Goal: Task Accomplishment & Management: Use online tool/utility

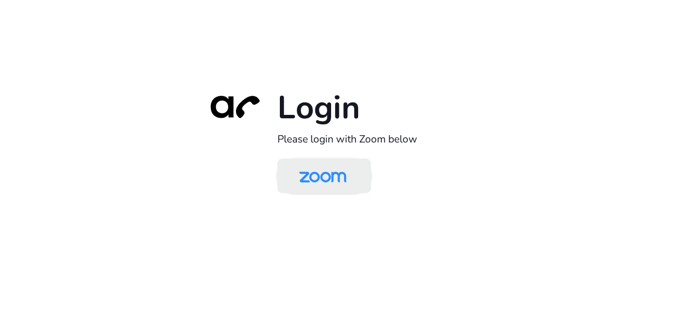
click at [337, 177] on img at bounding box center [323, 177] width 68 height 32
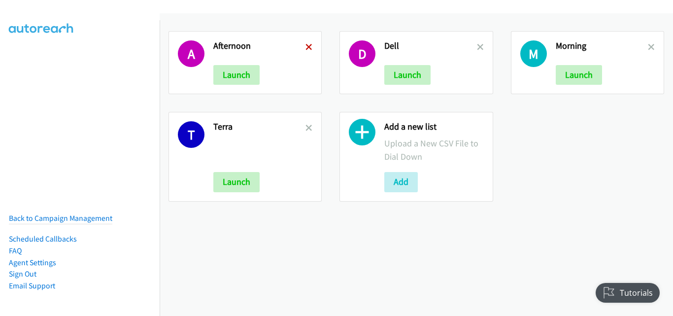
click at [306, 46] on icon at bounding box center [309, 47] width 7 height 7
click at [308, 46] on icon at bounding box center [309, 47] width 7 height 7
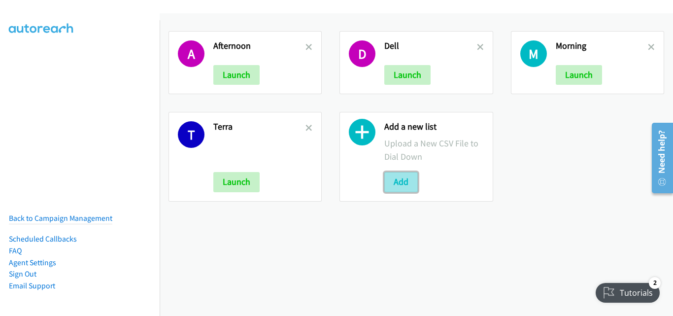
click at [410, 187] on button "Add" at bounding box center [402, 182] width 34 height 20
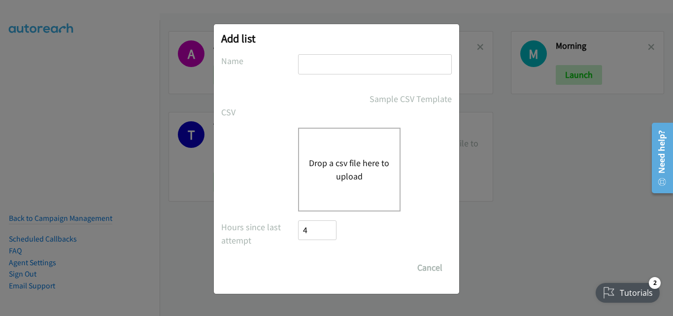
click at [354, 189] on div "Drop a csv file here to upload" at bounding box center [349, 170] width 103 height 84
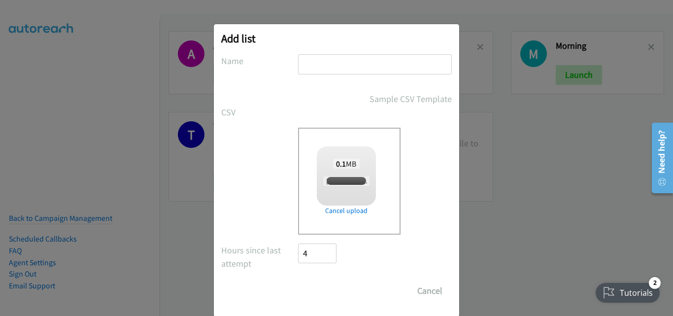
checkbox input "true"
click at [342, 56] on input "text" at bounding box center [375, 64] width 154 height 20
type input "morning"
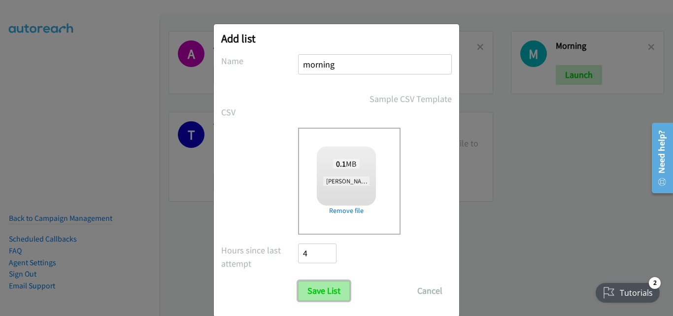
click at [337, 295] on input "Save List" at bounding box center [324, 291] width 52 height 20
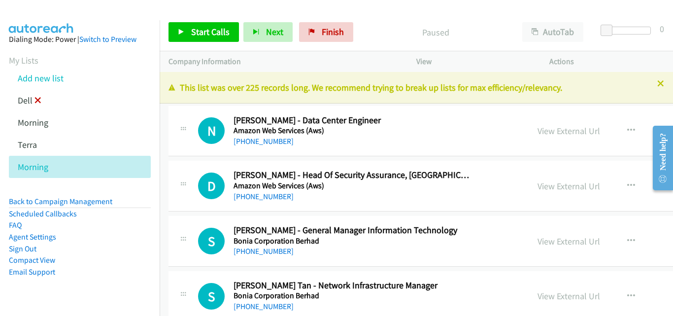
click at [37, 100] on icon at bounding box center [38, 101] width 7 height 7
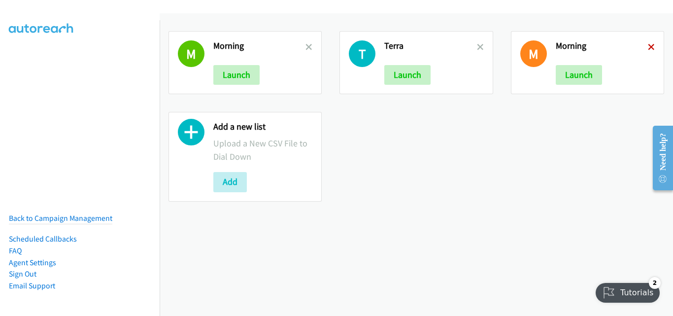
click at [648, 45] on icon at bounding box center [651, 47] width 7 height 7
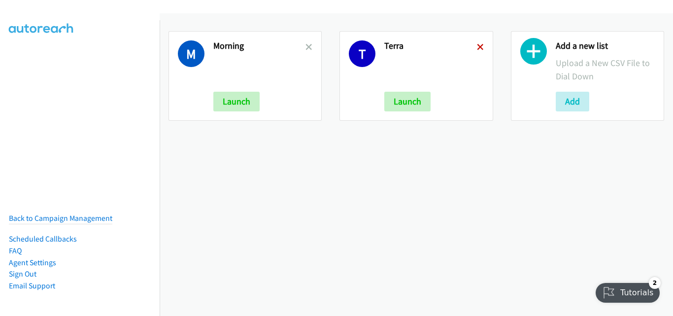
click at [477, 47] on icon at bounding box center [480, 47] width 7 height 7
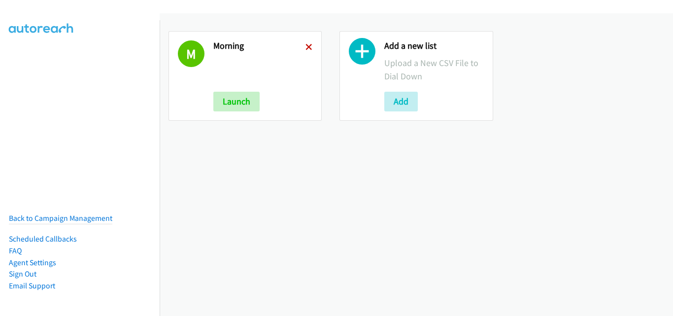
click at [307, 45] on icon at bounding box center [309, 47] width 7 height 7
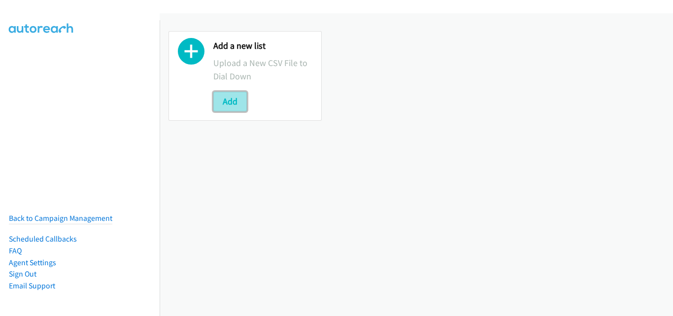
click at [220, 97] on button "Add" at bounding box center [230, 102] width 34 height 20
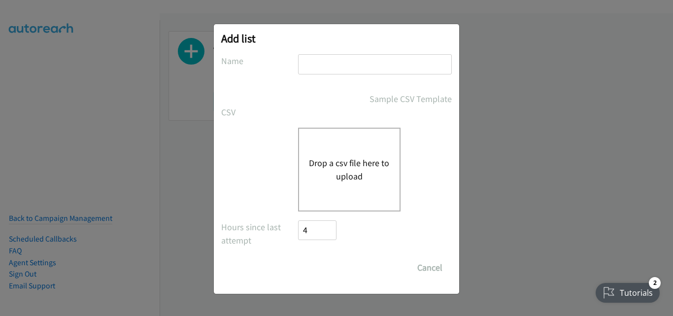
click at [362, 172] on button "Drop a csv file here to upload" at bounding box center [349, 169] width 81 height 27
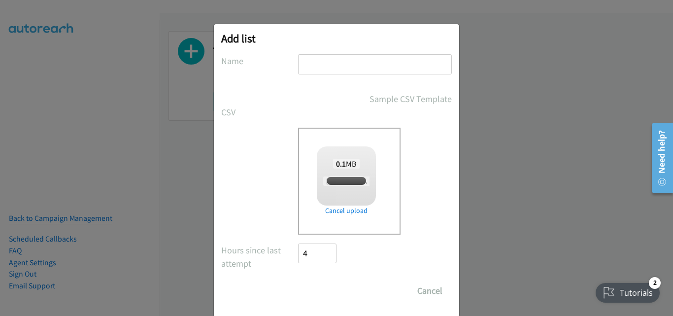
checkbox input "true"
click at [345, 65] on input "text" at bounding box center [375, 64] width 154 height 20
type input "morning"
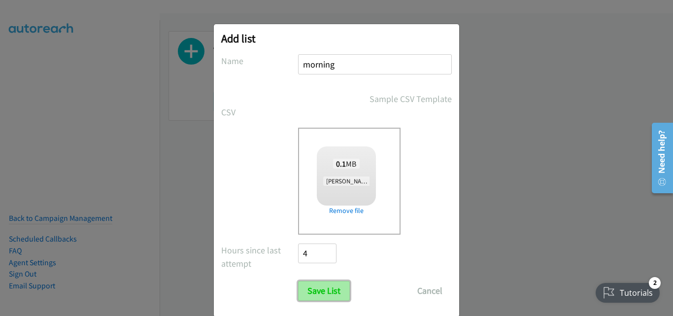
click at [325, 287] on input "Save List" at bounding box center [324, 291] width 52 height 20
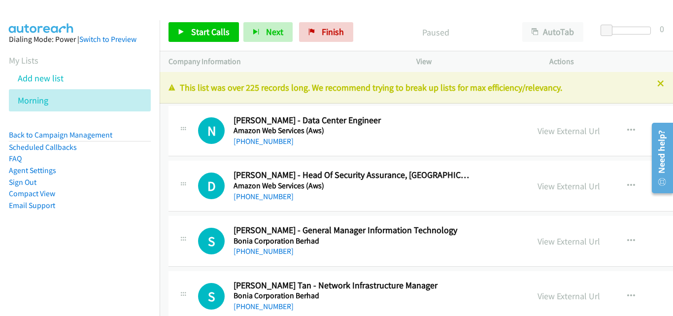
drag, startPoint x: 176, startPoint y: 164, endPoint x: 281, endPoint y: 101, distance: 122.2
click at [176, 164] on div "D Callback Scheduled Dzahar Mansor - Head Of Security Assurance, Malaysia Amazo…" at bounding box center [511, 186] width 685 height 51
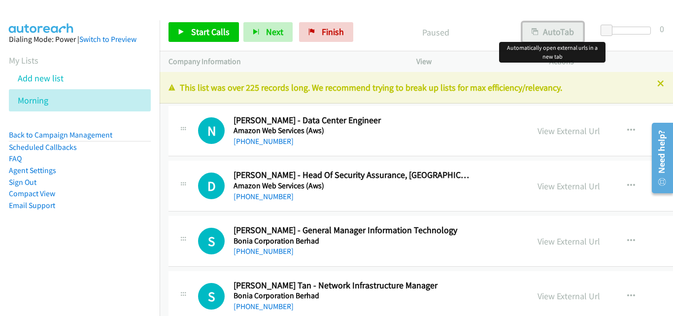
click at [548, 22] on button "AutoTab" at bounding box center [553, 32] width 61 height 20
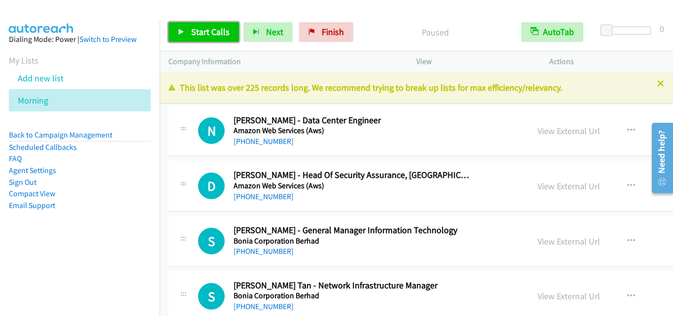
click at [215, 30] on span "Start Calls" at bounding box center [210, 31] width 38 height 11
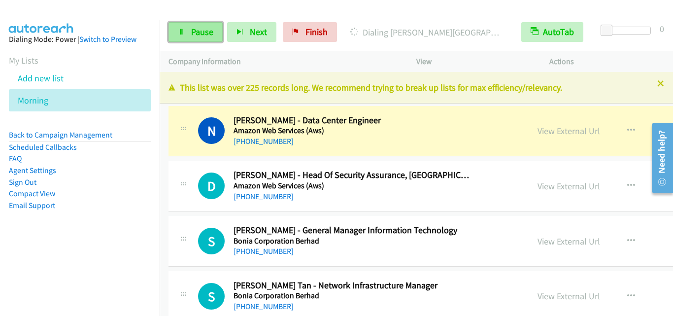
click at [205, 34] on span "Pause" at bounding box center [202, 31] width 22 height 11
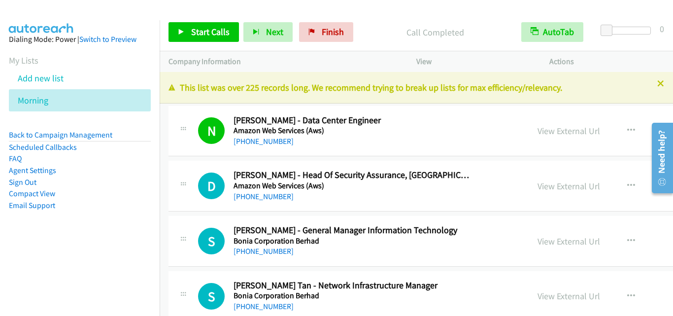
click at [180, 149] on div "N Callback Scheduled Nambi Tamilarasan - Data Center Engineer Amazon Web Servic…" at bounding box center [511, 131] width 685 height 51
click at [538, 131] on link "View External Url" at bounding box center [569, 130] width 63 height 11
click at [186, 31] on link "Start Calls" at bounding box center [204, 32] width 70 height 20
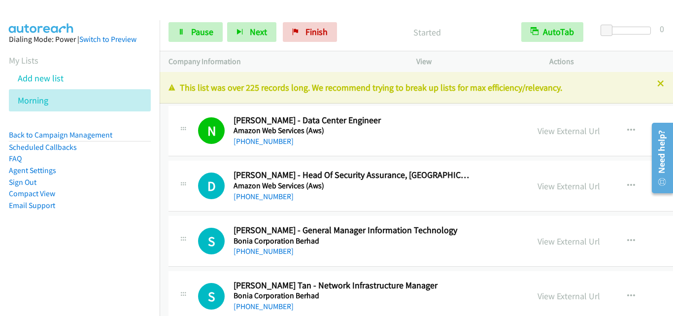
click at [165, 169] on td "D Callback Scheduled Dzahar Mansor - Head Of Security Assurance, Malaysia Amazo…" at bounding box center [511, 186] width 702 height 55
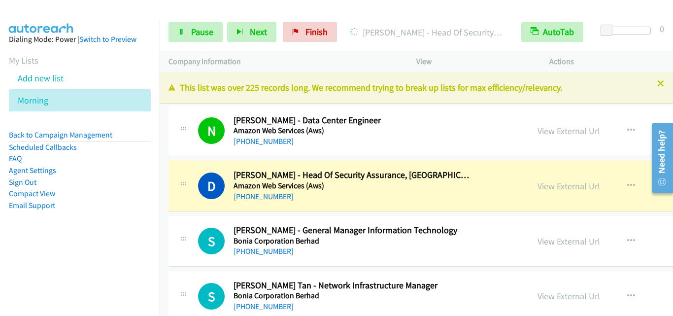
drag, startPoint x: 268, startPoint y: 51, endPoint x: 365, endPoint y: 18, distance: 102.6
click at [268, 51] on div "Company Information" at bounding box center [284, 61] width 248 height 21
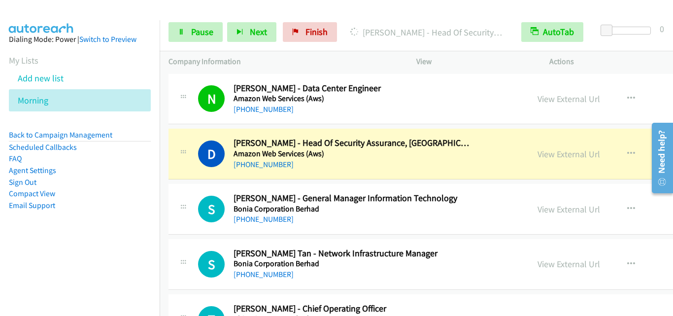
scroll to position [49, 0]
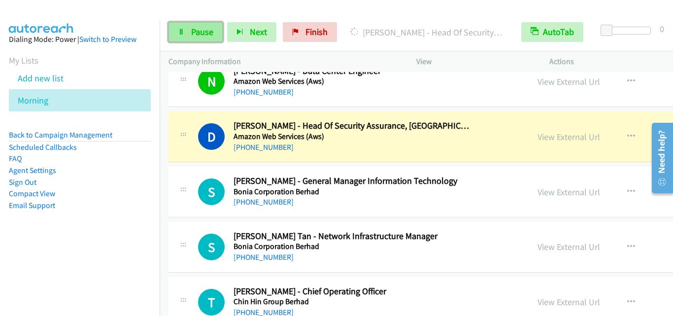
click at [184, 27] on link "Pause" at bounding box center [196, 32] width 54 height 20
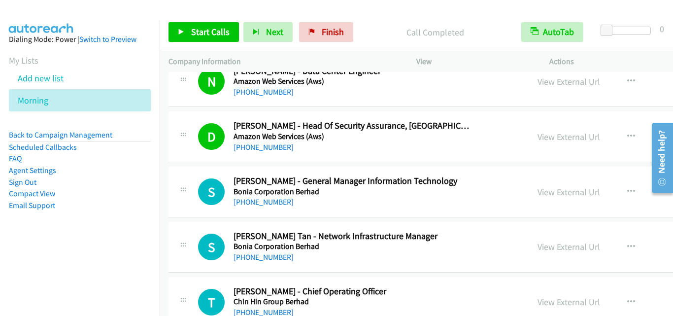
scroll to position [99, 0]
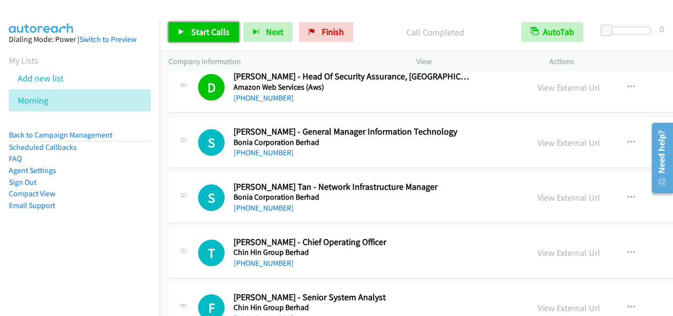
click at [183, 35] on icon at bounding box center [181, 32] width 7 height 7
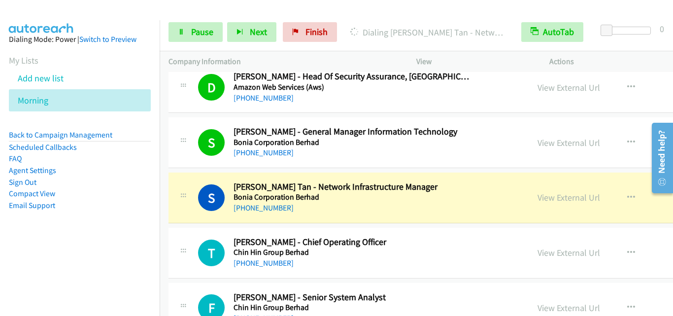
scroll to position [148, 0]
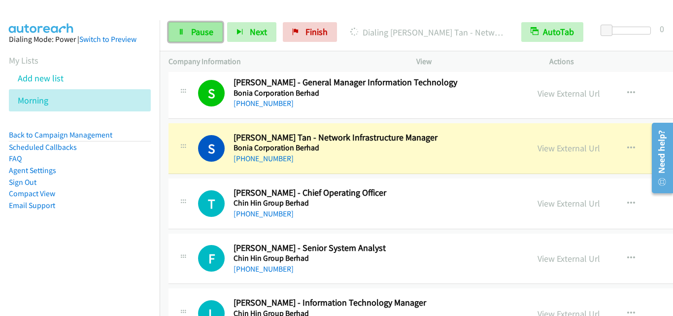
click at [187, 35] on link "Pause" at bounding box center [196, 32] width 54 height 20
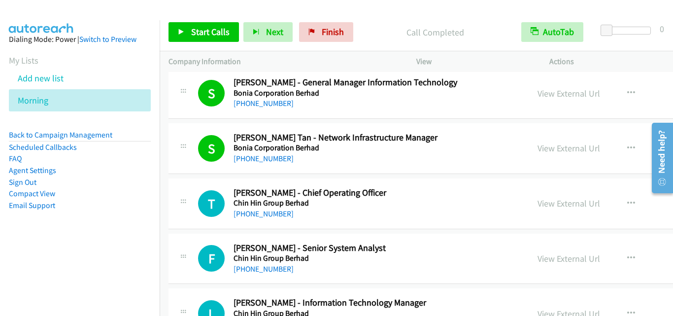
drag, startPoint x: 183, startPoint y: 174, endPoint x: 202, endPoint y: 141, distance: 37.8
click at [183, 174] on td "S Callback Scheduled Sze Yee Tan - Network Infrastructure Manager Bonia Corpora…" at bounding box center [511, 148] width 702 height 55
click at [199, 38] on link "Start Calls" at bounding box center [204, 32] width 70 height 20
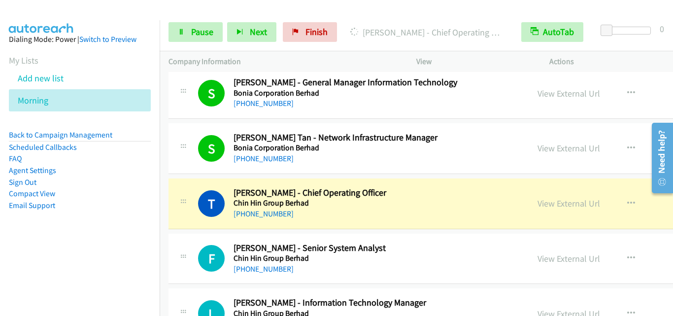
click at [183, 217] on div "T Callback Scheduled Tze Yoong Chang - Chief Operating Officer Chin Hin Group B…" at bounding box center [348, 203] width 343 height 33
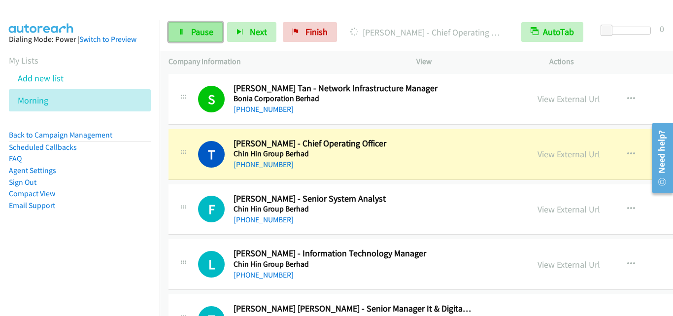
drag, startPoint x: 205, startPoint y: 36, endPoint x: 215, endPoint y: 34, distance: 10.2
click at [205, 36] on span "Pause" at bounding box center [202, 31] width 22 height 11
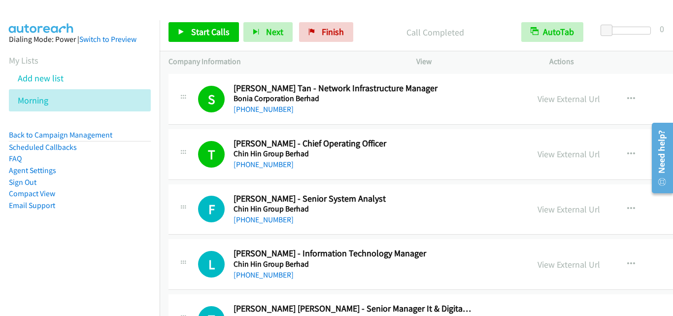
click at [164, 220] on td "F Callback Scheduled Fatin Noradilah - Senior System Analyst Chin Hin Group Ber…" at bounding box center [511, 209] width 702 height 55
click at [199, 33] on span "Start Calls" at bounding box center [210, 31] width 38 height 11
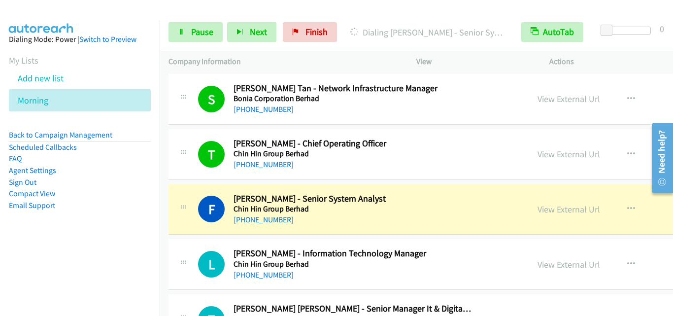
click at [185, 181] on td "T Callback Scheduled Tze Yoong Chang - Chief Operating Officer Chin Hin Group B…" at bounding box center [511, 154] width 702 height 55
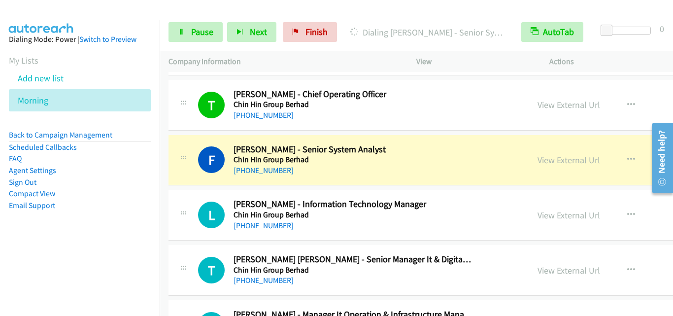
scroll to position [296, 0]
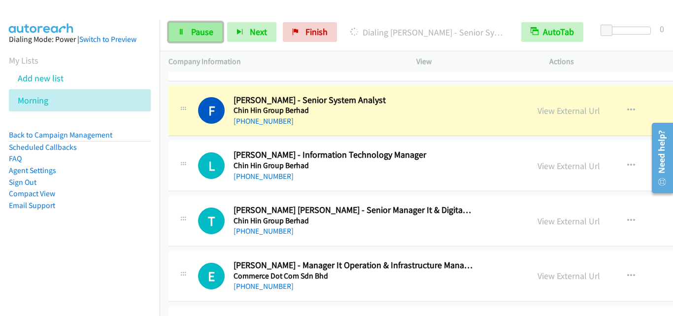
click at [197, 25] on link "Pause" at bounding box center [196, 32] width 54 height 20
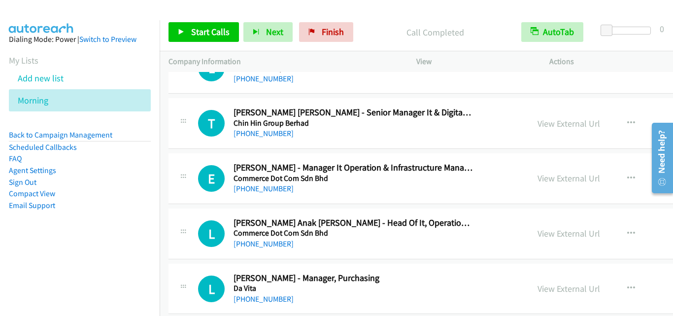
scroll to position [394, 0]
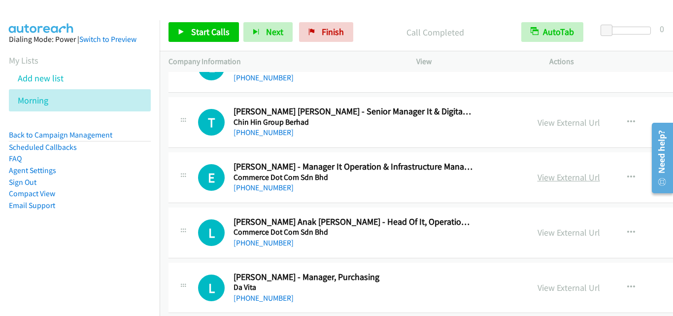
click at [538, 180] on link "View External Url" at bounding box center [569, 177] width 63 height 11
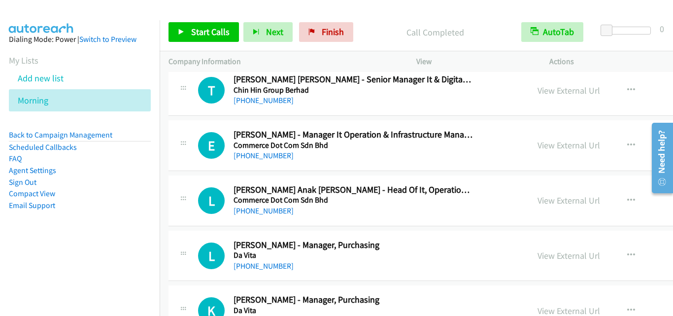
scroll to position [444, 0]
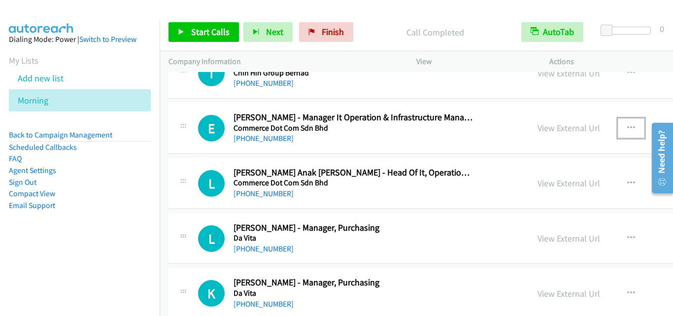
click at [618, 126] on button "button" at bounding box center [631, 128] width 27 height 20
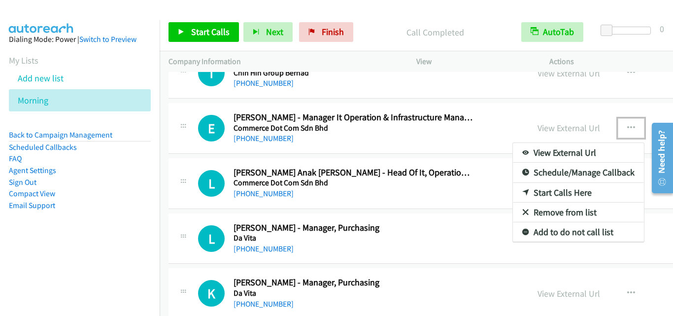
click at [522, 190] on link "Start Calls Here" at bounding box center [578, 193] width 131 height 20
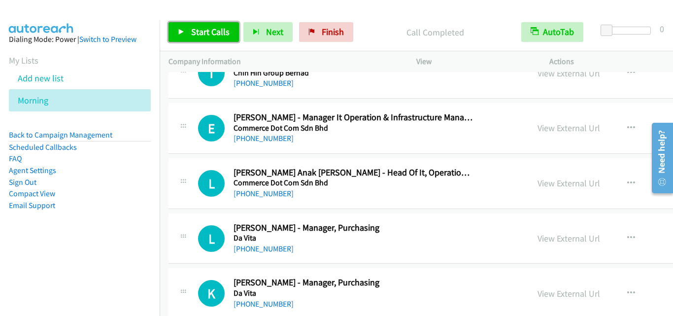
click at [189, 33] on link "Start Calls" at bounding box center [204, 32] width 70 height 20
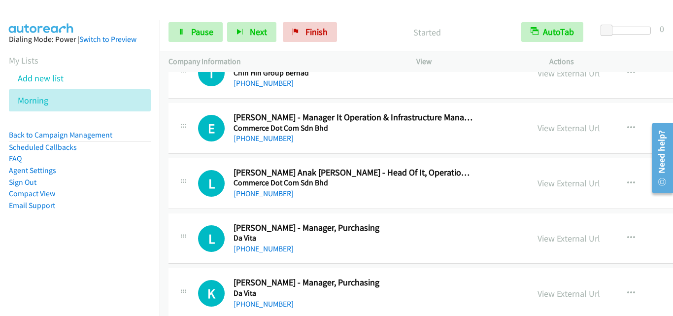
click at [192, 149] on div "E Callback Scheduled Edi Sivakumar Santhakumar - Manager It Operation & Infrast…" at bounding box center [511, 128] width 685 height 51
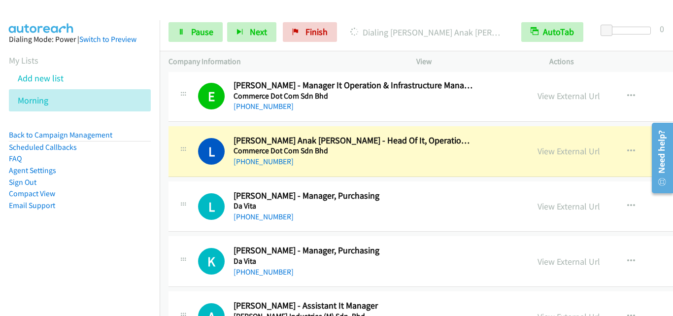
scroll to position [493, 0]
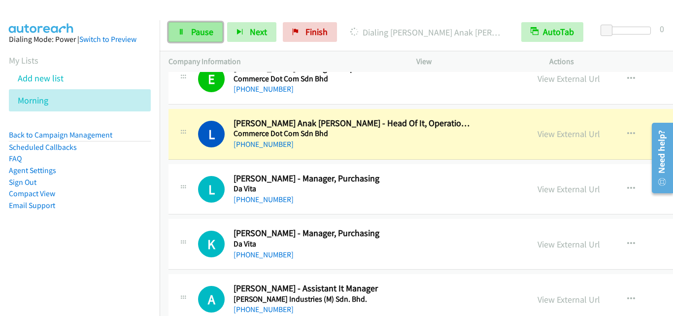
click at [208, 27] on span "Pause" at bounding box center [202, 31] width 22 height 11
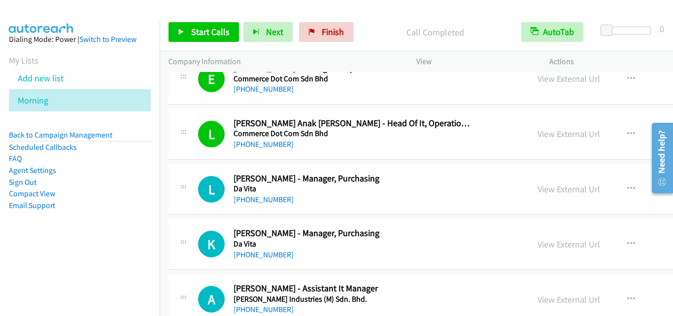
click at [166, 209] on td "L Callback Scheduled Lean Tan - Manager, Purchasing Da Vita Asia/Kuching +60 3-…" at bounding box center [511, 189] width 702 height 55
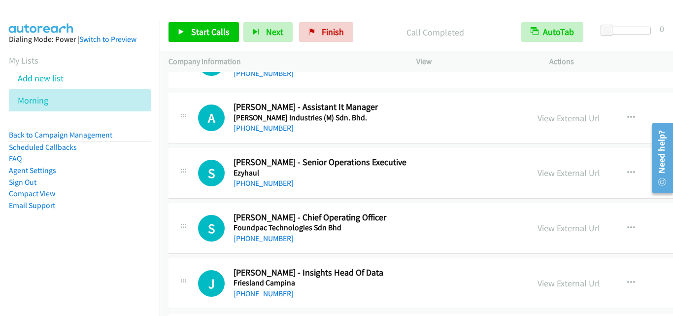
scroll to position [690, 0]
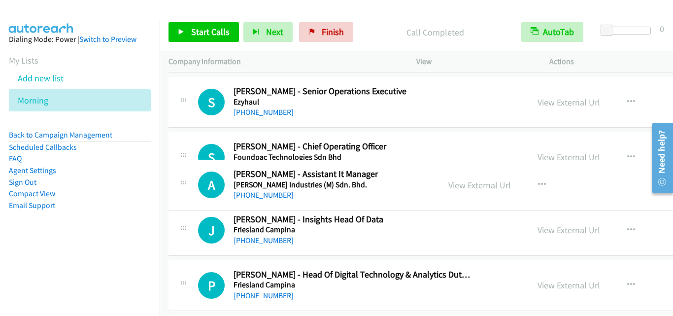
drag, startPoint x: 407, startPoint y: 98, endPoint x: 409, endPoint y: 181, distance: 82.8
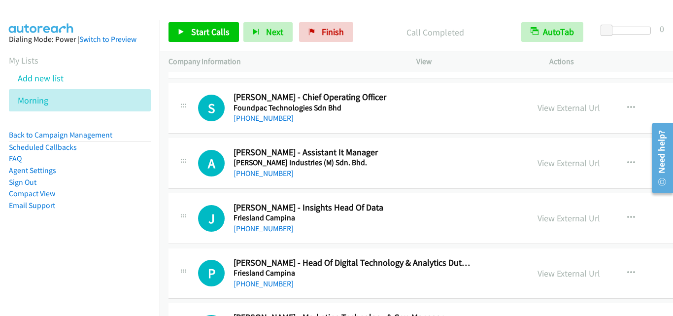
scroll to position [789, 0]
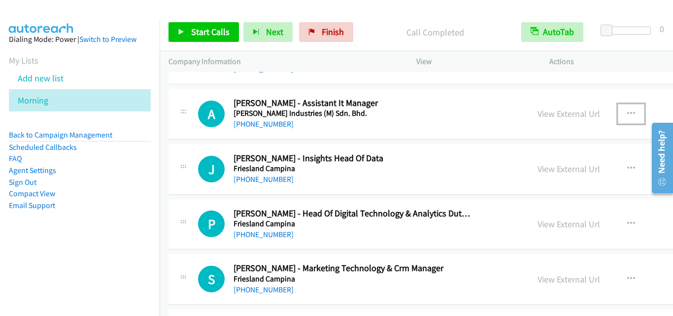
click at [628, 112] on icon "button" at bounding box center [632, 114] width 8 height 8
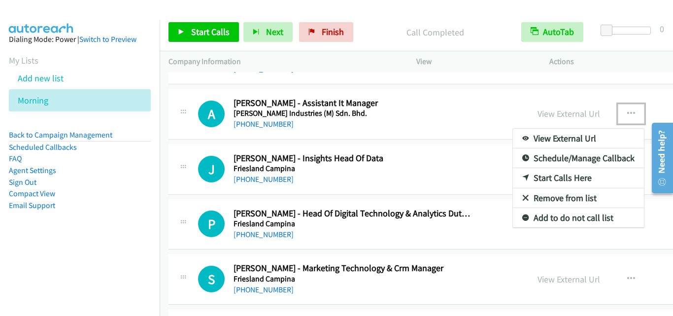
click at [527, 180] on link "Start Calls Here" at bounding box center [578, 178] width 131 height 20
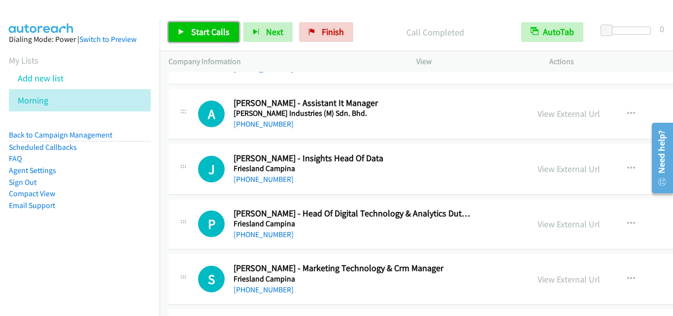
click at [177, 28] on link "Start Calls" at bounding box center [204, 32] width 70 height 20
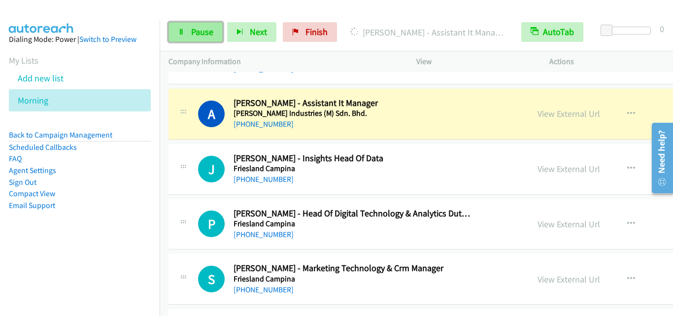
click at [189, 37] on link "Pause" at bounding box center [196, 32] width 54 height 20
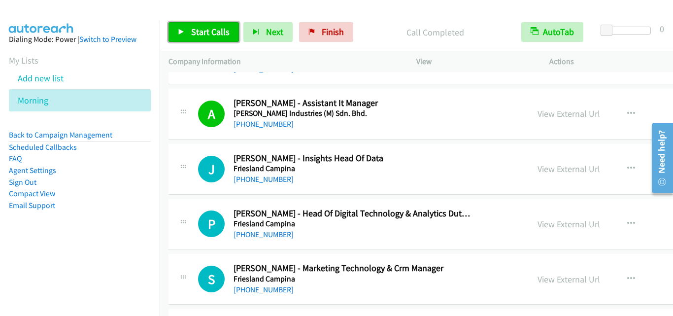
click at [204, 32] on span "Start Calls" at bounding box center [210, 31] width 38 height 11
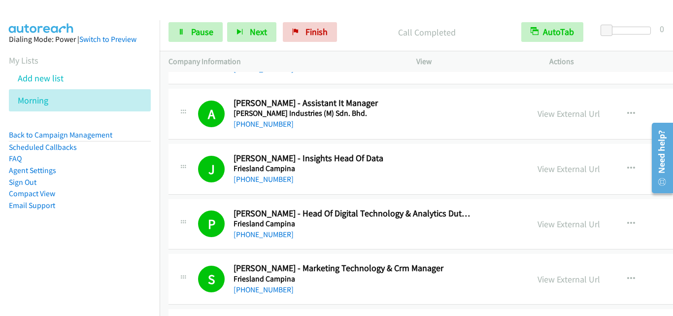
scroll to position [887, 0]
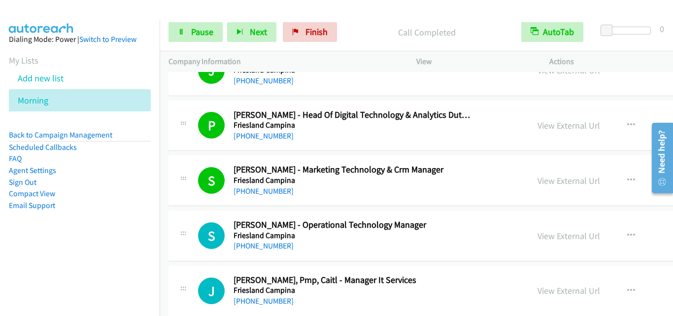
click at [179, 217] on div "S Callback Scheduled Shankar Thambiraja - Operational Technology Manager Friesl…" at bounding box center [511, 235] width 685 height 51
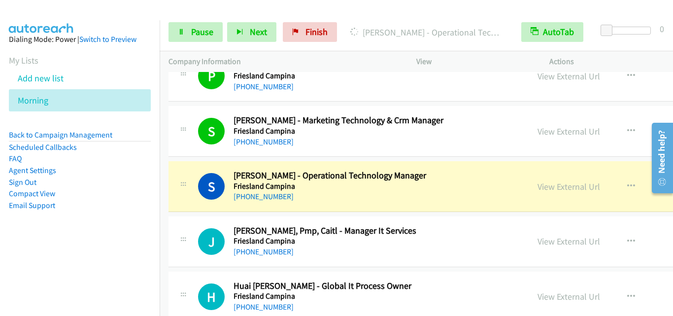
scroll to position [986, 0]
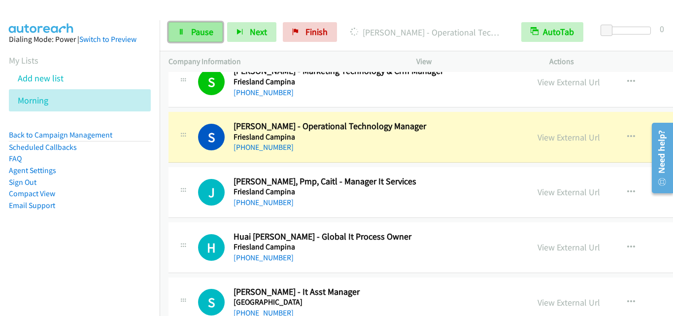
click at [182, 27] on link "Pause" at bounding box center [196, 32] width 54 height 20
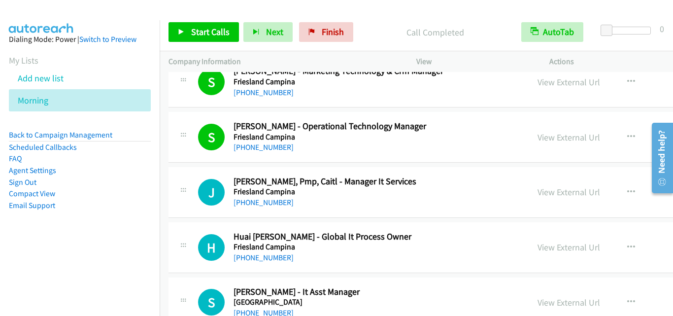
drag, startPoint x: 200, startPoint y: 165, endPoint x: 234, endPoint y: 130, distance: 48.5
click at [200, 165] on td "J Callback Scheduled Jason Lau, Pmp, Caitl - Manager It Services Friesland Camp…" at bounding box center [511, 192] width 702 height 55
click at [192, 191] on div "J Callback Scheduled Jason Lau, Pmp, Caitl - Manager It Services Friesland Camp…" at bounding box center [348, 192] width 343 height 33
click at [217, 35] on span "Start Calls" at bounding box center [210, 31] width 38 height 11
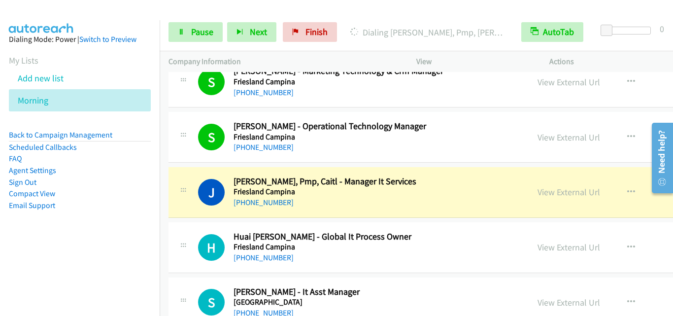
drag, startPoint x: 187, startPoint y: 142, endPoint x: 197, endPoint y: 123, distance: 21.6
click at [187, 142] on div at bounding box center [183, 134] width 12 height 27
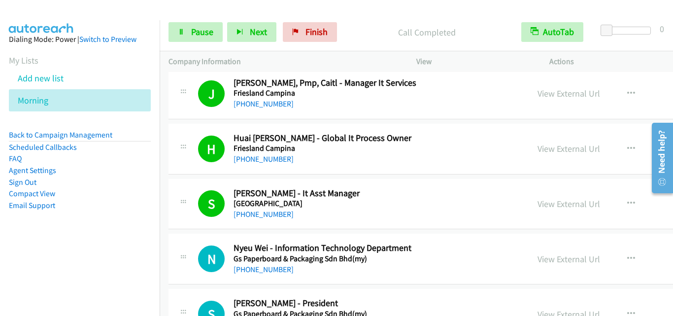
scroll to position [1134, 0]
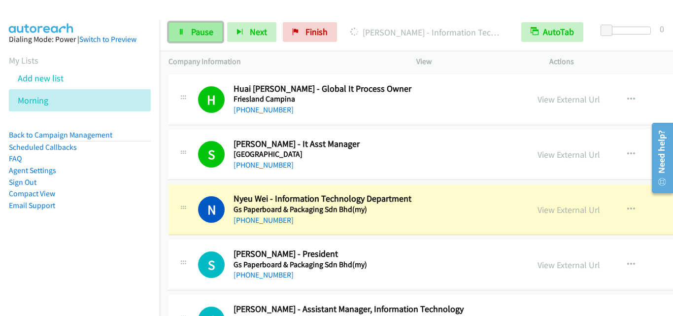
click at [193, 27] on span "Pause" at bounding box center [202, 31] width 22 height 11
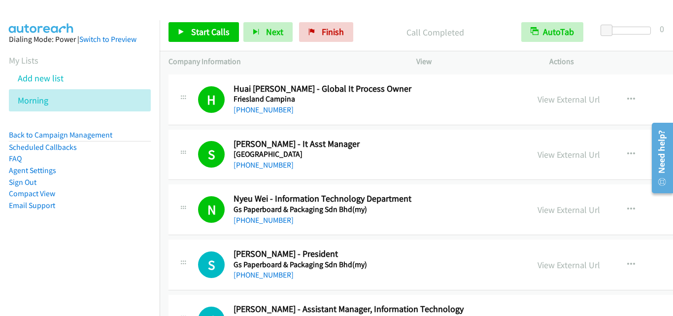
click at [204, 228] on div "N Callback Scheduled Nyeu Wei - Information Technology Department Gs Paperboard…" at bounding box center [511, 209] width 685 height 51
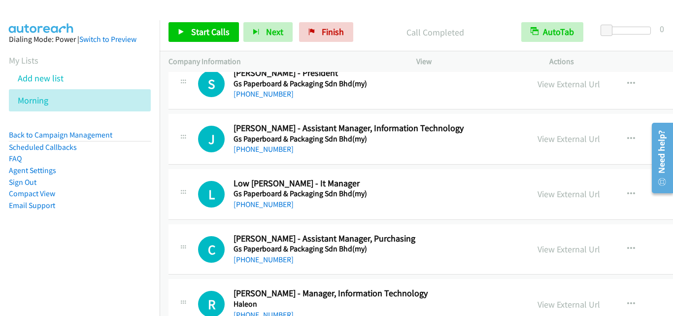
scroll to position [1331, 0]
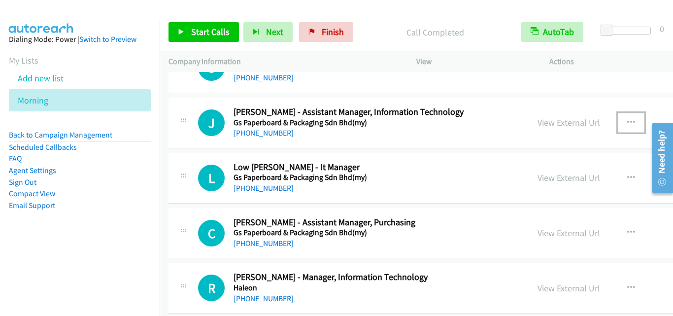
click at [618, 125] on button "button" at bounding box center [631, 123] width 27 height 20
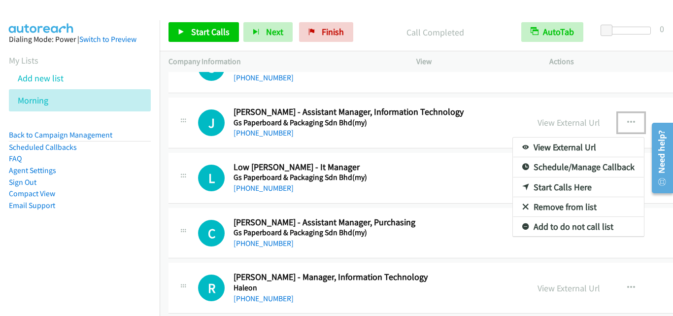
click at [539, 182] on link "Start Calls Here" at bounding box center [578, 187] width 131 height 20
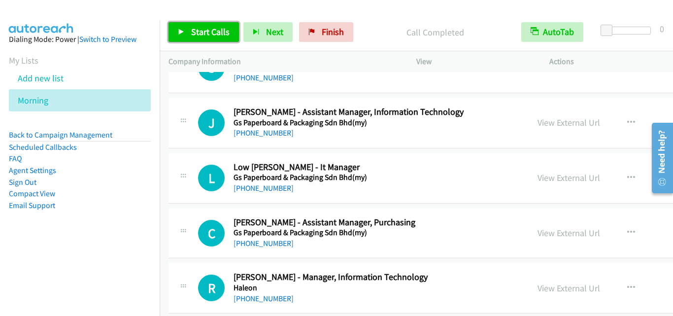
click at [180, 28] on link "Start Calls" at bounding box center [204, 32] width 70 height 20
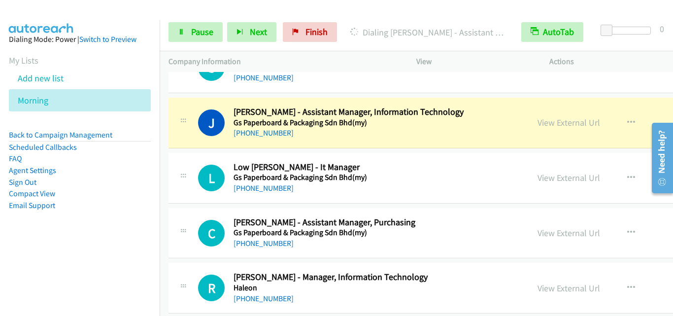
click at [196, 140] on div "J Callback Scheduled Jamie Jing Shy - Assistant Manager, Information Technology…" at bounding box center [511, 123] width 685 height 51
click at [193, 32] on span "Pause" at bounding box center [202, 31] width 22 height 11
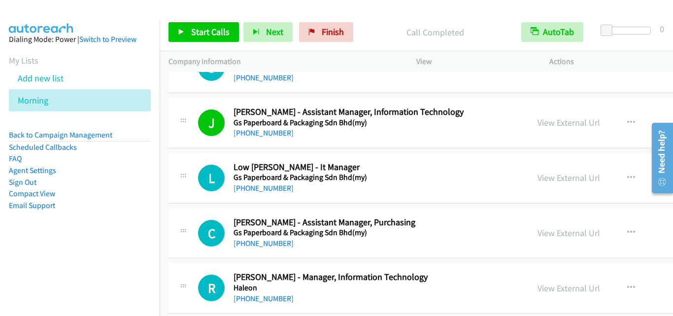
click at [194, 177] on div "L Callback Scheduled Low Hock - It Manager Gs Paperboard & Packaging Sdn Bhd(my…" at bounding box center [348, 178] width 343 height 33
click at [188, 27] on link "Start Calls" at bounding box center [204, 32] width 70 height 20
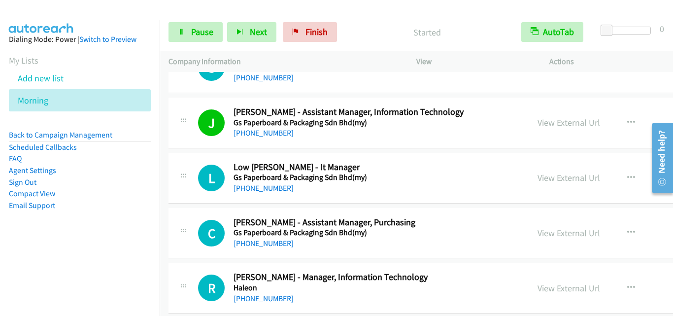
scroll to position [1380, 0]
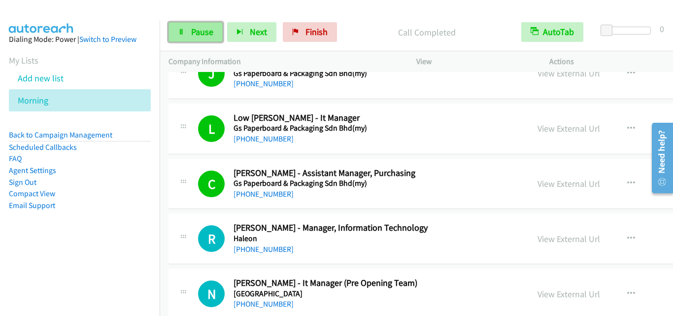
click at [194, 33] on span "Pause" at bounding box center [202, 31] width 22 height 11
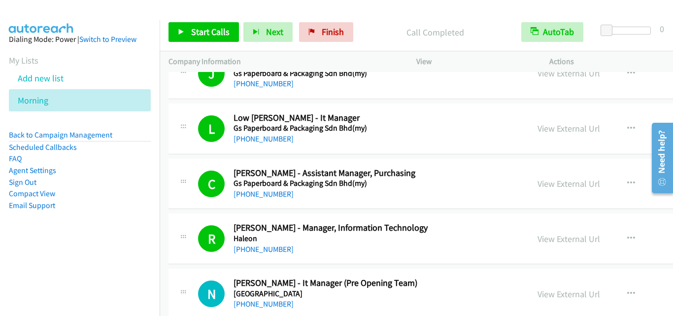
click at [183, 269] on div "N Callback Scheduled Nicholas Wong - It Manager (Pre Opening Team) Hompton Hote…" at bounding box center [511, 294] width 685 height 51
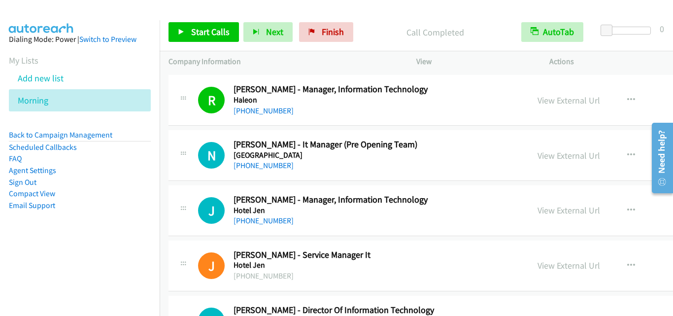
scroll to position [1528, 0]
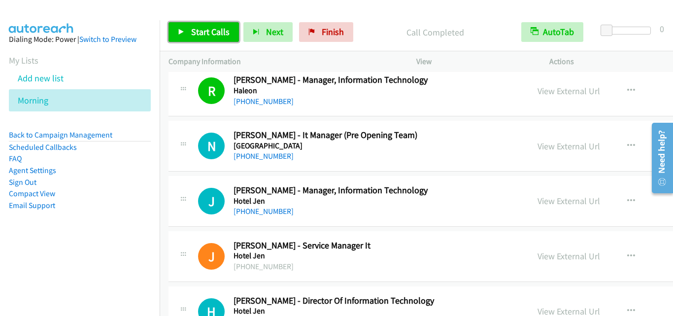
click at [186, 35] on link "Start Calls" at bounding box center [204, 32] width 70 height 20
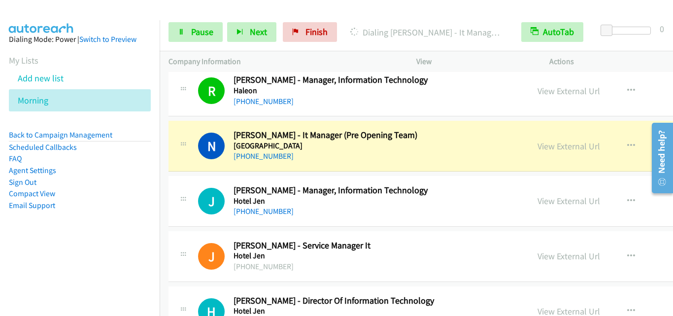
click at [172, 163] on div "N Callback Scheduled Nicholas Wong - It Manager (Pre Opening Team) Hompton Hote…" at bounding box center [511, 146] width 685 height 51
click at [195, 31] on span "Pause" at bounding box center [202, 31] width 22 height 11
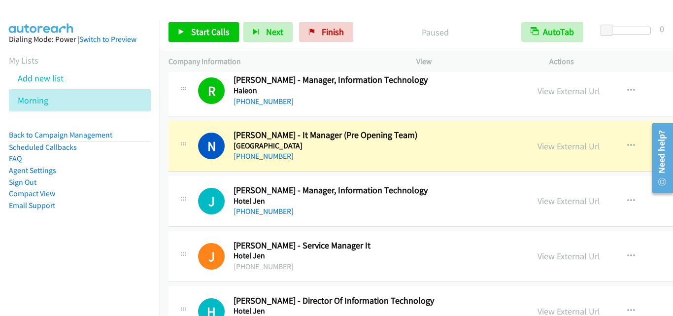
drag, startPoint x: 170, startPoint y: 165, endPoint x: 348, endPoint y: 8, distance: 236.8
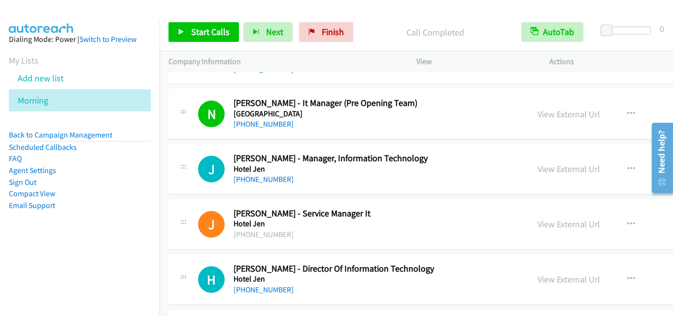
scroll to position [1577, 0]
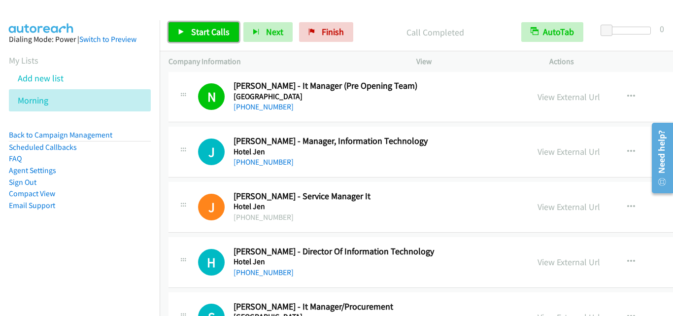
click at [224, 31] on span "Start Calls" at bounding box center [210, 31] width 38 height 11
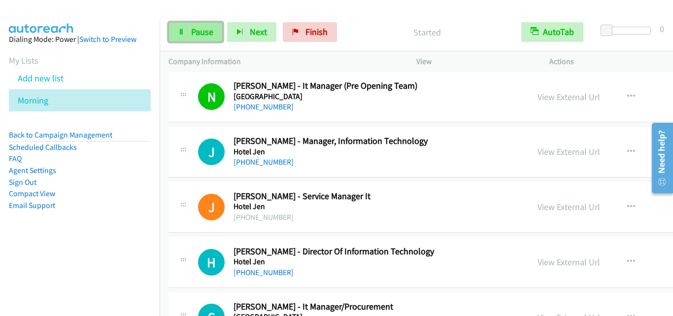
click at [196, 32] on span "Pause" at bounding box center [202, 31] width 22 height 11
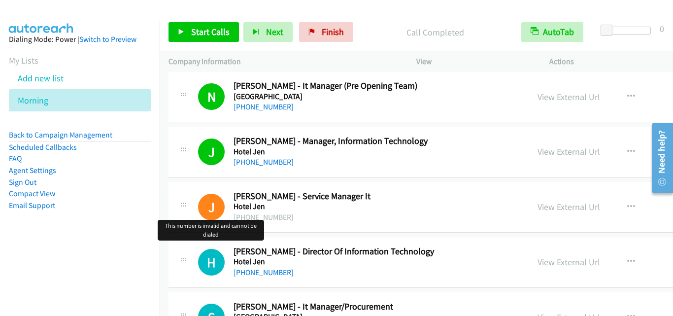
click at [222, 212] on h1 "J" at bounding box center [211, 207] width 27 height 27
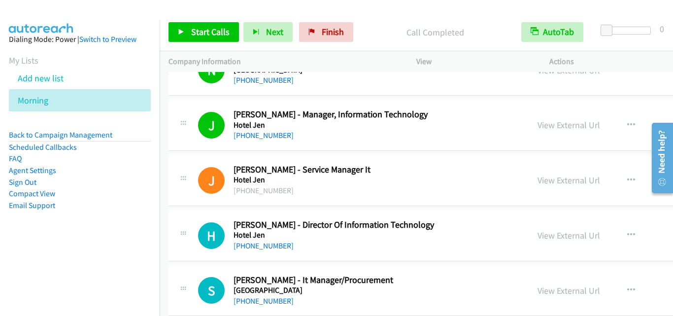
scroll to position [1627, 0]
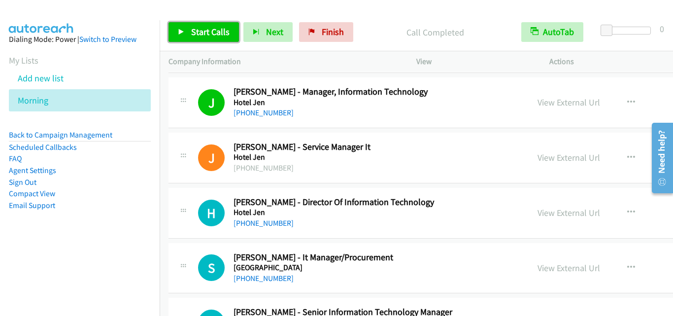
click at [193, 35] on span "Start Calls" at bounding box center [210, 31] width 38 height 11
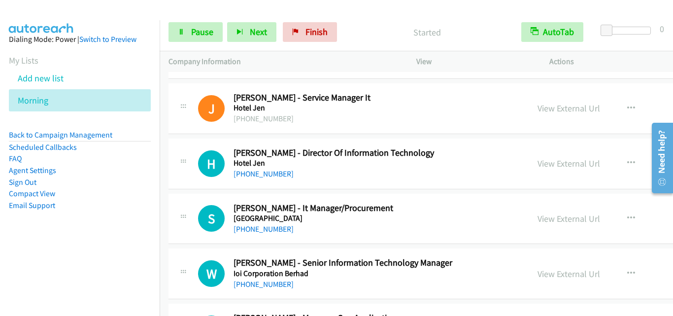
scroll to position [1725, 0]
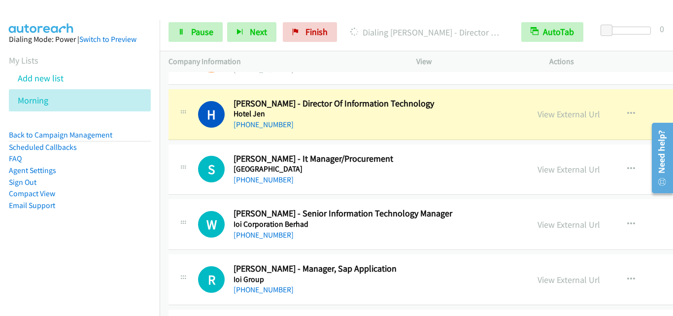
click at [180, 150] on div "S Callback Scheduled Shaiful Shifu - It Manager/Procurement Idrissi Internation…" at bounding box center [511, 169] width 685 height 51
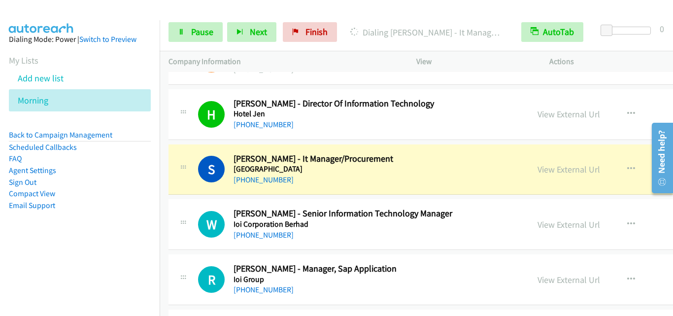
scroll to position [1775, 0]
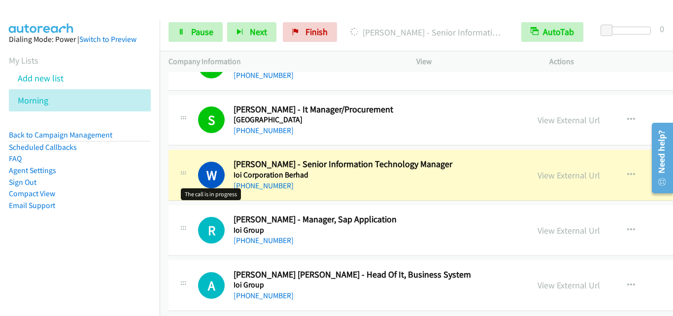
click at [199, 182] on h1 "W" at bounding box center [211, 175] width 27 height 27
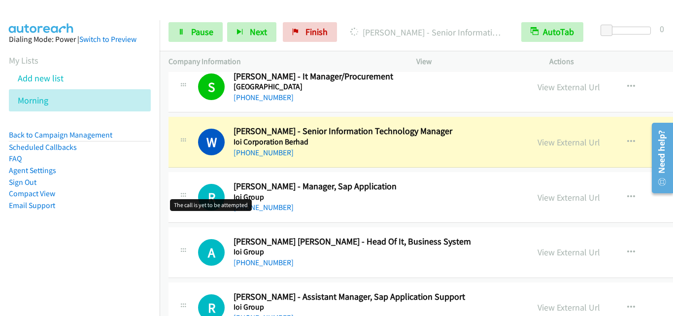
scroll to position [1824, 0]
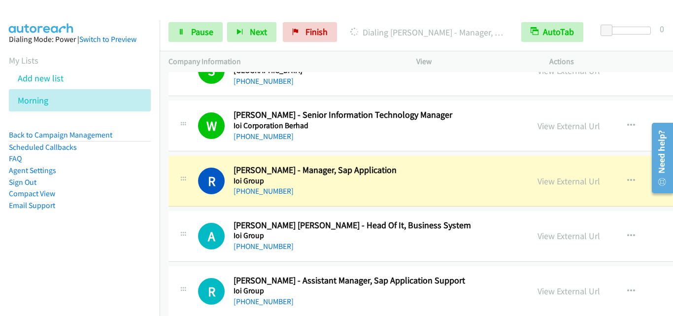
click at [163, 195] on td "R Callback Scheduled Rachel Wong - Manager, Sap Application Ioi Group Asia/Kuch…" at bounding box center [511, 181] width 702 height 55
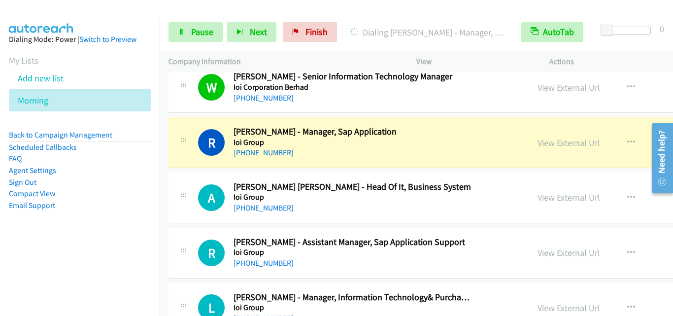
scroll to position [1873, 0]
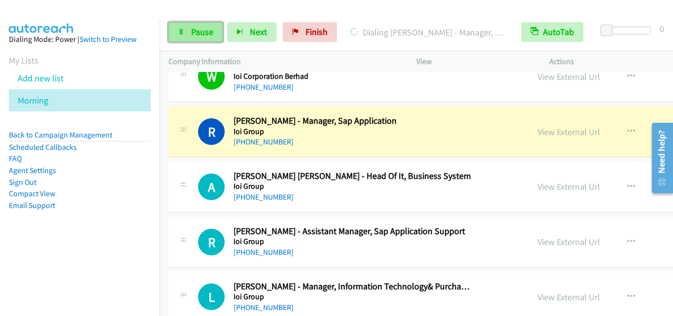
click at [183, 36] on link "Pause" at bounding box center [196, 32] width 54 height 20
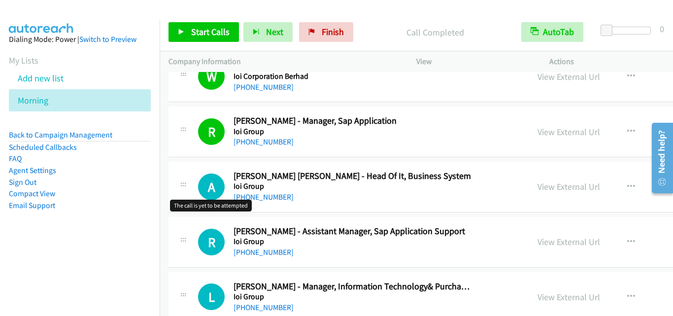
click at [198, 195] on h1 "A" at bounding box center [211, 187] width 27 height 27
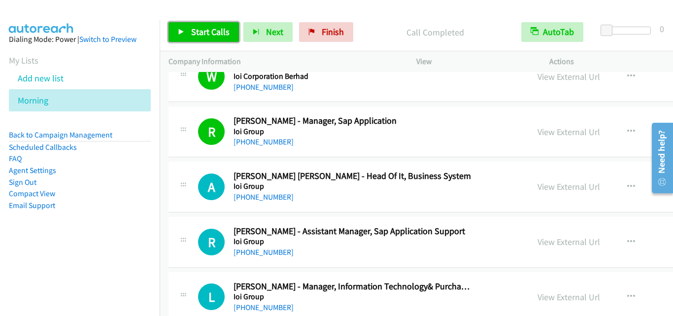
click at [210, 30] on span "Start Calls" at bounding box center [210, 31] width 38 height 11
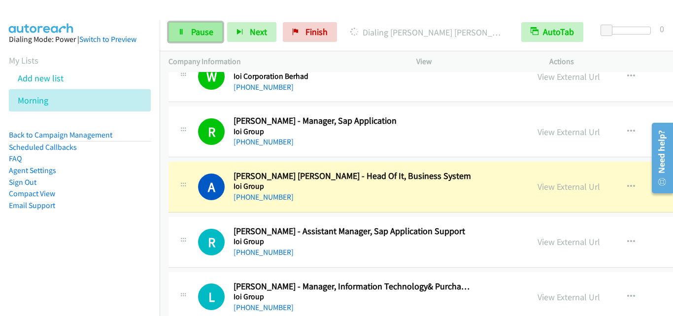
click at [198, 32] on span "Pause" at bounding box center [202, 31] width 22 height 11
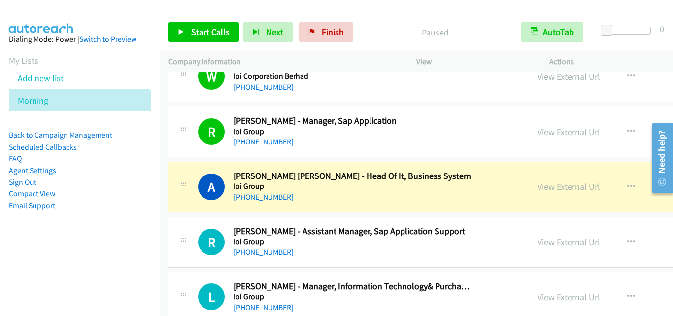
click at [178, 194] on div at bounding box center [183, 184] width 12 height 27
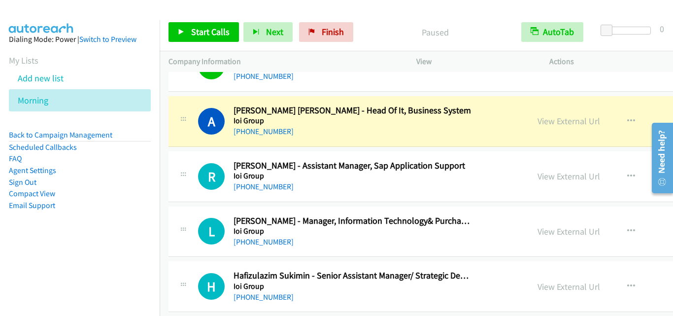
scroll to position [1923, 0]
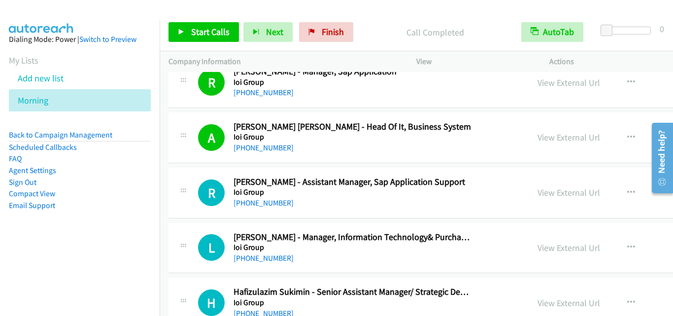
click at [175, 171] on div "R Callback Scheduled Rohana Bakar - Assistant Manager, Sap Application Support …" at bounding box center [511, 193] width 685 height 51
click at [201, 35] on span "Start Calls" at bounding box center [210, 31] width 38 height 11
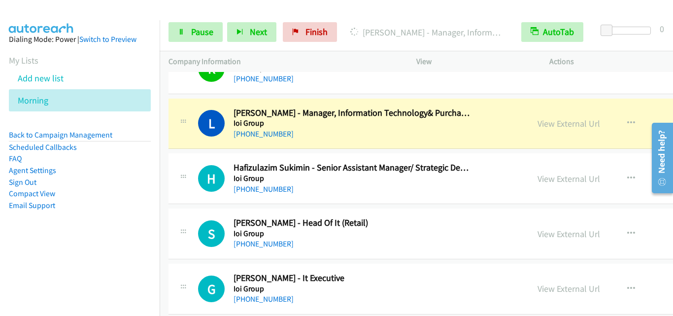
scroll to position [2070, 0]
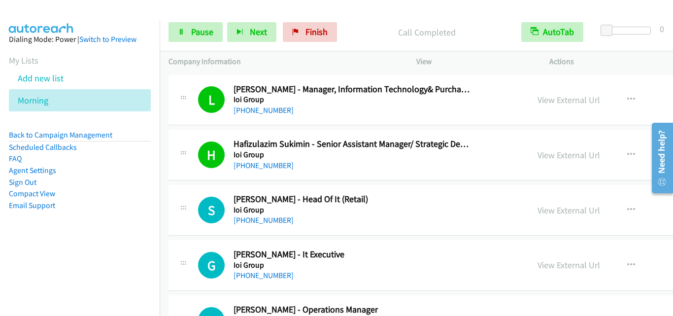
click at [186, 200] on div at bounding box center [183, 207] width 12 height 27
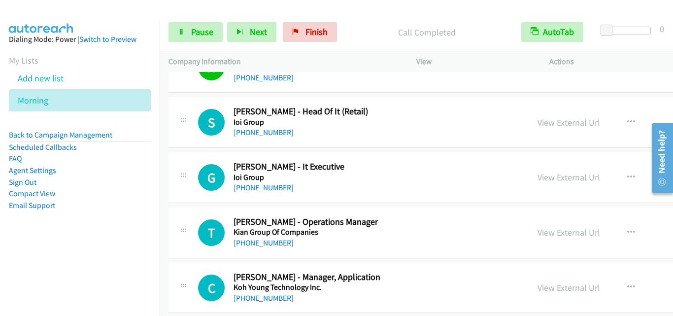
scroll to position [2169, 0]
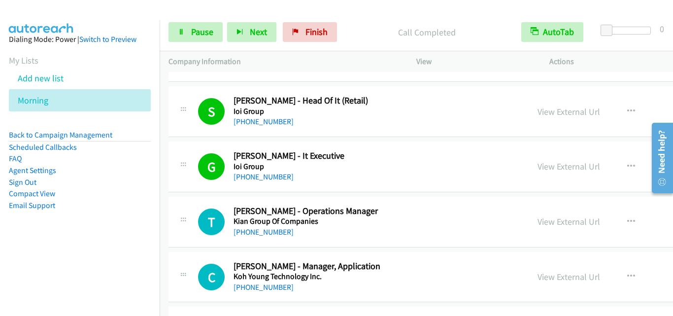
click at [188, 207] on div at bounding box center [183, 219] width 12 height 27
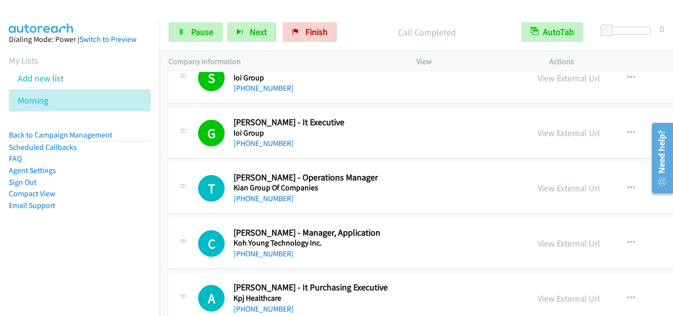
scroll to position [2218, 0]
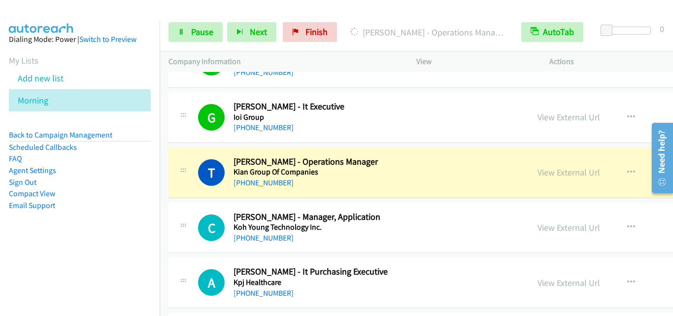
click at [187, 204] on div "C Callback Scheduled Calvin Law - Manager, Application Koh Young Technology Inc…" at bounding box center [511, 228] width 685 height 51
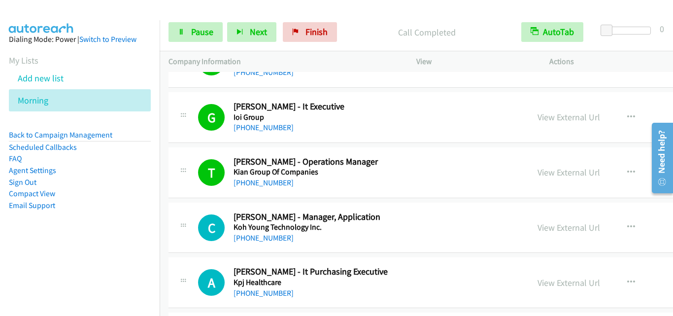
click at [185, 197] on div "T Callback Scheduled Tzemaine Lee - Operations Manager Kian Group Of Companies …" at bounding box center [511, 172] width 685 height 51
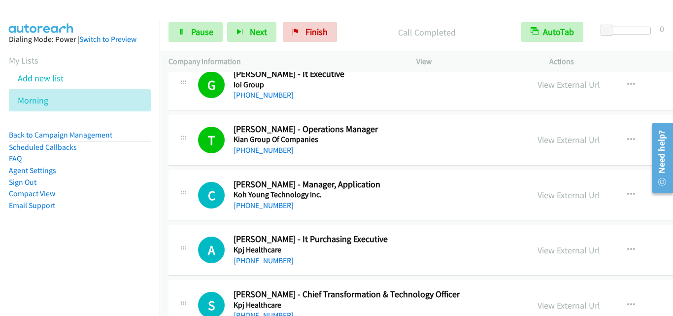
scroll to position [2268, 0]
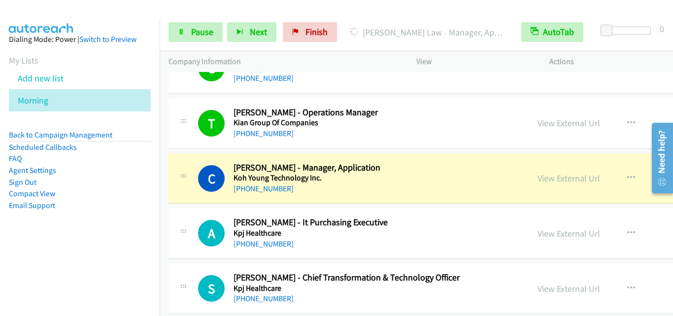
drag, startPoint x: 188, startPoint y: 175, endPoint x: 188, endPoint y: 162, distance: 13.8
click at [188, 175] on icon at bounding box center [183, 177] width 12 height 5
click at [190, 28] on link "Pause" at bounding box center [196, 32] width 54 height 20
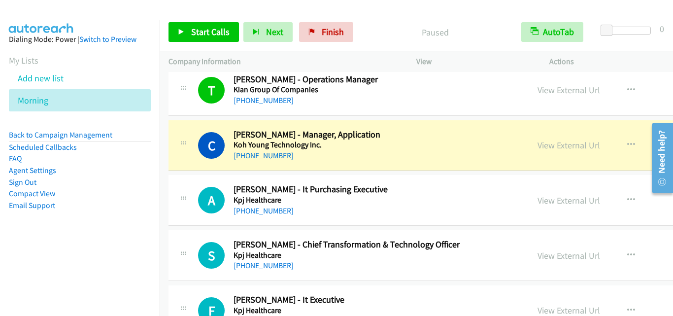
scroll to position [2317, 0]
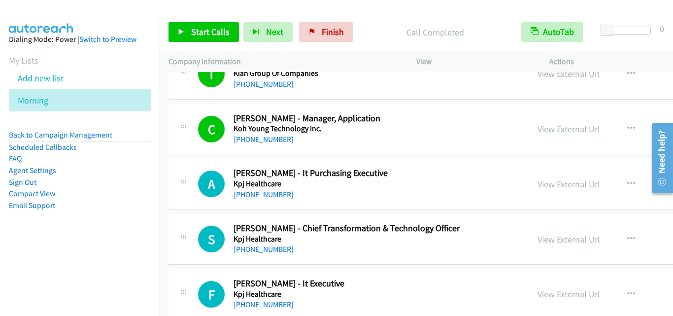
click at [180, 175] on div at bounding box center [183, 181] width 12 height 27
click at [201, 35] on span "Start Calls" at bounding box center [210, 31] width 38 height 11
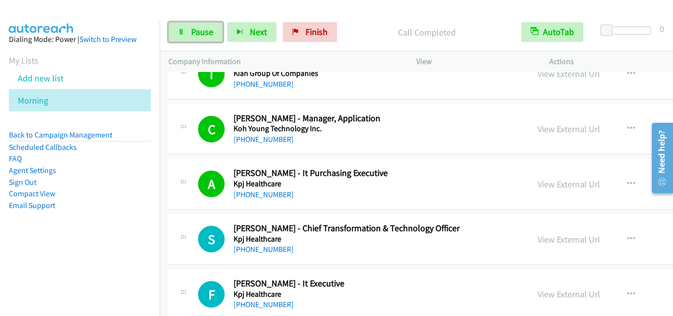
click at [205, 35] on span "Pause" at bounding box center [202, 31] width 22 height 11
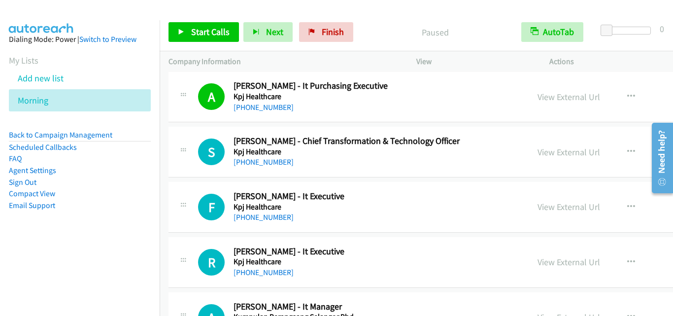
scroll to position [2415, 0]
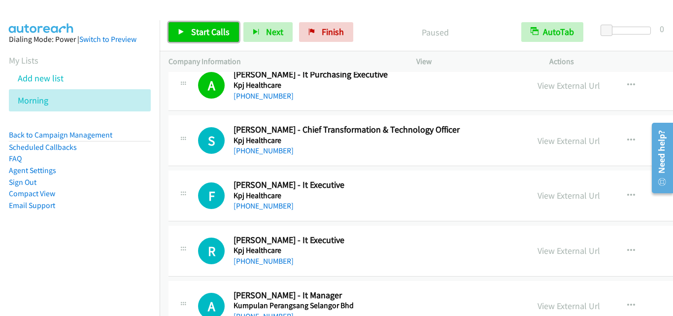
click at [189, 33] on link "Start Calls" at bounding box center [204, 32] width 70 height 20
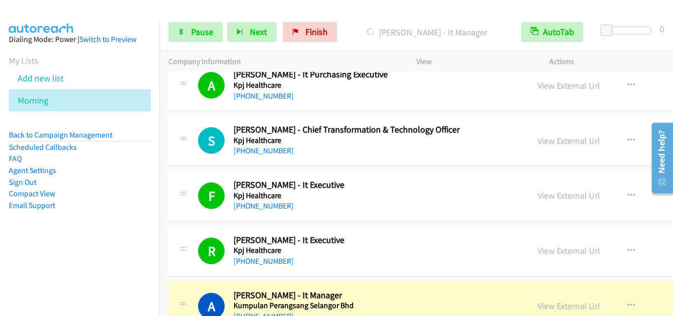
click at [166, 214] on td "F Callback Scheduled Faisal Ismail - It Executive Kpj Healthcare Asia/Kuching +…" at bounding box center [511, 196] width 702 height 55
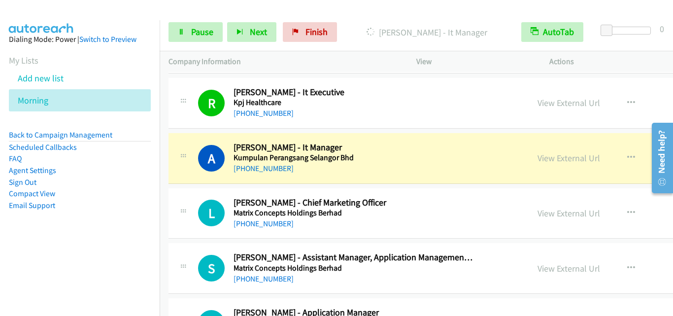
scroll to position [2613, 0]
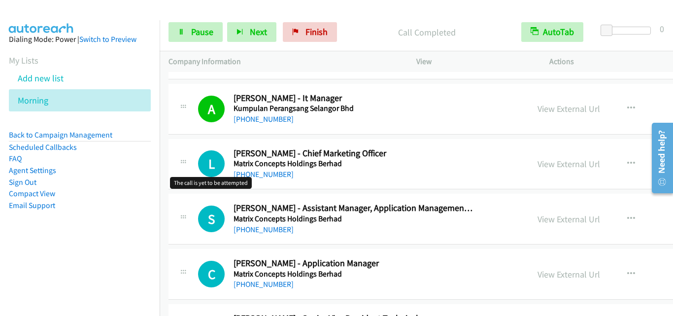
click at [200, 176] on h1 "L" at bounding box center [211, 163] width 27 height 27
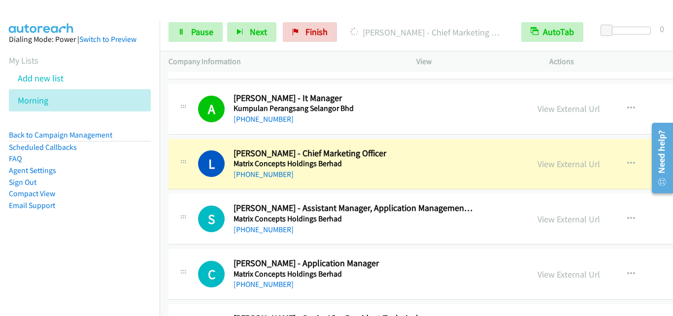
click at [175, 192] on td "S Callback Scheduled Sharin Yap - Assistant Manager, Application Management Ser…" at bounding box center [511, 219] width 702 height 55
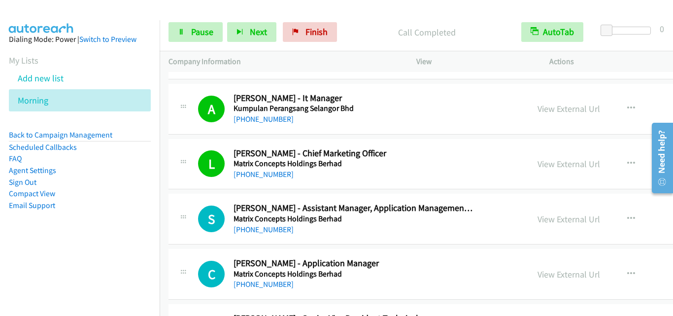
scroll to position [2662, 0]
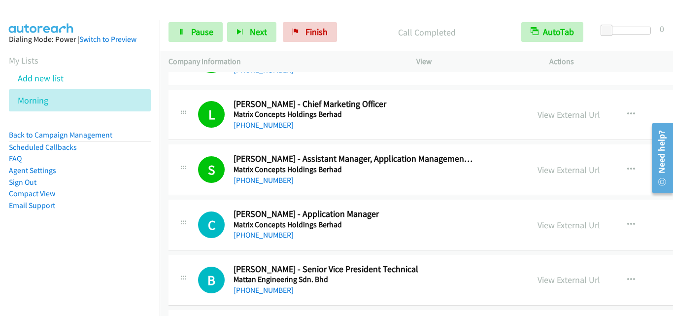
click at [188, 205] on div "C Callback Scheduled Chen Daisy - Application Manager Matrix Concepts Holdings …" at bounding box center [511, 225] width 685 height 51
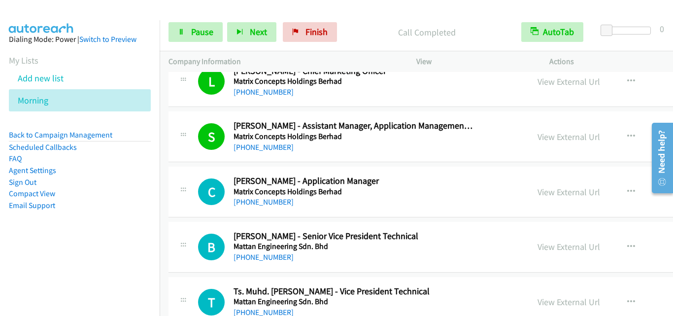
scroll to position [2711, 0]
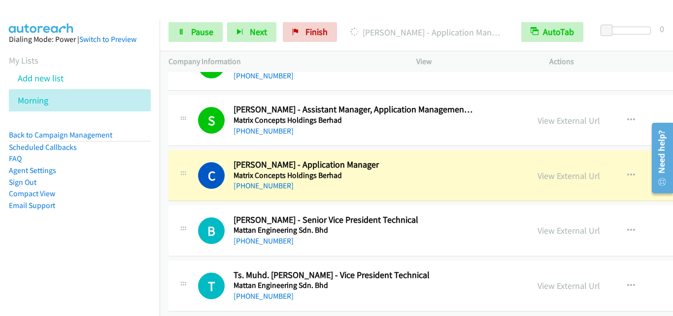
click at [193, 195] on div "C Callback Scheduled Chen Daisy - Application Manager Matrix Concepts Holdings …" at bounding box center [511, 175] width 685 height 51
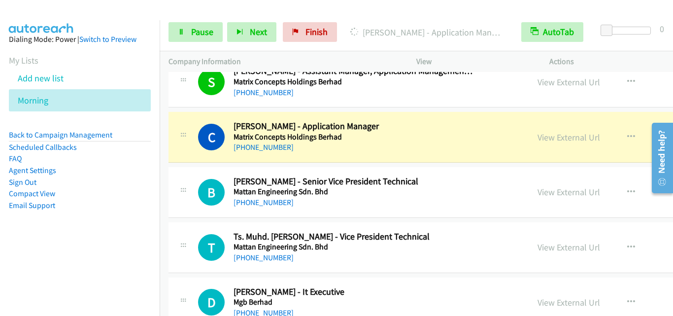
scroll to position [2761, 0]
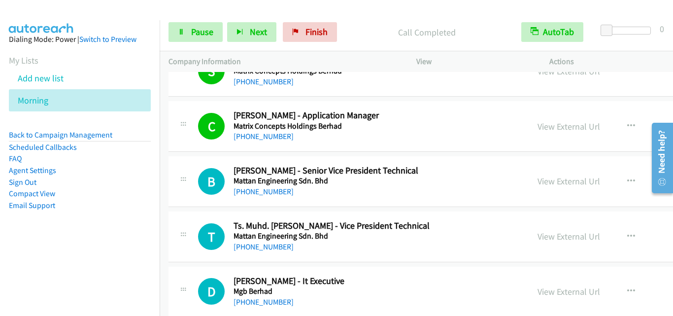
click at [178, 197] on div "B Callback Scheduled Benny Oh - Senior Vice President Technical Mattan Engineer…" at bounding box center [348, 181] width 343 height 33
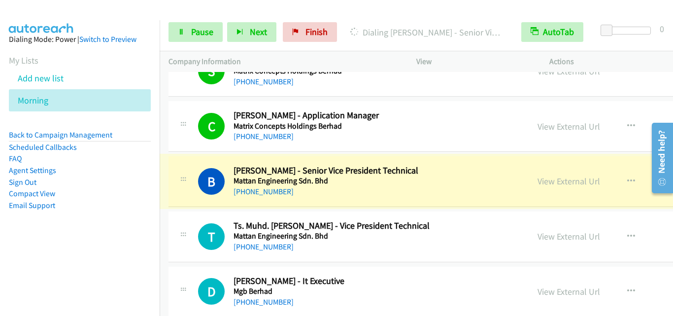
scroll to position [2810, 0]
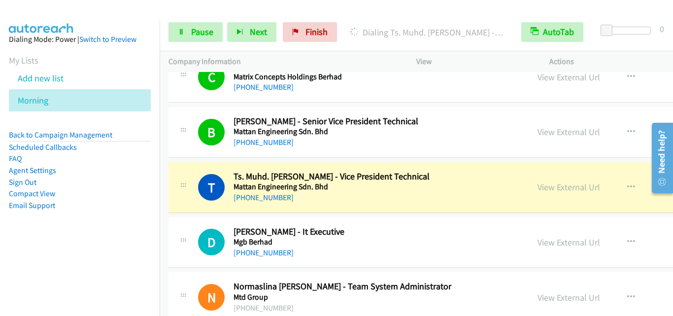
click at [176, 180] on div "T Callback Scheduled Ts. Muhd. Nazirul Afiq Yahya - Vice President Technical Ma…" at bounding box center [349, 187] width 360 height 33
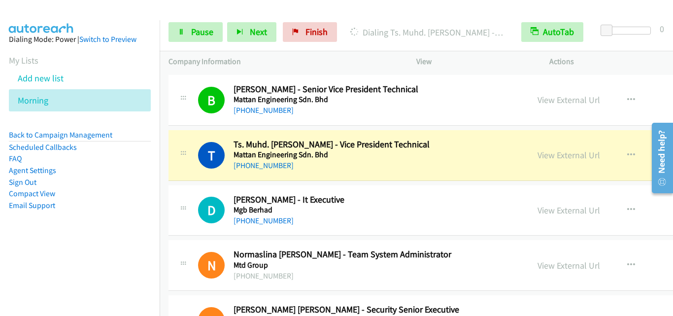
scroll to position [2859, 0]
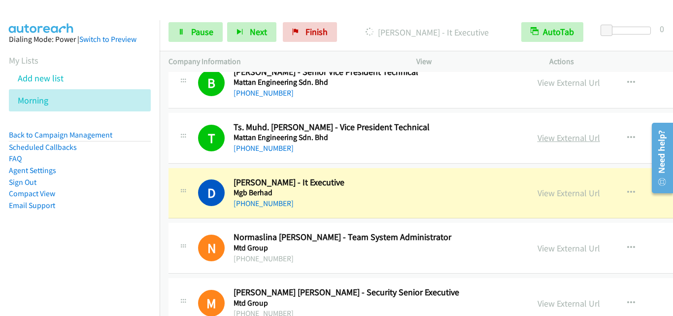
click at [538, 138] on link "View External Url" at bounding box center [569, 137] width 63 height 11
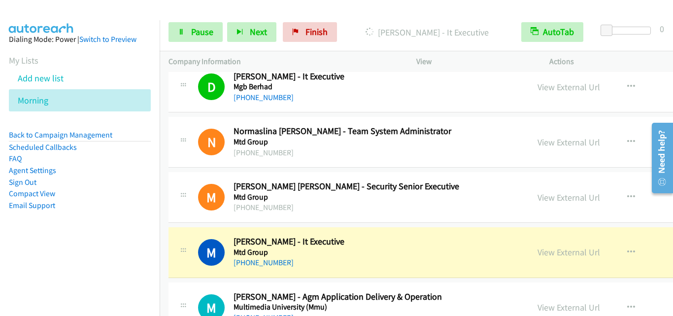
scroll to position [3106, 0]
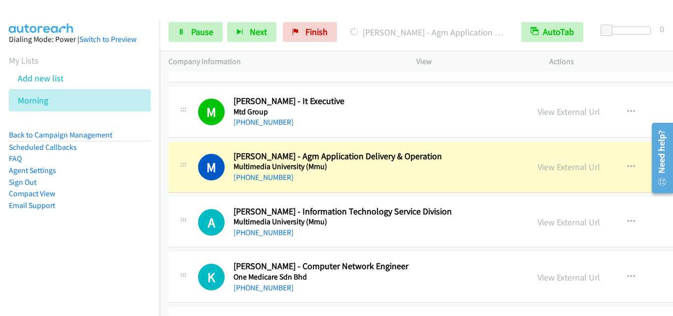
click at [174, 185] on div "M Callback Scheduled Mohd Khairi Lamsah - Agm Application Delivery & Operation …" at bounding box center [511, 167] width 685 height 51
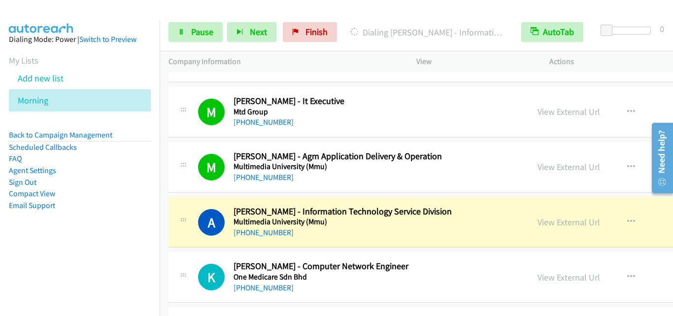
drag, startPoint x: 217, startPoint y: 196, endPoint x: 219, endPoint y: 188, distance: 8.0
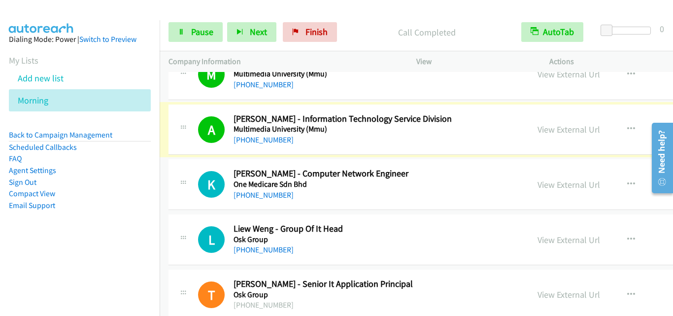
scroll to position [3204, 0]
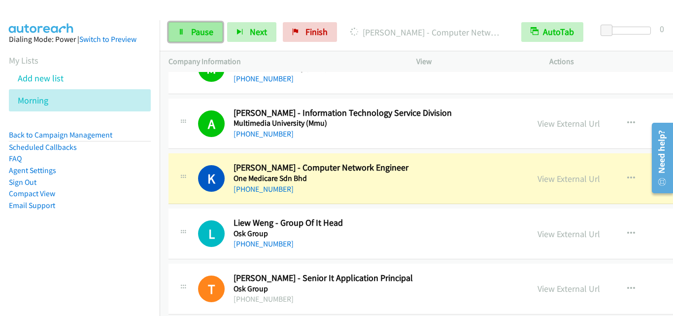
click at [187, 26] on link "Pause" at bounding box center [196, 32] width 54 height 20
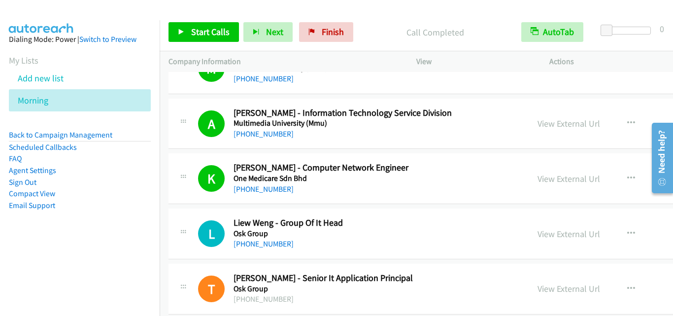
click at [195, 194] on div "K Callback Scheduled Kushairi Kaderi - Computer Network Engineer One Medicare S…" at bounding box center [348, 178] width 343 height 33
click at [178, 200] on div "K Callback Scheduled Kushairi Kaderi - Computer Network Engineer One Medicare S…" at bounding box center [511, 178] width 685 height 51
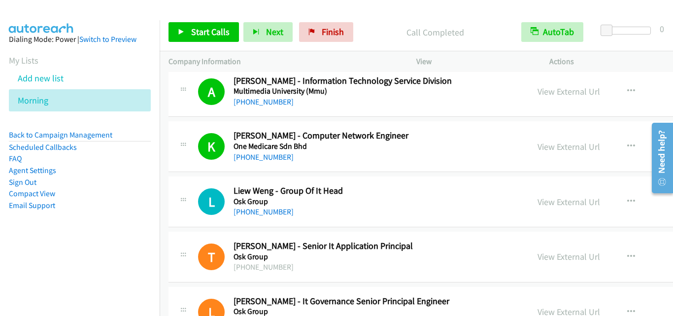
scroll to position [3254, 0]
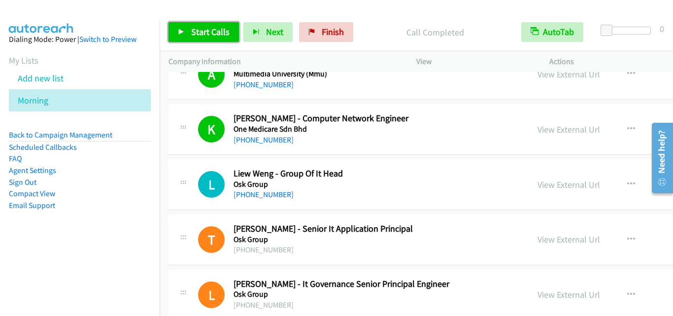
click at [195, 34] on span "Start Calls" at bounding box center [210, 31] width 38 height 11
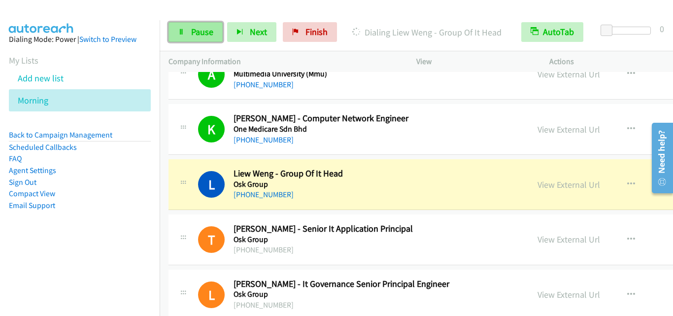
click at [192, 38] on link "Pause" at bounding box center [196, 32] width 54 height 20
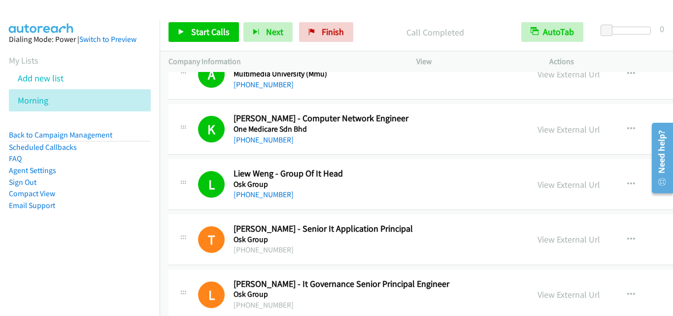
click at [195, 201] on div "L Callback Scheduled Liew Weng - Group Of It Head Osk Group Asia/Kuching +60 3-…" at bounding box center [511, 184] width 685 height 51
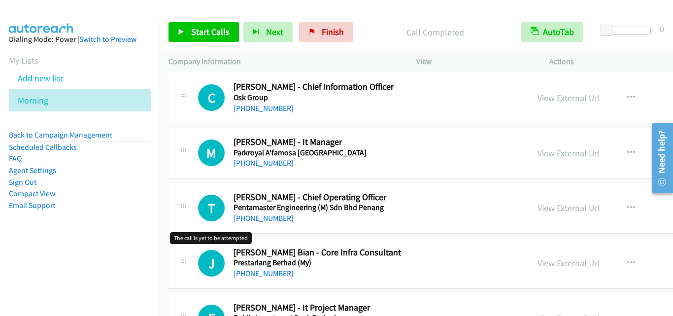
scroll to position [3599, 0]
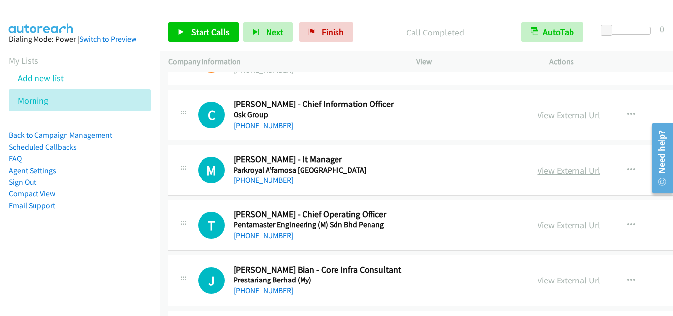
click at [538, 174] on link "View External Url" at bounding box center [569, 170] width 63 height 11
click at [618, 164] on button "button" at bounding box center [631, 170] width 27 height 20
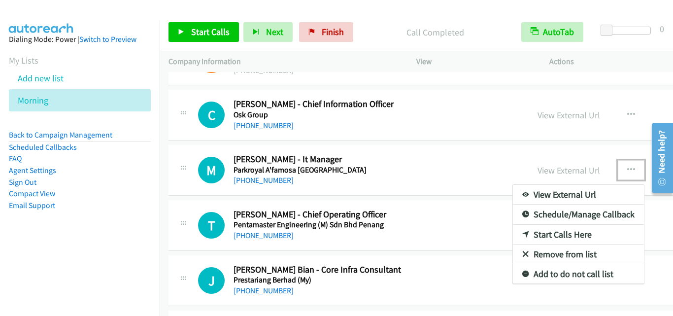
click at [513, 230] on link "Start Calls Here" at bounding box center [578, 235] width 131 height 20
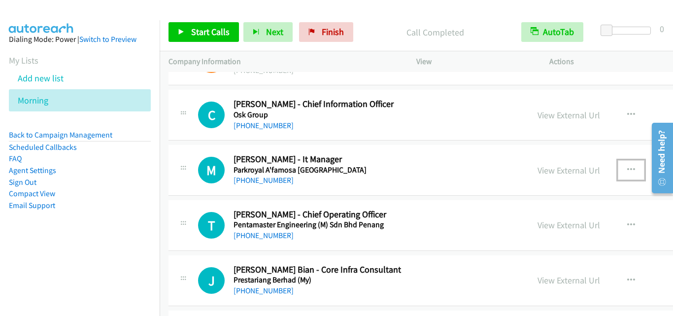
click at [629, 181] on div "View External Url View External Url Schedule/Manage Callback Start Calls Here R…" at bounding box center [623, 170] width 189 height 33
click at [628, 167] on icon "button" at bounding box center [632, 170] width 8 height 8
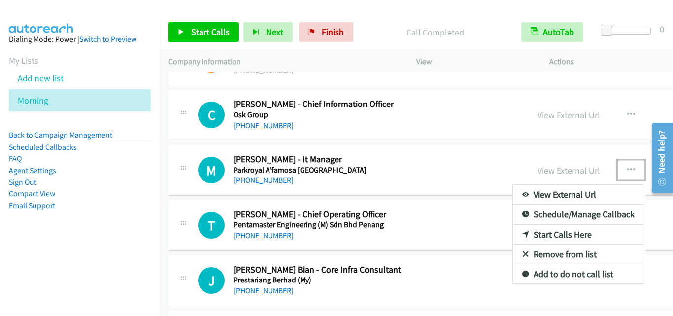
click at [527, 232] on link "Start Calls Here" at bounding box center [578, 235] width 131 height 20
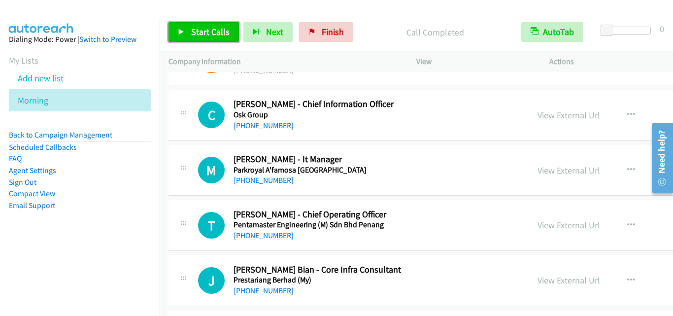
click at [204, 41] on link "Start Calls" at bounding box center [204, 32] width 70 height 20
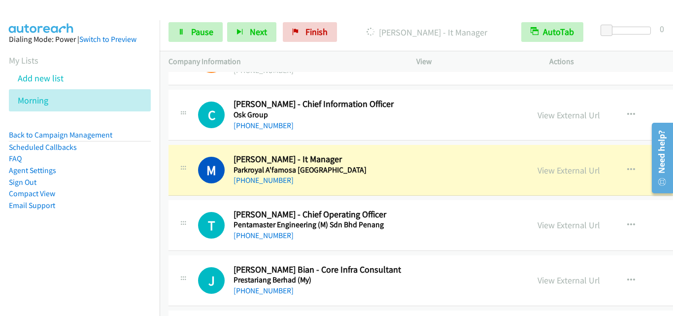
click at [194, 185] on div "M Callback Scheduled Mohd Ridzwan Saharuddin - It Manager Parkroyal A'famosa Me…" at bounding box center [348, 170] width 343 height 33
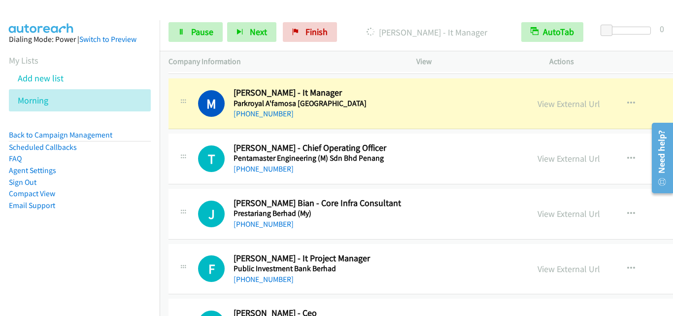
scroll to position [3648, 0]
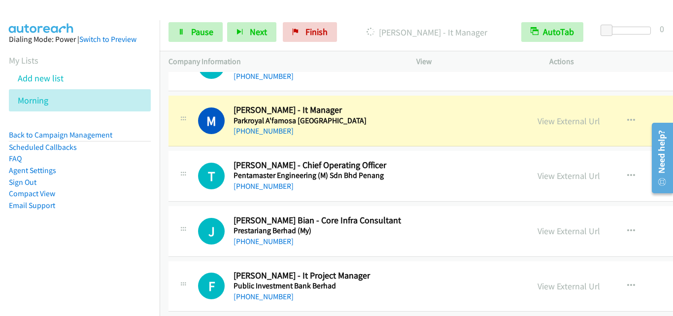
click at [189, 196] on div "T Callback Scheduled Teh Chuan - Chief Operating Officer Pentamaster Engineerin…" at bounding box center [511, 176] width 685 height 51
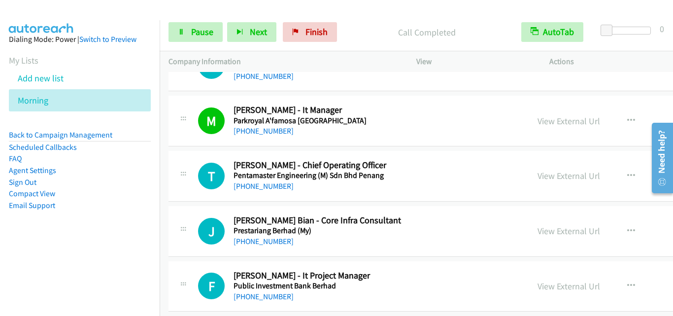
click at [188, 200] on div "T Callback Scheduled Teh Chuan - Chief Operating Officer Pentamaster Engineerin…" at bounding box center [511, 176] width 685 height 51
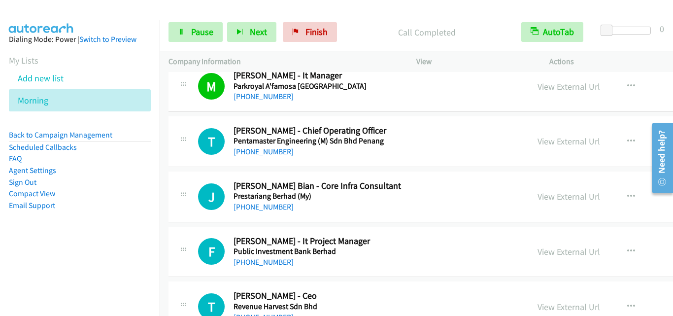
scroll to position [3697, 0]
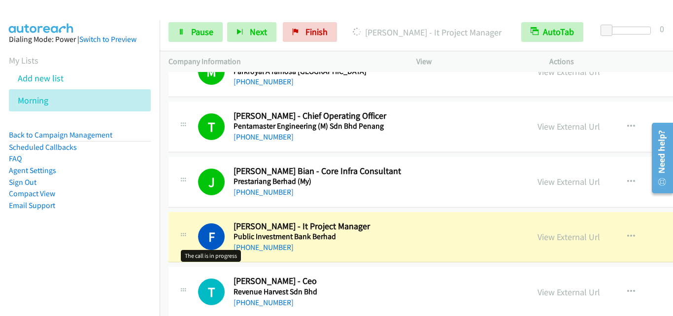
click at [199, 234] on h1 "F" at bounding box center [211, 236] width 27 height 27
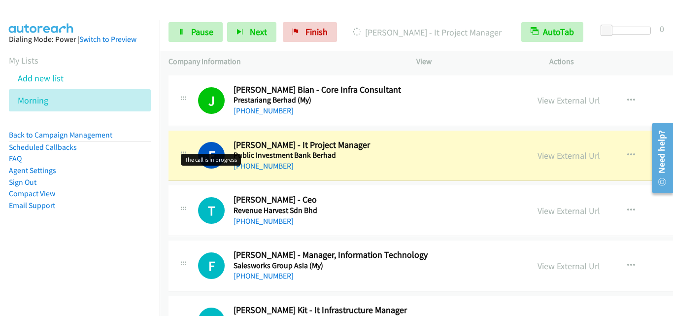
scroll to position [3796, 0]
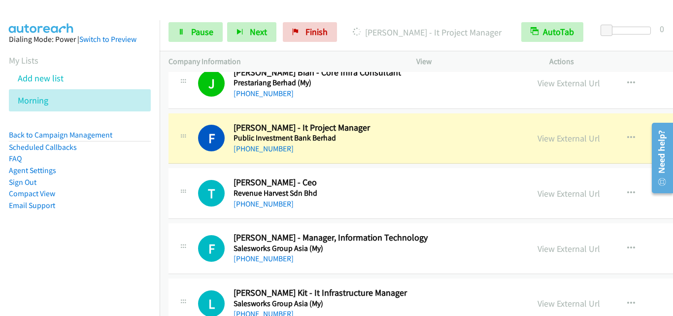
click at [196, 217] on div "T Callback Scheduled Tak Kheong Loo - Ceo Revenue Harvest Sdn Bhd Asia/Kuching …" at bounding box center [511, 193] width 685 height 51
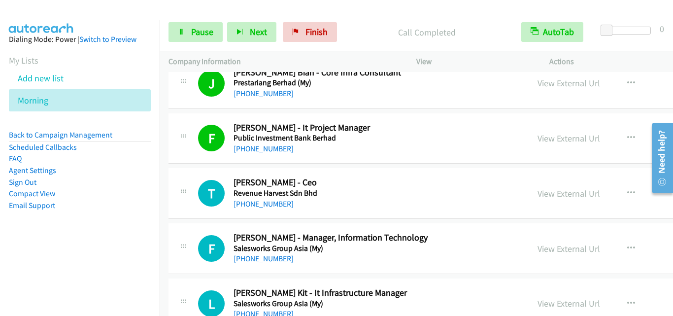
scroll to position [3845, 0]
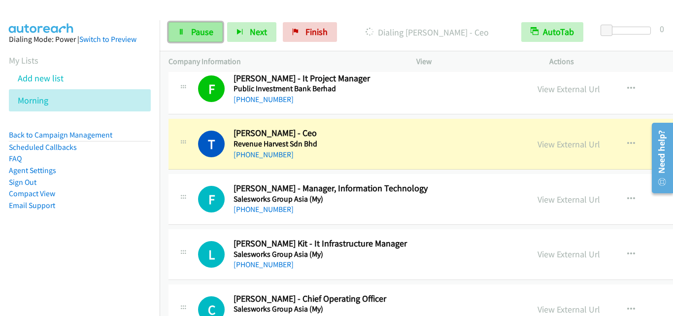
click at [182, 35] on icon at bounding box center [181, 32] width 7 height 7
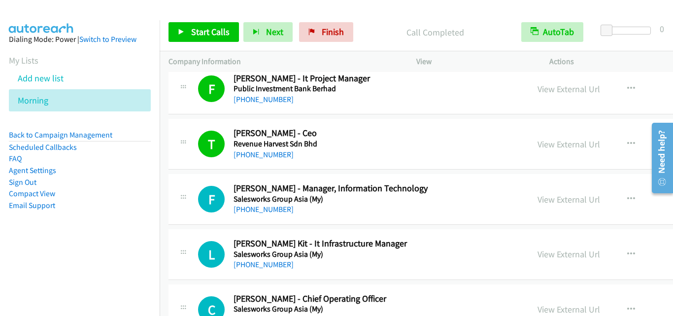
scroll to position [3894, 0]
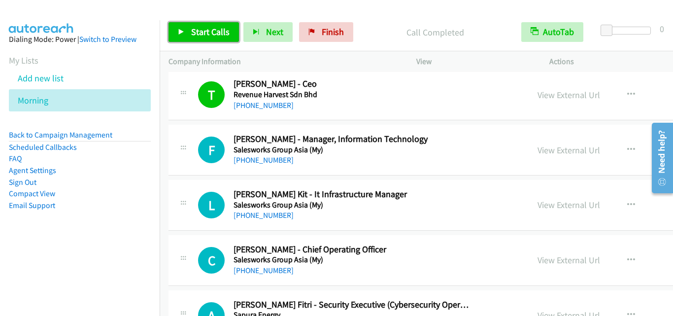
click at [212, 38] on link "Start Calls" at bounding box center [204, 32] width 70 height 20
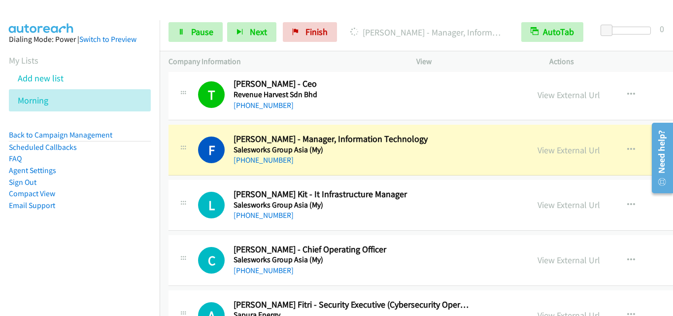
click at [183, 126] on div "F Callback Scheduled Francis Ravi - Manager, Information Technology Salesworks …" at bounding box center [511, 150] width 685 height 51
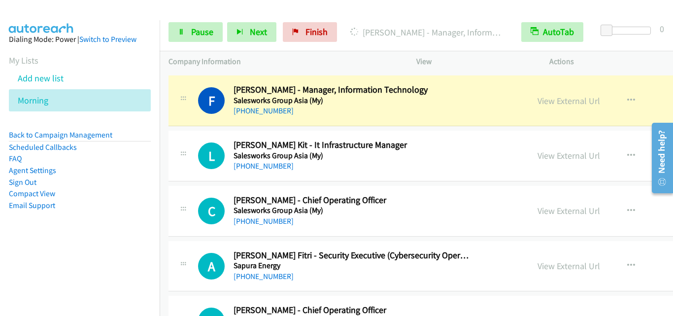
click at [185, 134] on div "L Callback Scheduled Luke Weng Kit - It Infrastructure Manager Salesworks Group…" at bounding box center [511, 156] width 685 height 51
click at [201, 27] on span "Pause" at bounding box center [202, 31] width 22 height 11
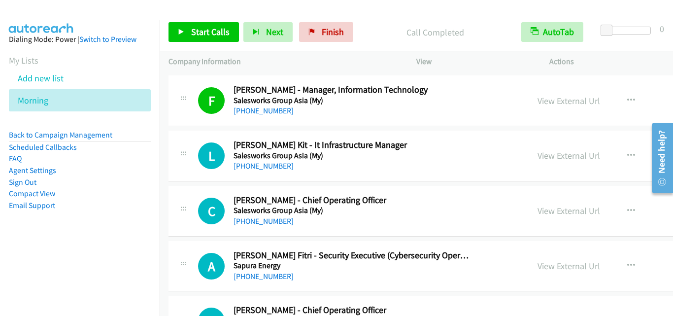
click at [185, 153] on icon at bounding box center [183, 155] width 12 height 5
click at [191, 172] on div "L Callback Scheduled Luke Weng Kit - It Infrastructure Manager Salesworks Group…" at bounding box center [511, 156] width 685 height 51
click at [204, 32] on span "Start Calls" at bounding box center [210, 31] width 38 height 11
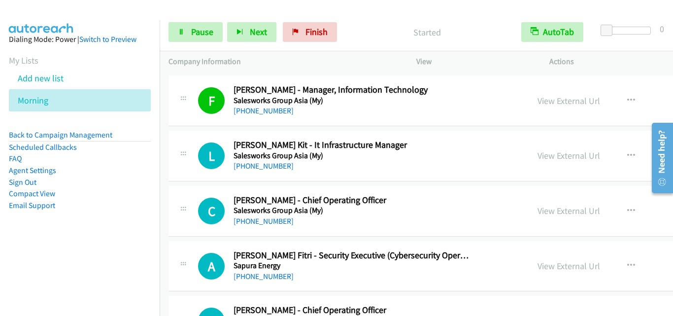
click at [186, 165] on div at bounding box center [183, 153] width 12 height 27
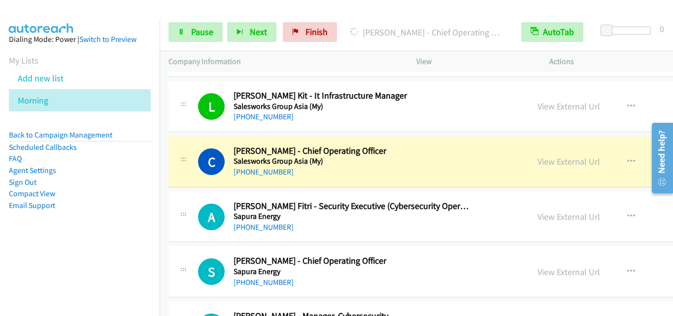
scroll to position [4042, 0]
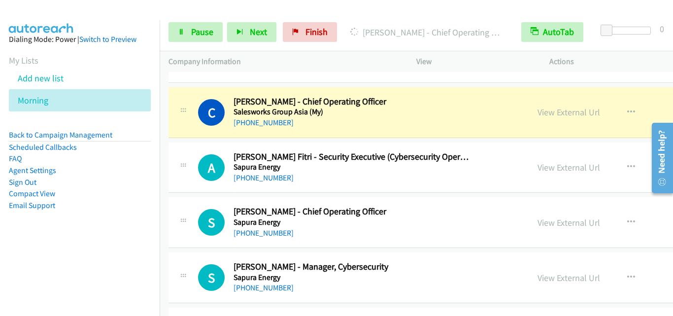
click at [196, 181] on div "A Callback Scheduled Ahmad Syakhir Fitri - Security Executive (Cybersecurity Op…" at bounding box center [348, 167] width 343 height 33
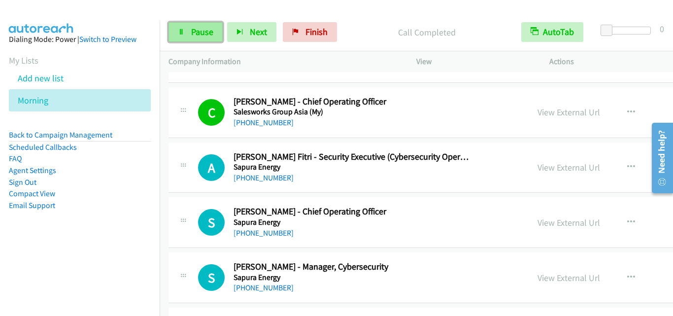
click at [203, 29] on span "Pause" at bounding box center [202, 31] width 22 height 11
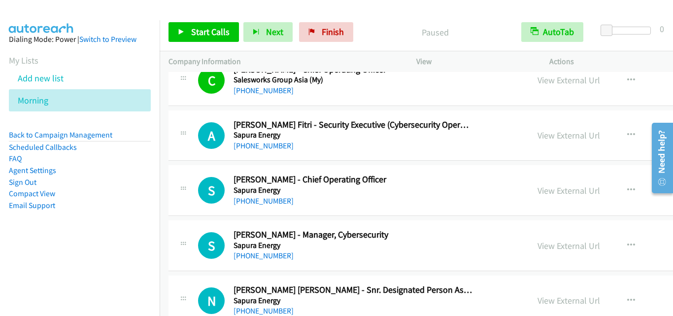
scroll to position [4092, 0]
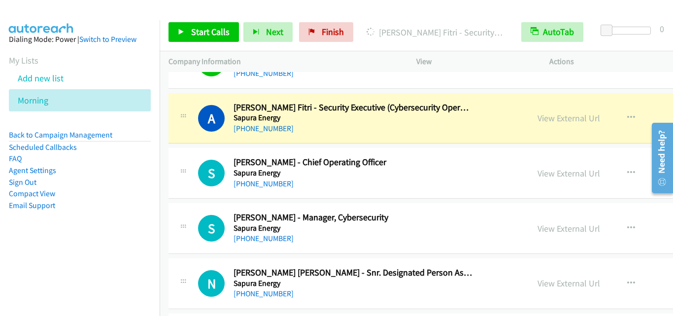
click at [175, 130] on div "A Callback Scheduled Ahmad Syakhir Fitri - Security Executive (Cybersecurity Op…" at bounding box center [349, 118] width 360 height 33
drag, startPoint x: 174, startPoint y: 238, endPoint x: 293, endPoint y: 224, distance: 119.7
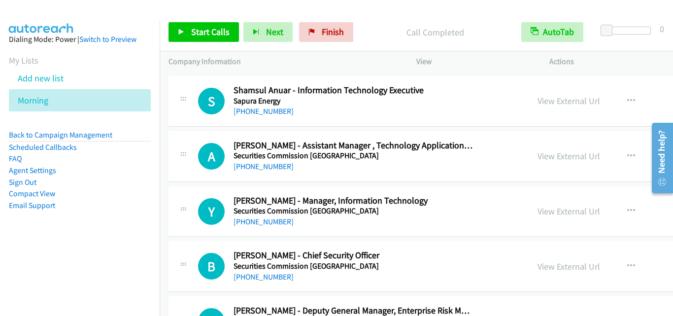
scroll to position [4930, 0]
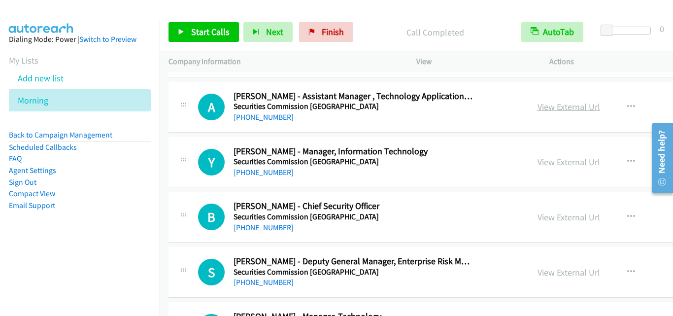
click at [543, 109] on link "View External Url" at bounding box center [569, 106] width 63 height 11
click at [628, 105] on icon "button" at bounding box center [632, 107] width 8 height 8
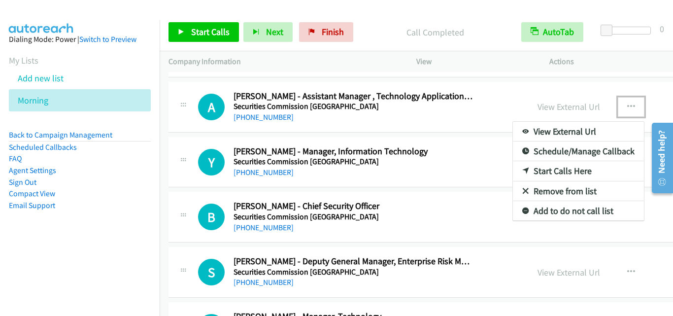
click at [530, 174] on link "Start Calls Here" at bounding box center [578, 171] width 131 height 20
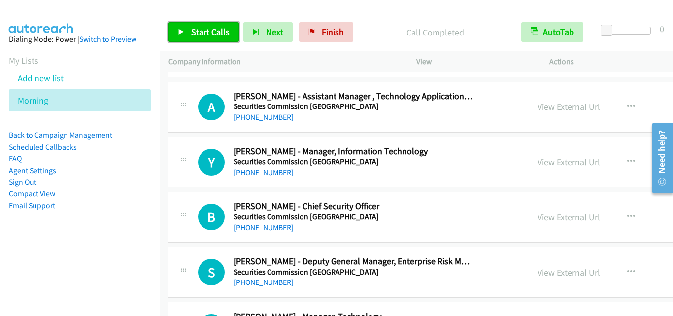
click at [188, 31] on link "Start Calls" at bounding box center [204, 32] width 70 height 20
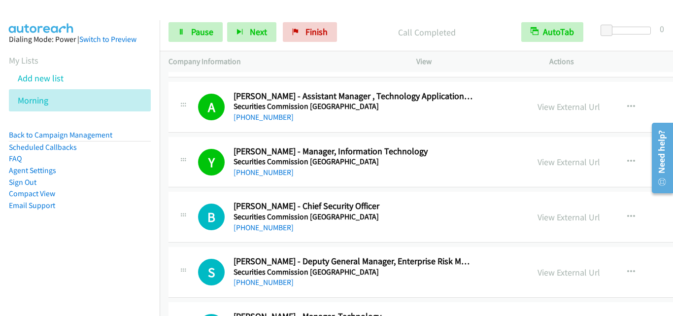
scroll to position [4979, 0]
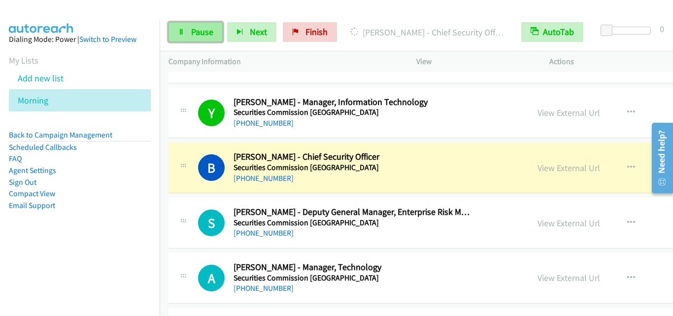
click at [177, 35] on link "Pause" at bounding box center [196, 32] width 54 height 20
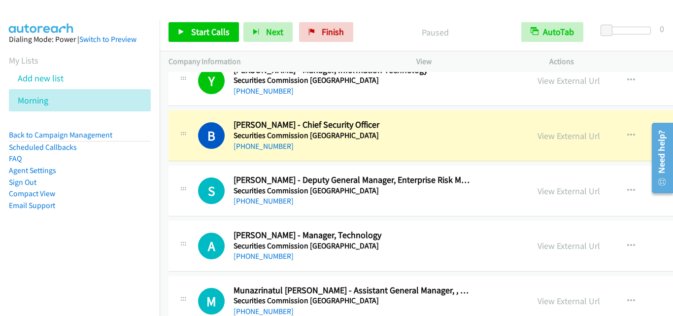
scroll to position [5028, 0]
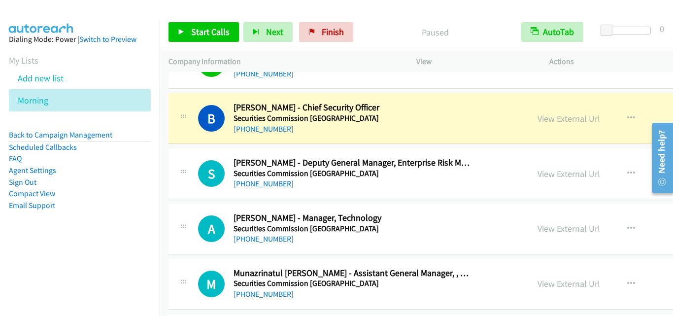
click at [194, 197] on div "S Callback Scheduled Siew Yih - Deputy General Manager, Enterprise Risk Managem…" at bounding box center [511, 173] width 685 height 51
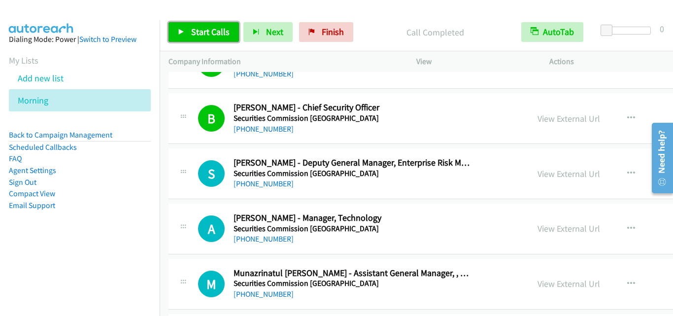
click at [201, 34] on span "Start Calls" at bounding box center [210, 31] width 38 height 11
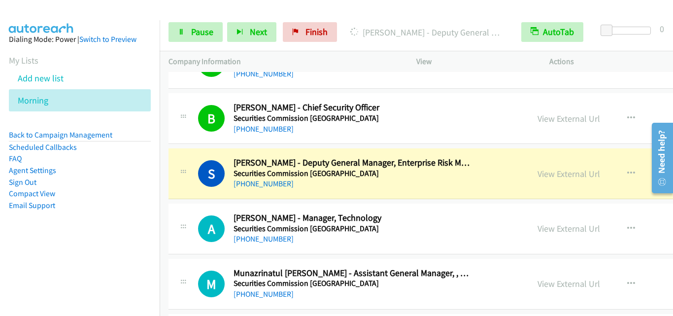
click at [195, 208] on div "A Callback Scheduled Ahmad Faezi Faizol - Manager, Technology Securities Commis…" at bounding box center [511, 229] width 685 height 51
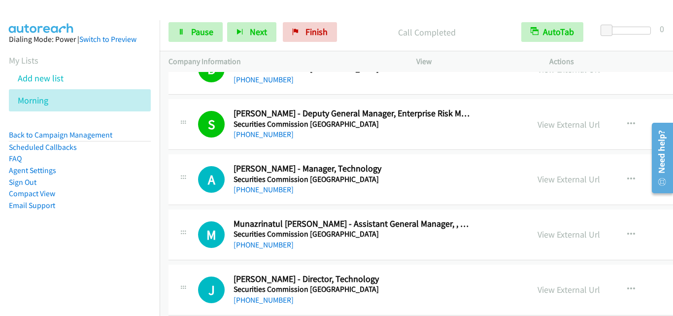
click at [175, 189] on div "A Callback Scheduled Ahmad Faezi Faizol - Manager, Technology Securities Commis…" at bounding box center [349, 179] width 360 height 33
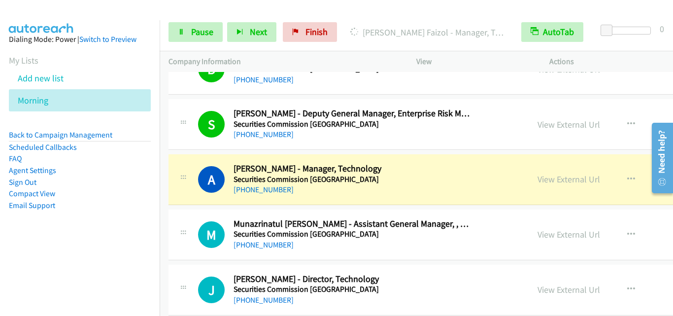
click at [177, 187] on div "A Callback Scheduled Ahmad Faezi Faizol - Manager, Technology Securities Commis…" at bounding box center [349, 179] width 360 height 33
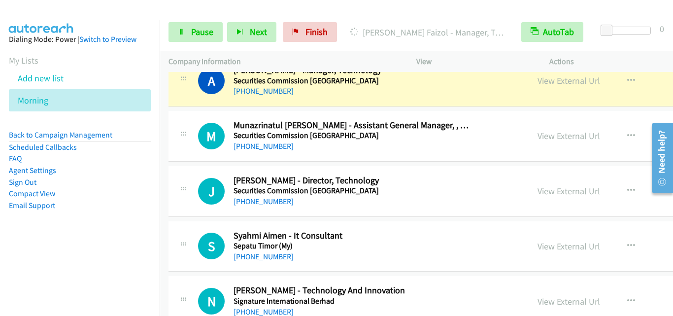
scroll to position [5127, 0]
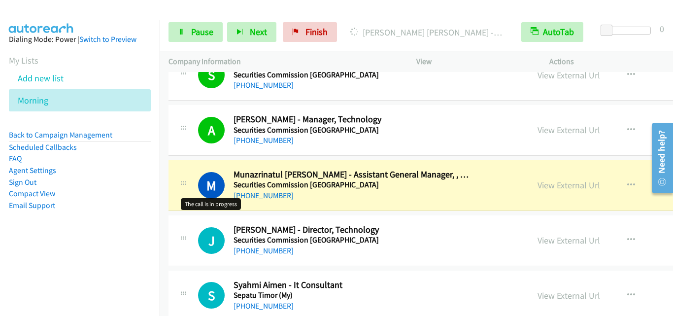
click at [201, 186] on h1 "M" at bounding box center [211, 185] width 27 height 27
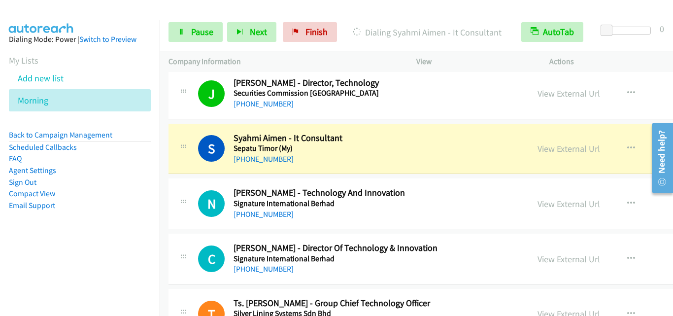
scroll to position [5275, 0]
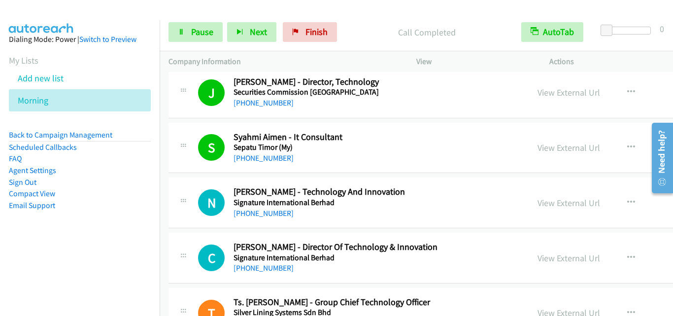
click at [191, 208] on div "N Callback Scheduled Ng Ming Wei - Technology And Innovation Signature Internat…" at bounding box center [348, 202] width 343 height 33
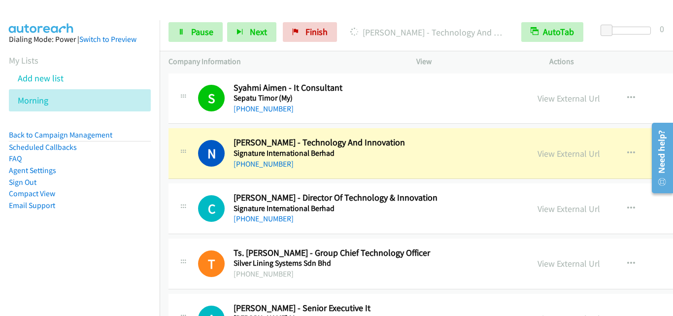
scroll to position [5373, 0]
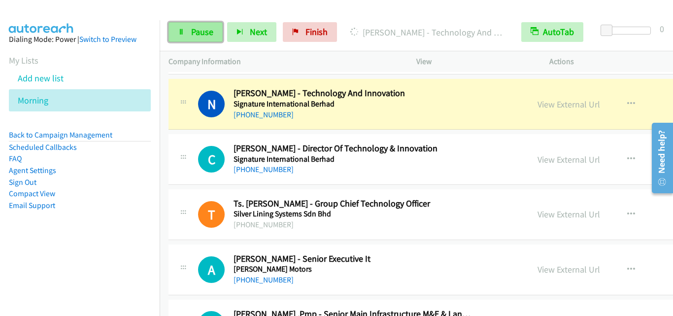
click at [208, 32] on span "Pause" at bounding box center [202, 31] width 22 height 11
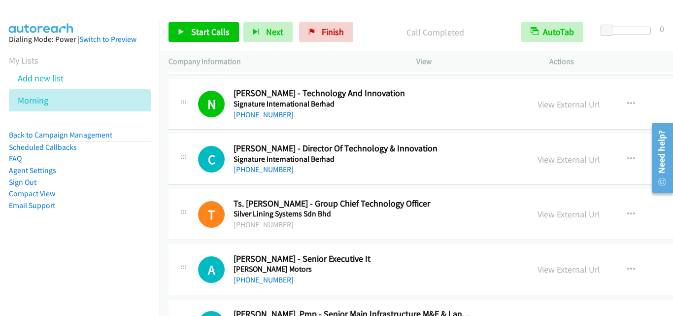
scroll to position [5423, 0]
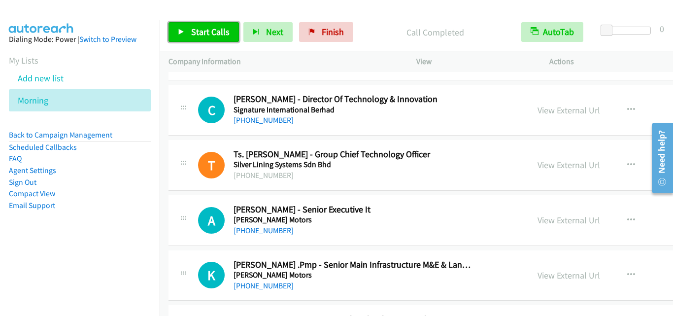
click at [191, 36] on span "Start Calls" at bounding box center [210, 31] width 38 height 11
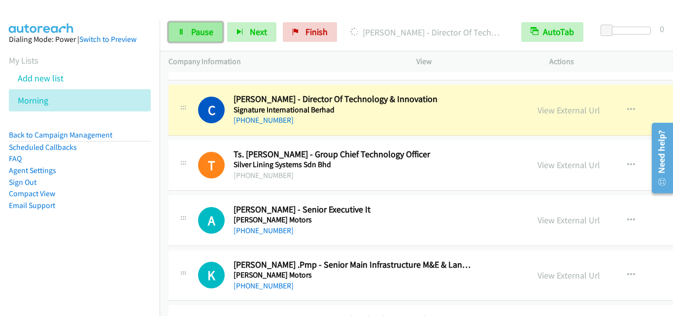
click at [192, 35] on span "Pause" at bounding box center [202, 31] width 22 height 11
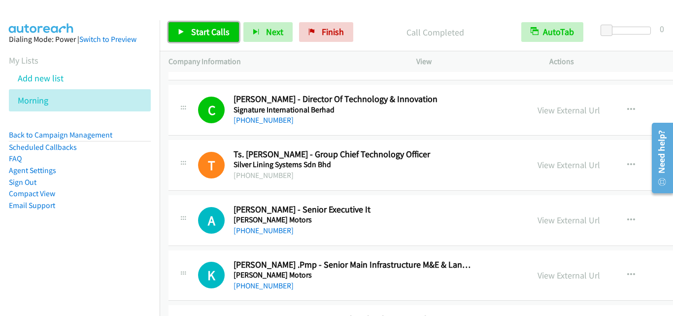
click at [206, 26] on link "Start Calls" at bounding box center [204, 32] width 70 height 20
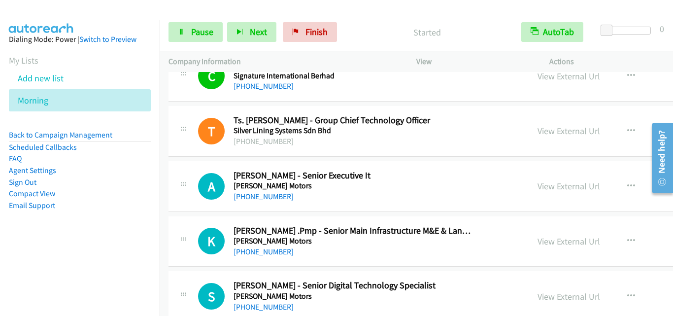
scroll to position [5472, 0]
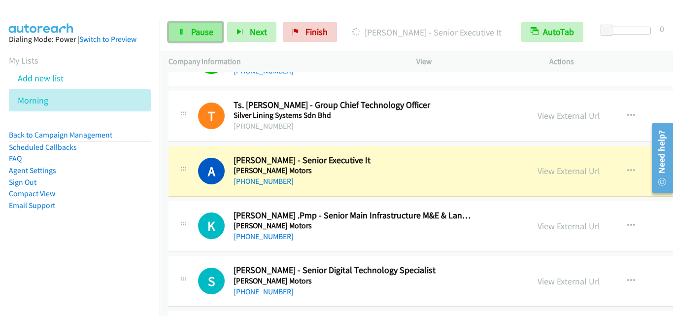
click at [189, 33] on link "Pause" at bounding box center [196, 32] width 54 height 20
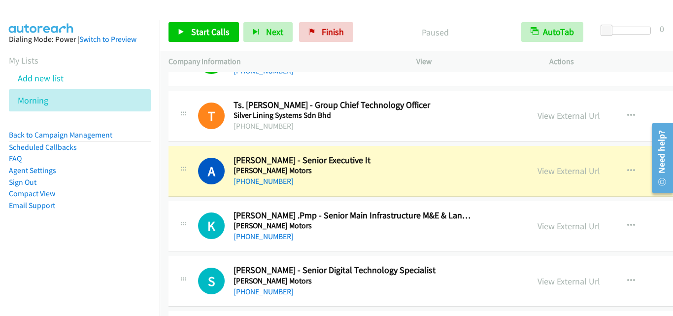
scroll to position [5521, 0]
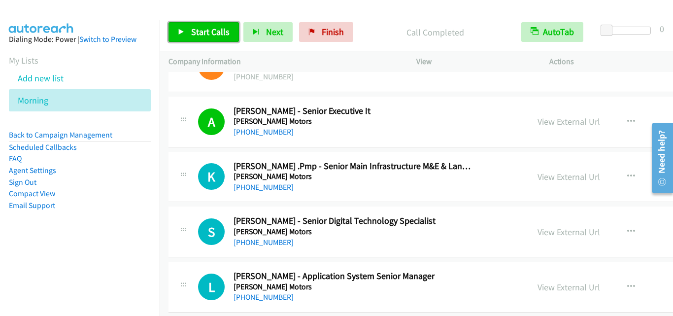
click at [212, 30] on span "Start Calls" at bounding box center [210, 31] width 38 height 11
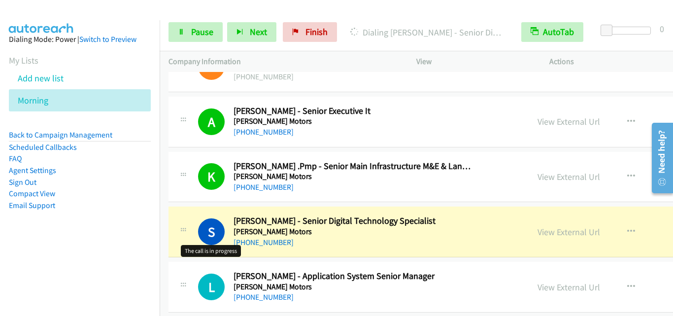
click at [210, 224] on h1 "S" at bounding box center [211, 231] width 27 height 27
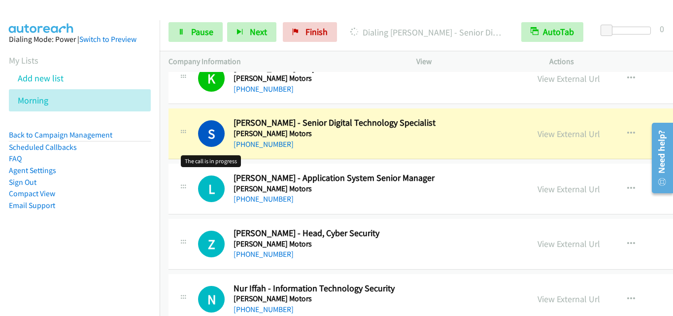
scroll to position [5620, 0]
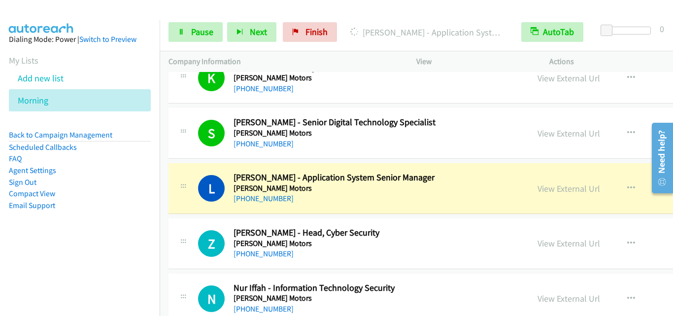
click at [181, 213] on div "L Callback Scheduled Lim Beng Hong - Application System Senior Manager Sime Dar…" at bounding box center [511, 188] width 685 height 51
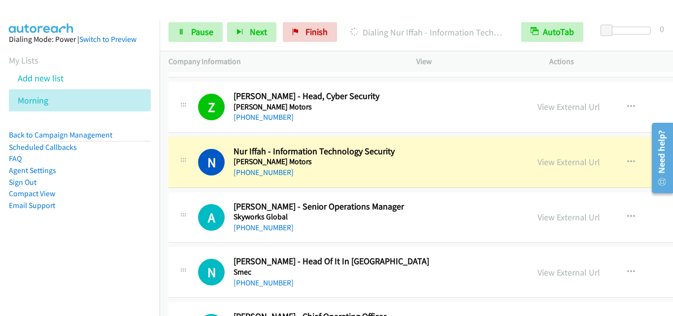
scroll to position [5768, 0]
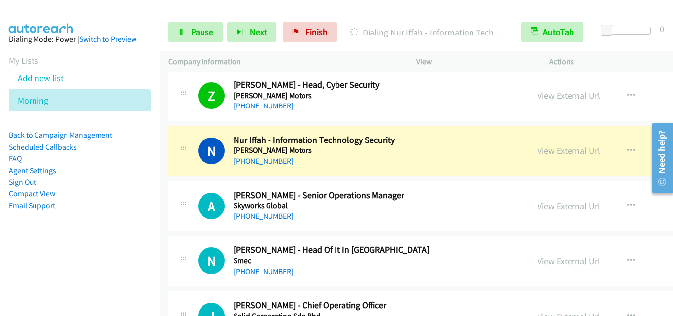
click at [192, 173] on div "N Callback Scheduled Nur Iffah - Information Technology Security Sime Darby Mot…" at bounding box center [511, 151] width 685 height 51
drag, startPoint x: 186, startPoint y: 204, endPoint x: 465, endPoint y: 2, distance: 343.9
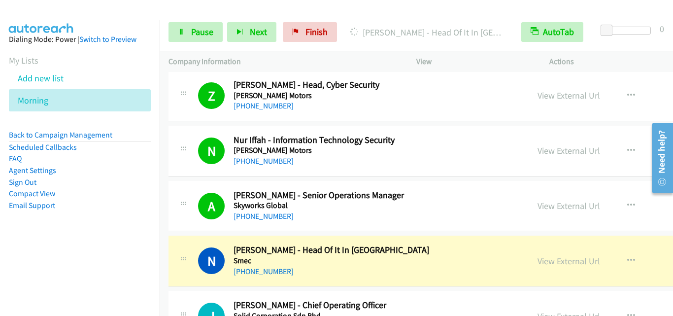
click at [195, 221] on div "A Callback Scheduled Andrew Low - Senior Operations Manager Skyworks Global Asi…" at bounding box center [348, 206] width 343 height 33
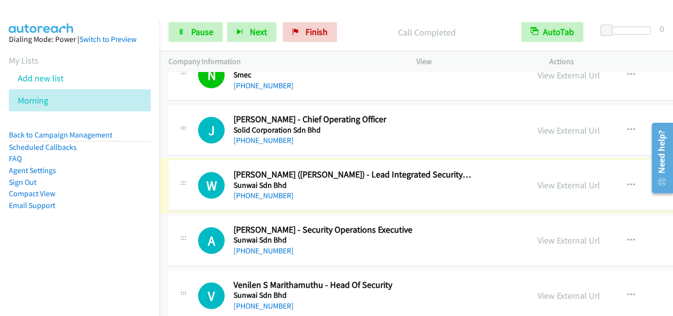
scroll to position [5965, 0]
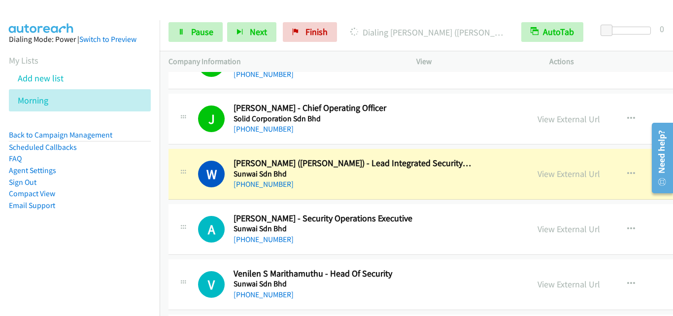
drag, startPoint x: 172, startPoint y: 193, endPoint x: 395, endPoint y: 19, distance: 283.4
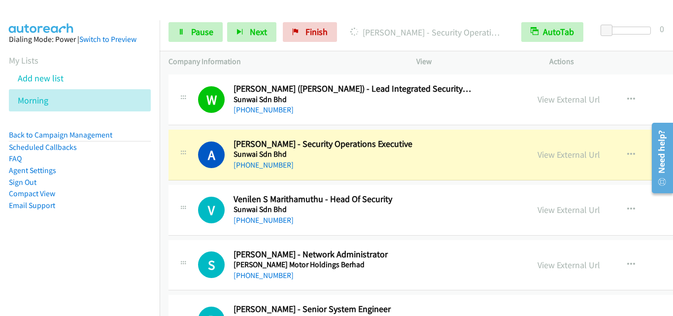
scroll to position [6063, 0]
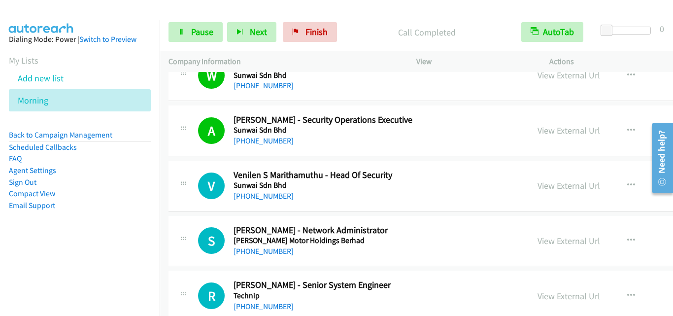
click at [196, 176] on div "V Callback Scheduled Venilen S Marithamuthu - Head Of Security Sunwai Sdn Bhd A…" at bounding box center [348, 186] width 343 height 33
click at [191, 248] on div "S Callback Scheduled Syafiq Rohmani - Network Administrator Tan Chong Motor Hol…" at bounding box center [348, 241] width 343 height 33
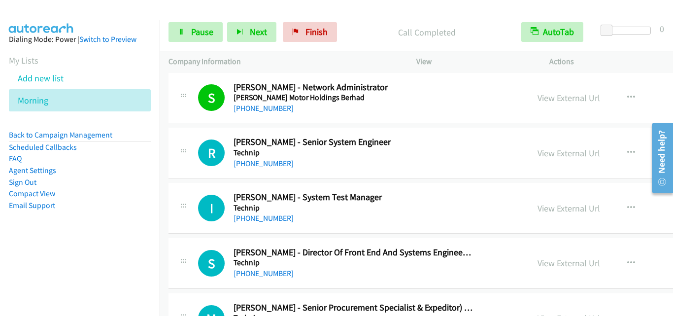
scroll to position [6211, 0]
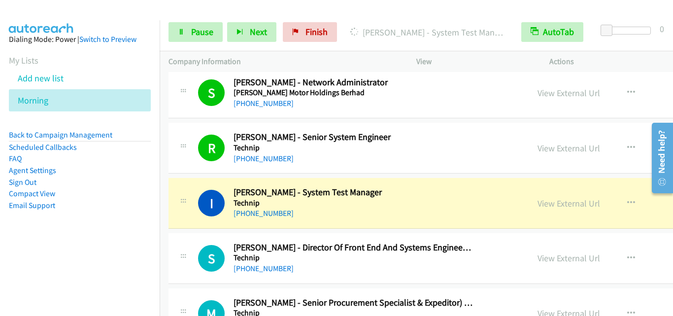
click at [182, 229] on td "I Callback Scheduled Iskandar Jamalludin - System Test Manager Technip Asia/Kuc…" at bounding box center [511, 203] width 702 height 55
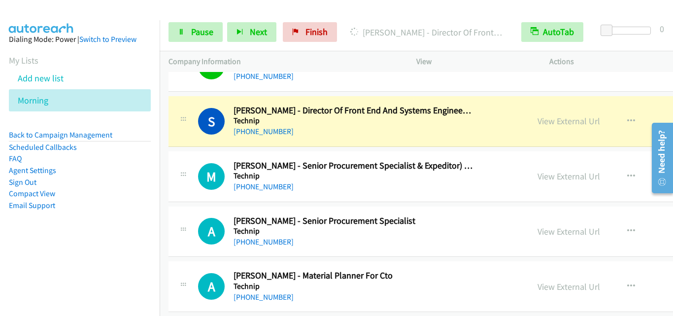
scroll to position [6359, 0]
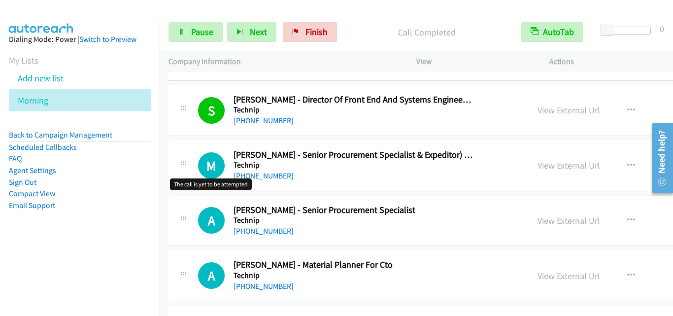
click at [203, 168] on h1 "M" at bounding box center [211, 165] width 27 height 27
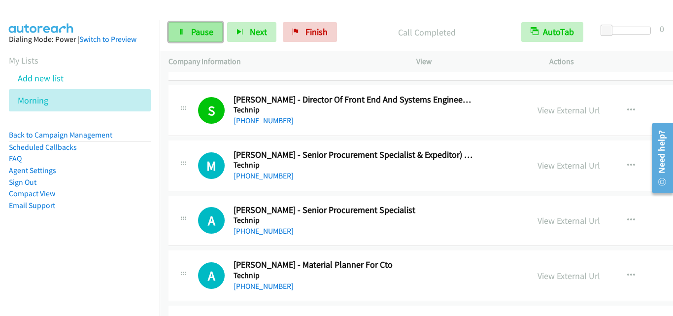
click at [200, 30] on span "Pause" at bounding box center [202, 31] width 22 height 11
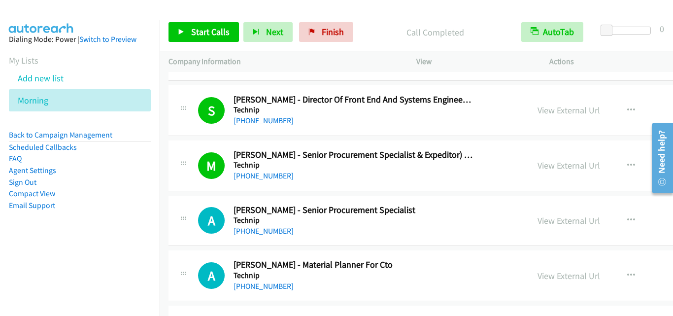
click at [206, 239] on div "A Callback Scheduled Alexander Raipan - Senior Procurement Specialist Technip A…" at bounding box center [511, 221] width 685 height 51
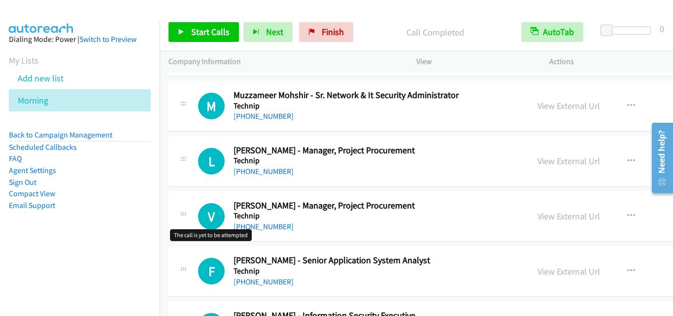
scroll to position [6655, 0]
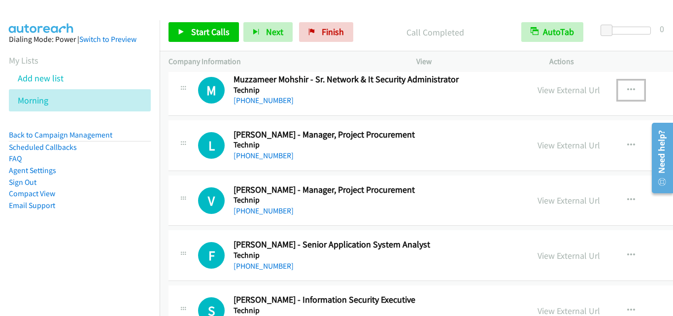
click at [618, 88] on button "button" at bounding box center [631, 90] width 27 height 20
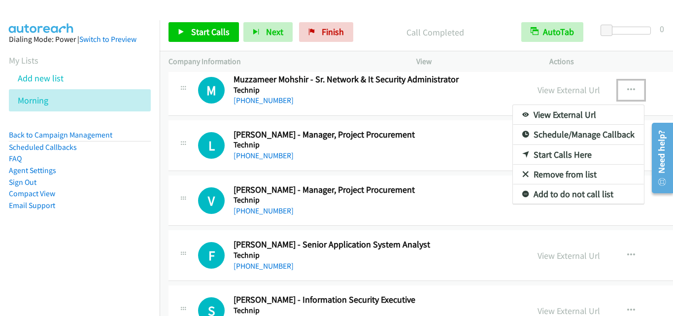
click at [531, 153] on link "Start Calls Here" at bounding box center [578, 155] width 131 height 20
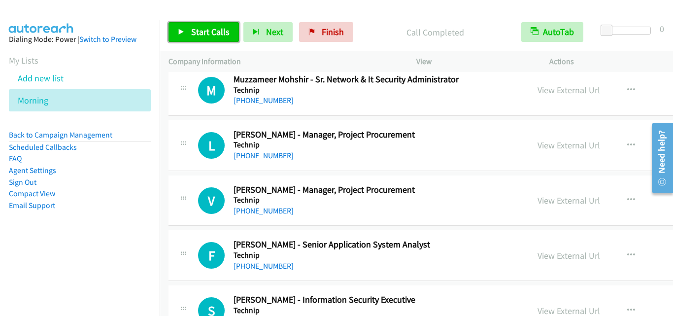
click at [201, 35] on span "Start Calls" at bounding box center [210, 31] width 38 height 11
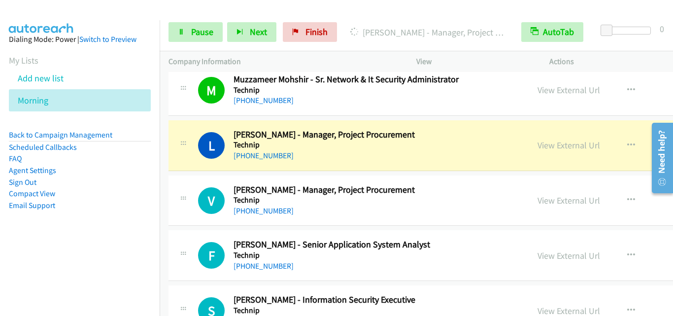
click at [205, 218] on div "V Callback Scheduled Vicky Lim - Manager, Project Procurement Technip Asia/Kuch…" at bounding box center [511, 200] width 685 height 51
click at [199, 30] on span "Pause" at bounding box center [202, 31] width 22 height 11
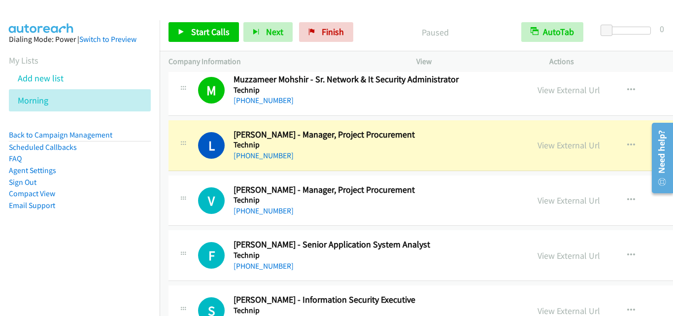
click at [151, 245] on aside "Dialing Mode: Power | Switch to Preview My Lists Add new list Morning Back to C…" at bounding box center [80, 138] width 160 height 236
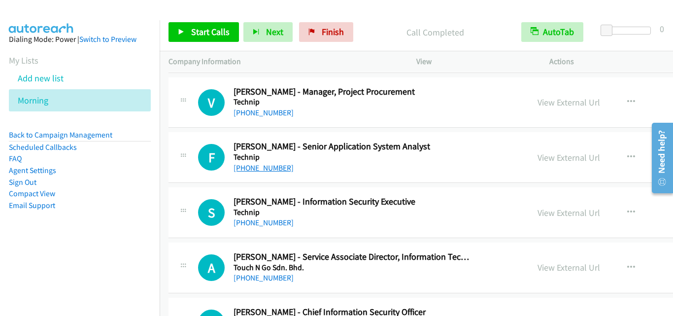
scroll to position [6754, 0]
click at [628, 154] on icon "button" at bounding box center [632, 157] width 8 height 8
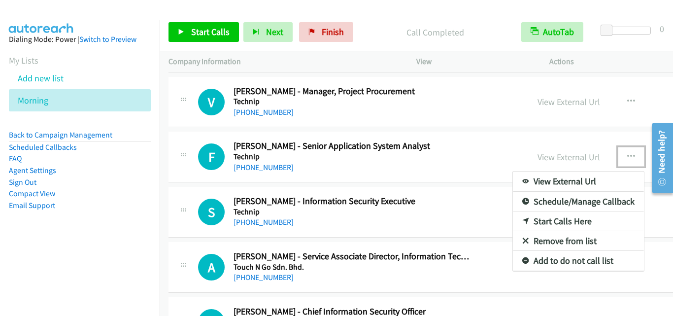
click at [537, 221] on link "Start Calls Here" at bounding box center [578, 221] width 131 height 20
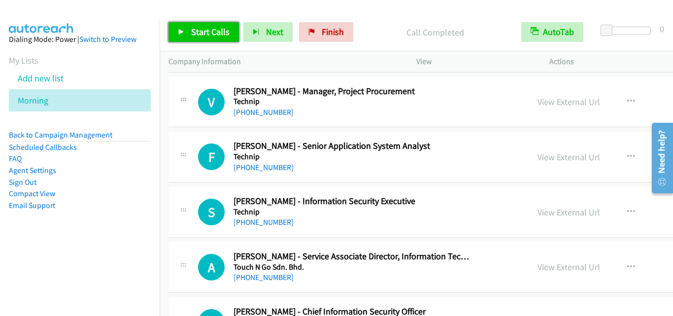
click at [185, 35] on link "Start Calls" at bounding box center [204, 32] width 70 height 20
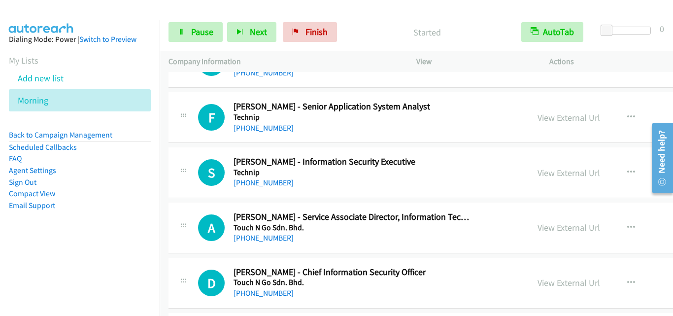
scroll to position [6803, 0]
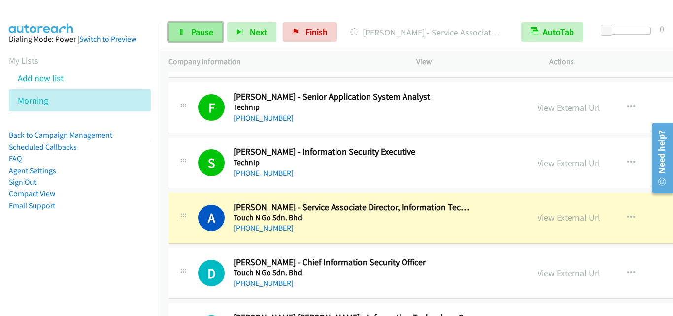
click at [207, 37] on link "Pause" at bounding box center [196, 32] width 54 height 20
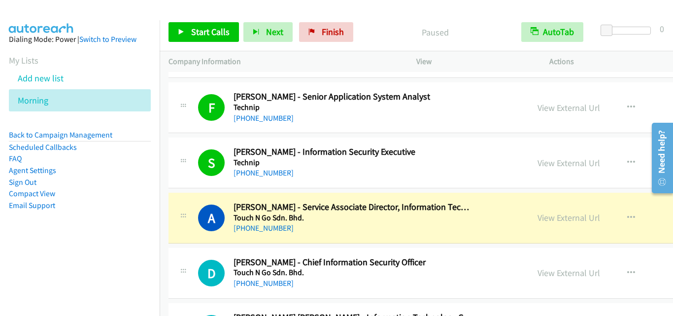
drag, startPoint x: 184, startPoint y: 226, endPoint x: 214, endPoint y: 194, distance: 43.6
click at [184, 226] on div at bounding box center [183, 215] width 12 height 27
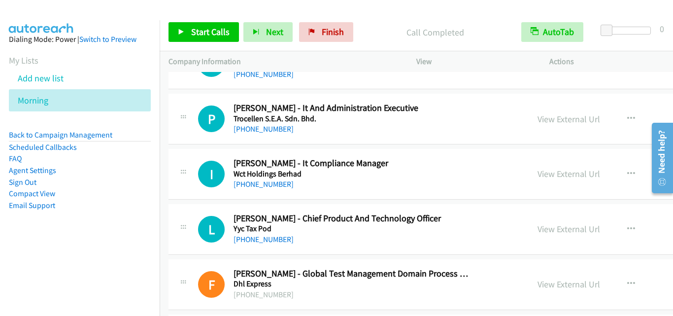
scroll to position [7739, 0]
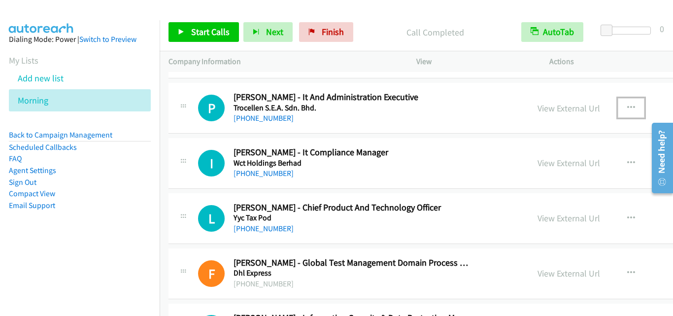
click at [628, 108] on icon "button" at bounding box center [632, 108] width 8 height 8
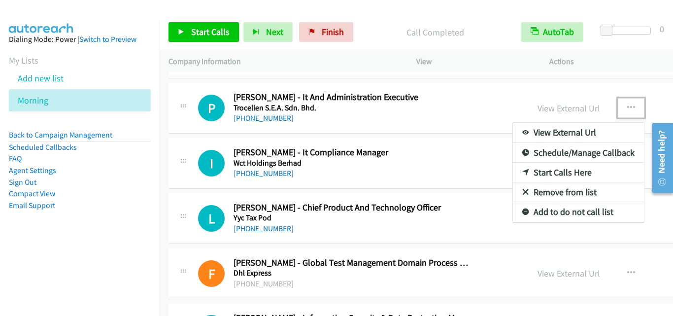
click at [517, 171] on link "Start Calls Here" at bounding box center [578, 173] width 131 height 20
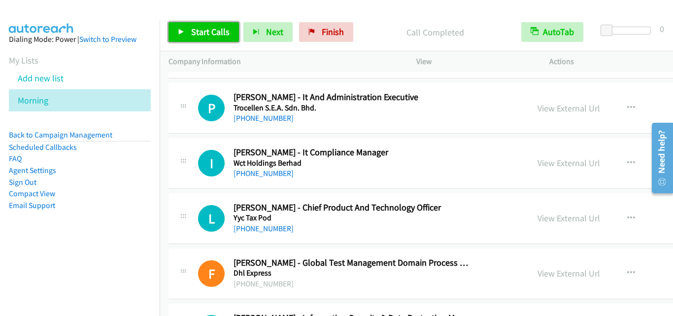
click at [218, 26] on link "Start Calls" at bounding box center [204, 32] width 70 height 20
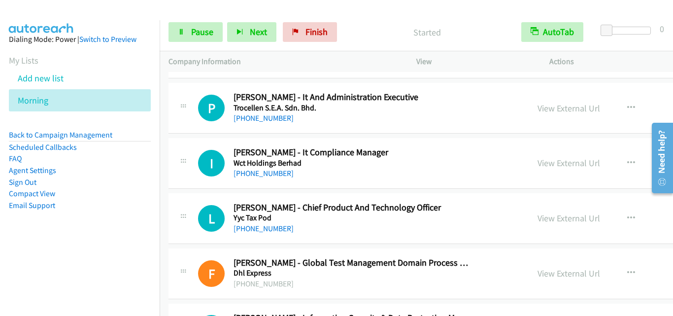
click at [262, 70] on div "Company Information" at bounding box center [284, 61] width 248 height 21
click at [205, 194] on div "L Callback Scheduled Lucas Lee - Chief Product And Technology Officer Yyc Tax P…" at bounding box center [511, 218] width 685 height 51
drag, startPoint x: 204, startPoint y: 30, endPoint x: 214, endPoint y: 16, distance: 17.0
click at [204, 30] on span "Pause" at bounding box center [202, 31] width 22 height 11
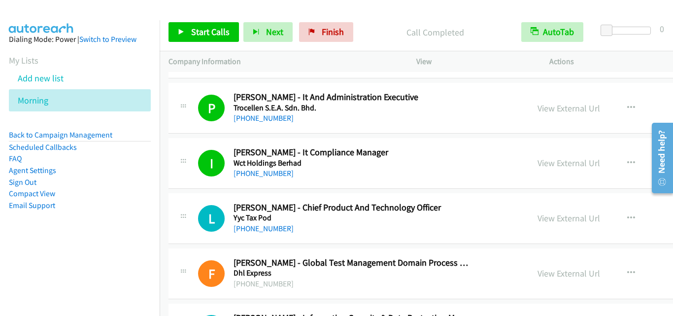
click at [193, 191] on td "L Callback Scheduled Lucas Lee - Chief Product And Technology Officer Yyc Tax P…" at bounding box center [511, 218] width 702 height 55
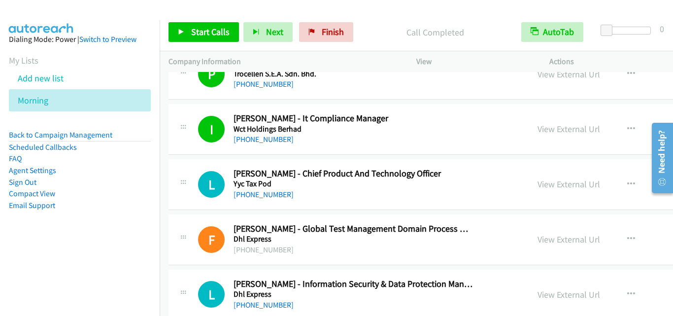
scroll to position [7789, 0]
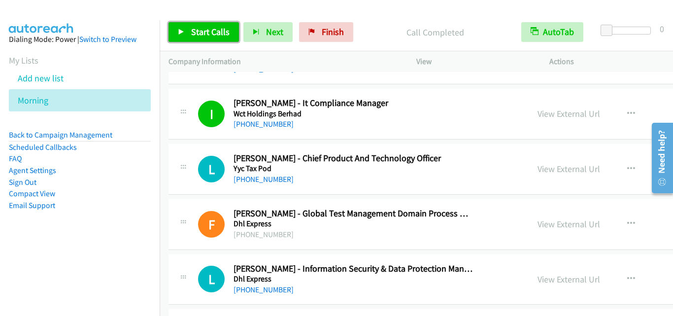
click at [211, 26] on span "Start Calls" at bounding box center [210, 31] width 38 height 11
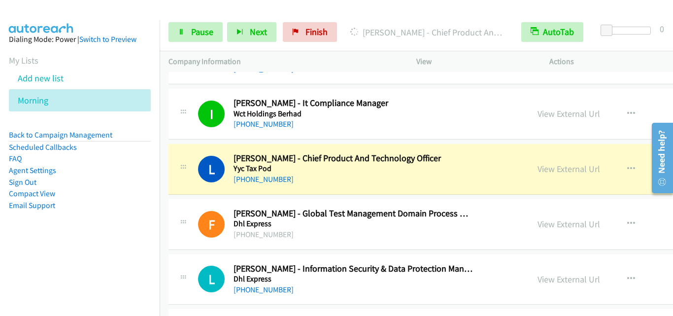
click at [197, 175] on div "L Callback Scheduled Lucas Lee - Chief Product And Technology Officer Yyc Tax P…" at bounding box center [348, 169] width 343 height 33
click at [197, 32] on span "Pause" at bounding box center [202, 31] width 22 height 11
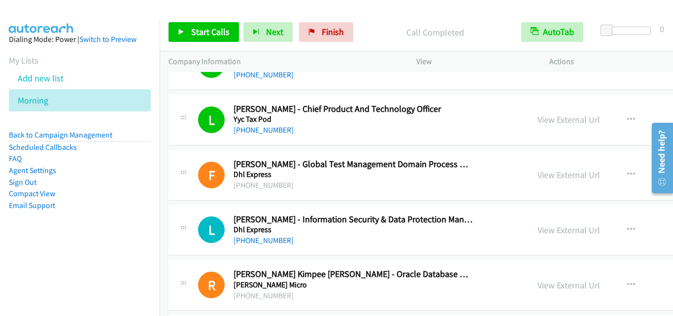
scroll to position [7887, 0]
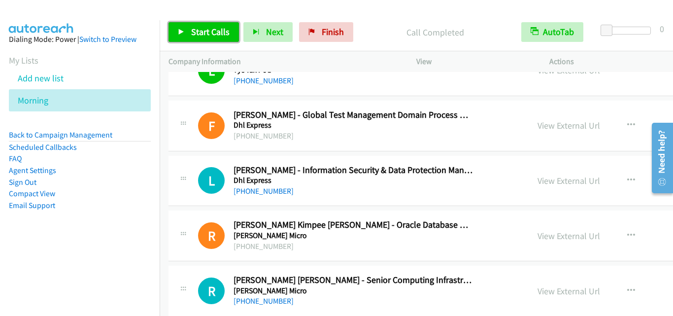
click at [207, 34] on span "Start Calls" at bounding box center [210, 31] width 38 height 11
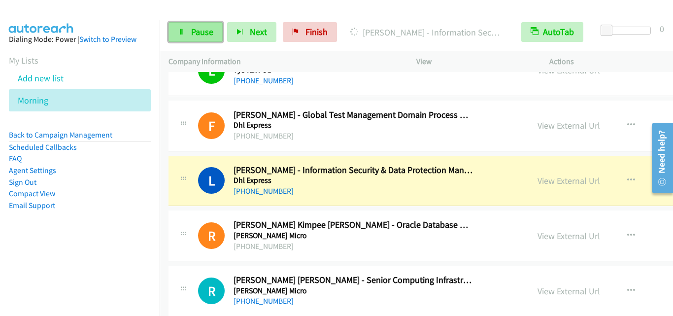
click at [202, 28] on span "Pause" at bounding box center [202, 31] width 22 height 11
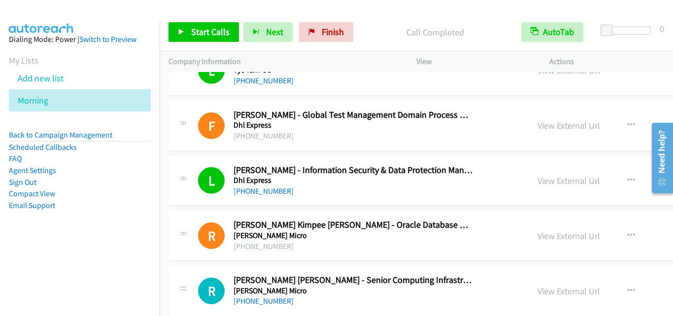
drag, startPoint x: 186, startPoint y: 163, endPoint x: 233, endPoint y: 10, distance: 159.5
click at [186, 163] on div "L Callback Scheduled Lee Gerald Asid - Information Security & Data Protection M…" at bounding box center [511, 181] width 685 height 51
click at [538, 130] on link "View External Url" at bounding box center [569, 125] width 63 height 11
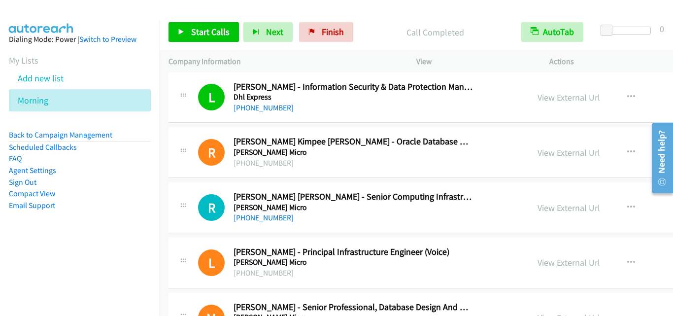
scroll to position [7986, 0]
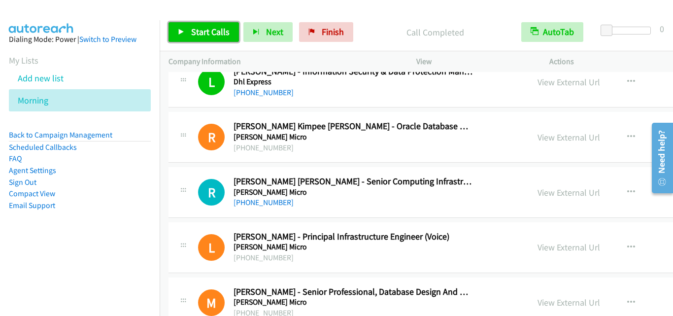
click at [205, 37] on link "Start Calls" at bounding box center [204, 32] width 70 height 20
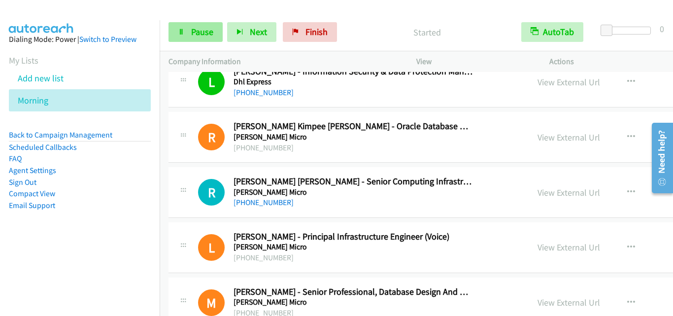
click at [205, 26] on link "Pause" at bounding box center [196, 32] width 54 height 20
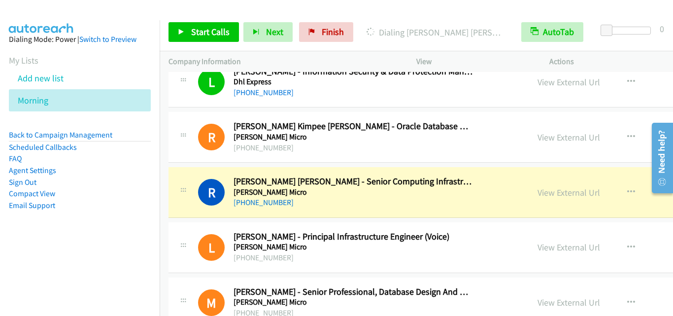
click at [196, 172] on div "R Callback Scheduled Robert John Paul Javier - Senior Computing Infrastructure …" at bounding box center [511, 192] width 685 height 51
click at [538, 140] on link "View External Url" at bounding box center [569, 137] width 63 height 11
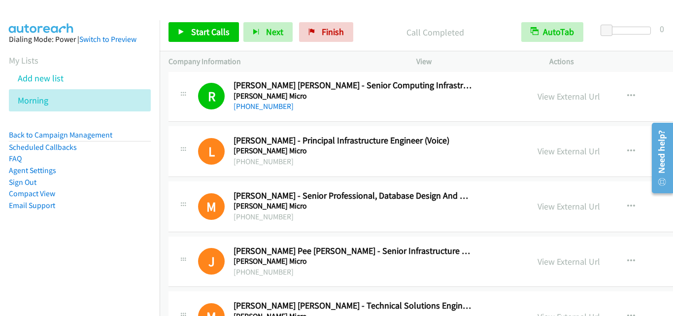
scroll to position [8085, 0]
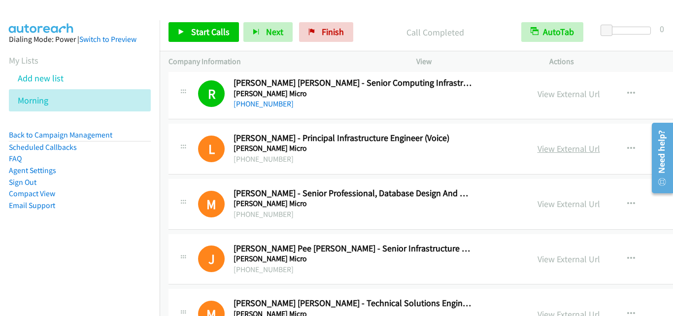
click at [538, 146] on link "View External Url" at bounding box center [569, 148] width 63 height 11
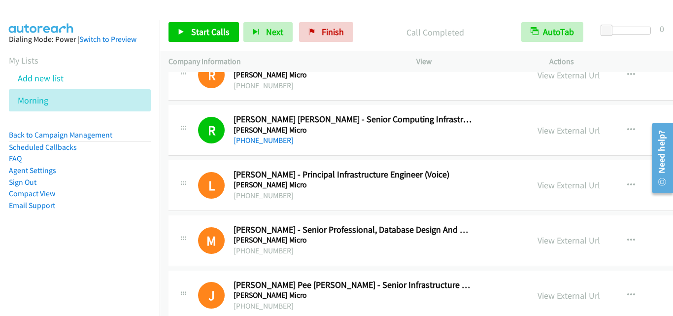
scroll to position [7986, 0]
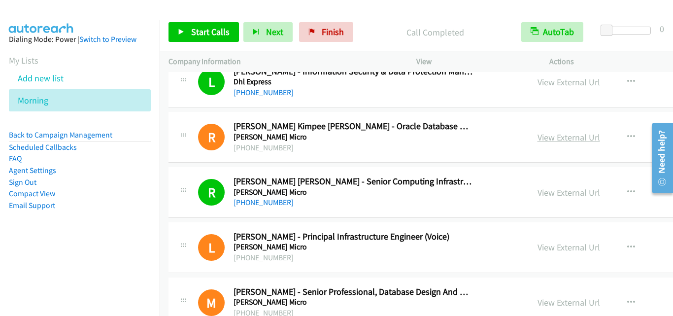
click at [538, 132] on link "View External Url" at bounding box center [569, 137] width 63 height 11
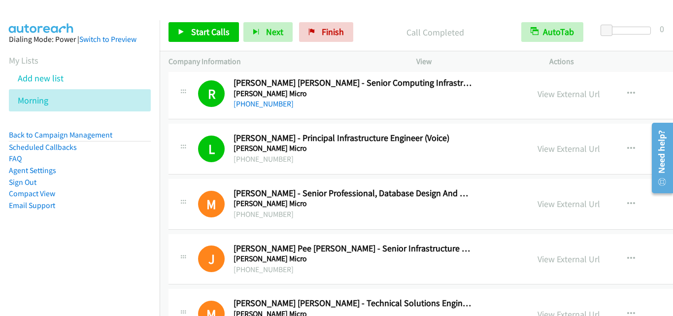
scroll to position [8134, 0]
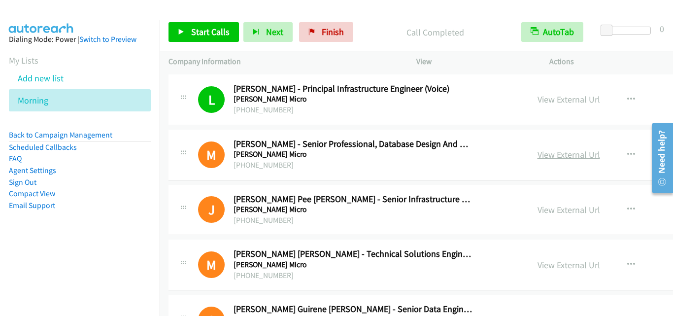
click at [538, 152] on link "View External Url" at bounding box center [569, 154] width 63 height 11
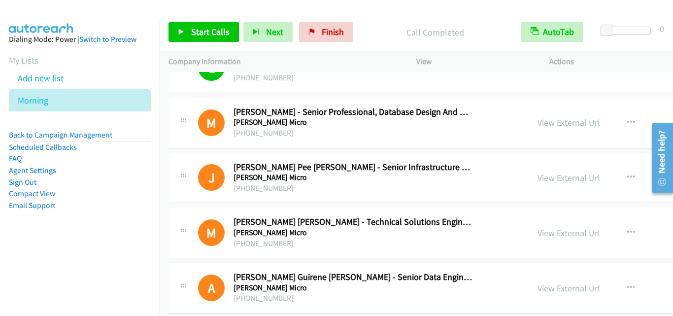
scroll to position [8183, 0]
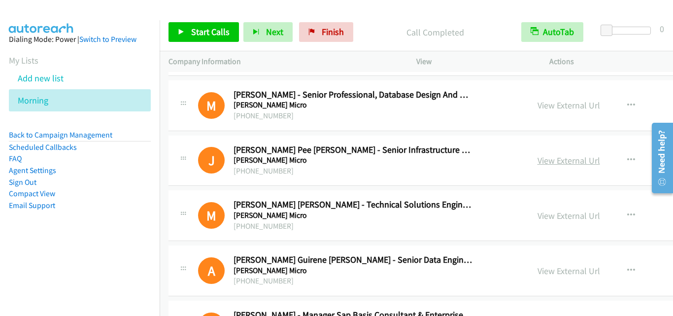
click at [538, 160] on link "View External Url" at bounding box center [569, 160] width 63 height 11
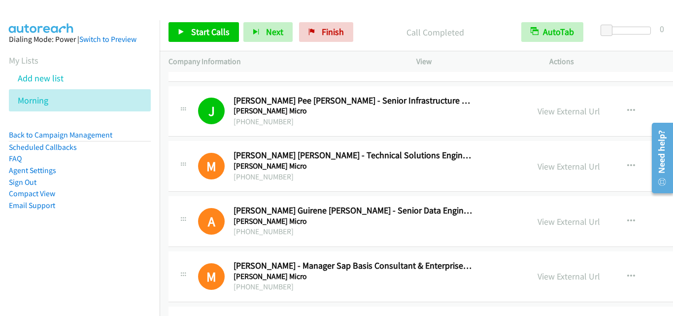
scroll to position [8331, 0]
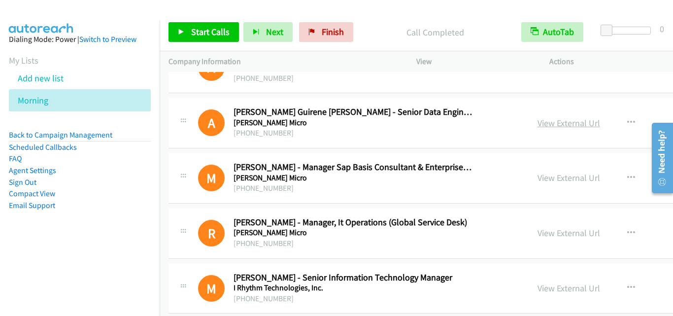
click at [538, 122] on link "View External Url" at bounding box center [569, 122] width 63 height 11
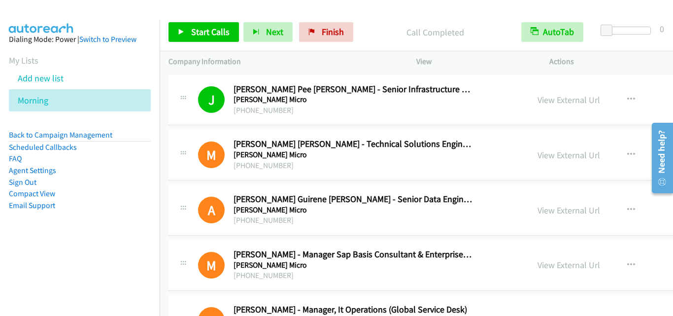
scroll to position [8232, 0]
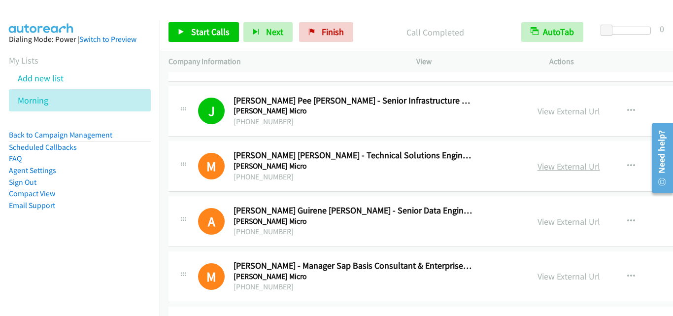
click at [538, 163] on link "View External Url" at bounding box center [569, 166] width 63 height 11
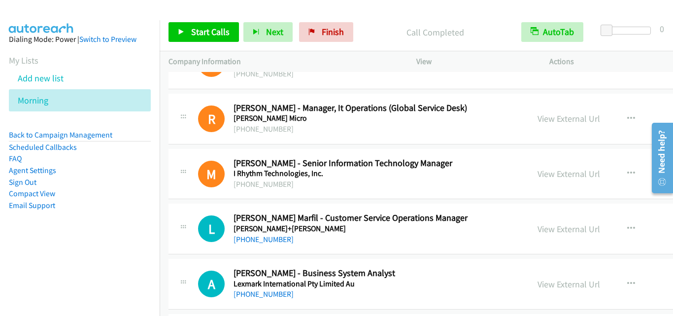
scroll to position [8430, 0]
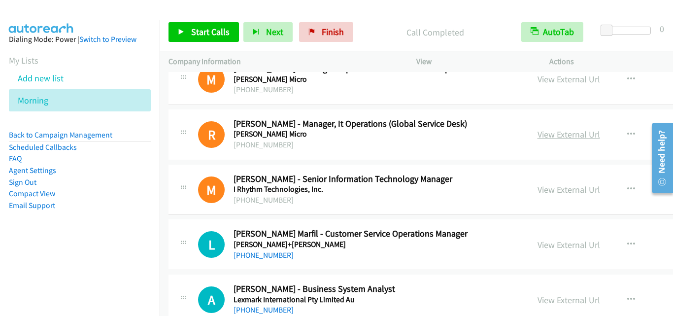
click at [538, 132] on link "View External Url" at bounding box center [569, 134] width 63 height 11
click at [538, 194] on link "View External Url" at bounding box center [569, 189] width 63 height 11
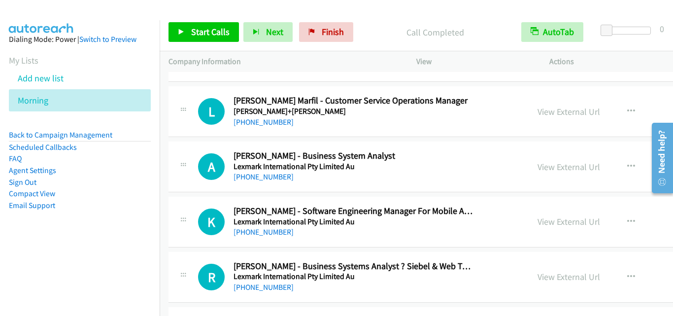
scroll to position [8577, 0]
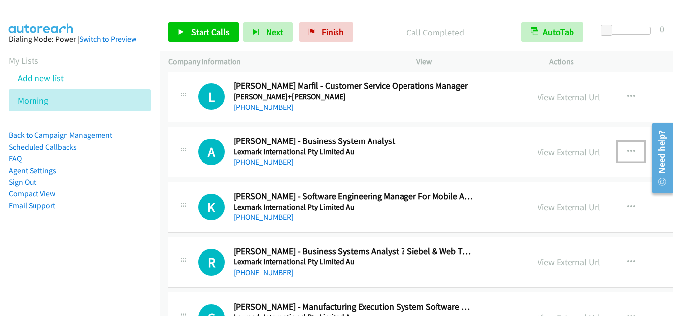
click at [628, 152] on icon "button" at bounding box center [632, 152] width 8 height 8
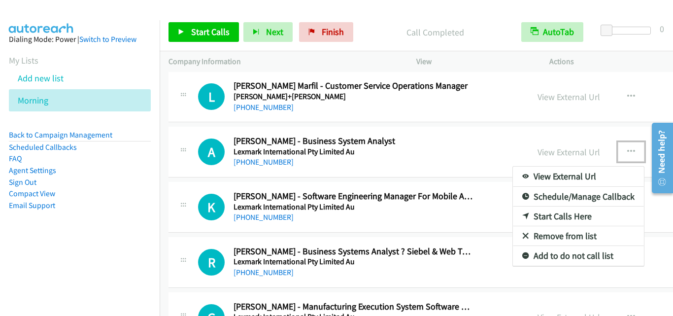
click at [532, 215] on link "Start Calls Here" at bounding box center [578, 217] width 131 height 20
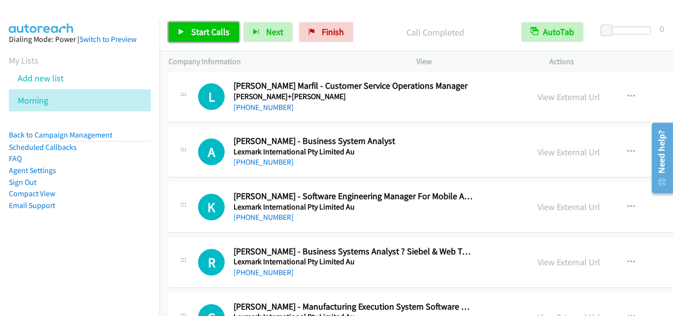
click at [221, 30] on span "Start Calls" at bounding box center [210, 31] width 38 height 11
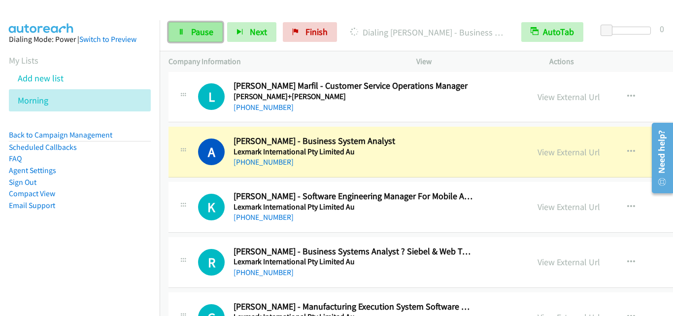
click at [193, 36] on span "Pause" at bounding box center [202, 31] width 22 height 11
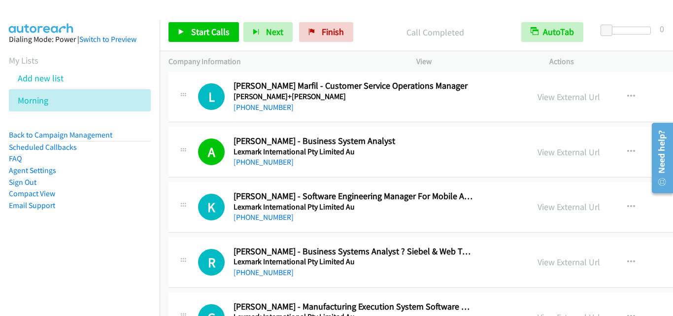
drag, startPoint x: 171, startPoint y: 154, endPoint x: 353, endPoint y: 7, distance: 233.9
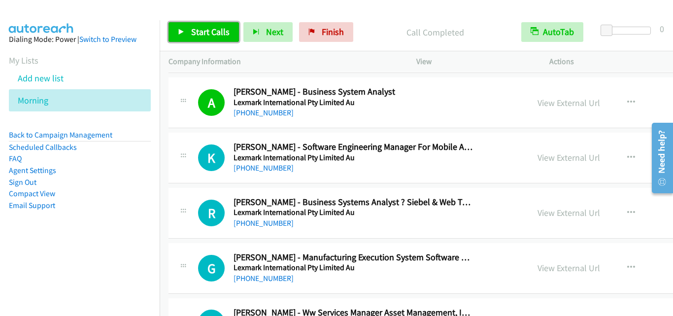
click at [201, 30] on span "Start Calls" at bounding box center [210, 31] width 38 height 11
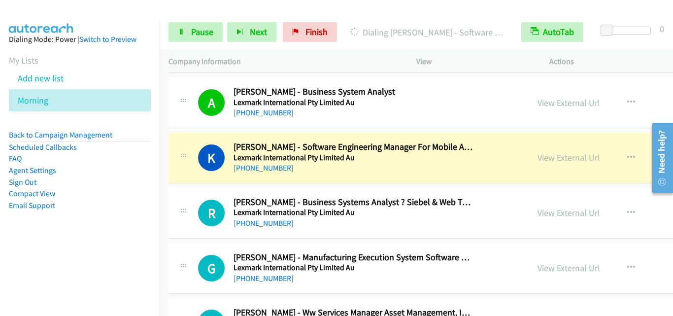
click at [170, 205] on div "R Callback Scheduled Rumejan Barbarona - Business Systems Analyst ? Siebel & We…" at bounding box center [349, 213] width 360 height 33
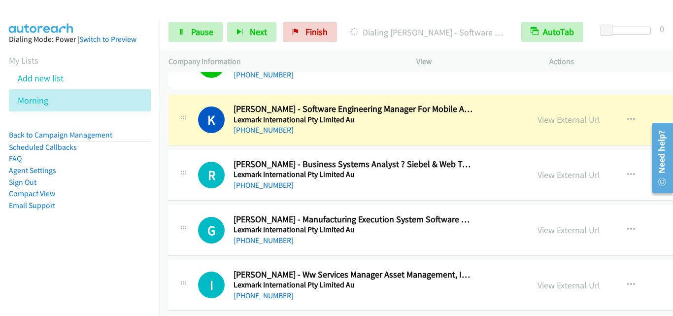
scroll to position [8676, 0]
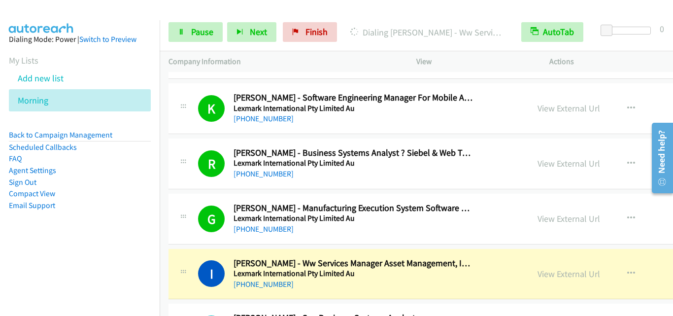
click at [192, 221] on div "G Callback Scheduled Glenn Sabandal - Manufacturing Execution System Software E…" at bounding box center [348, 219] width 343 height 33
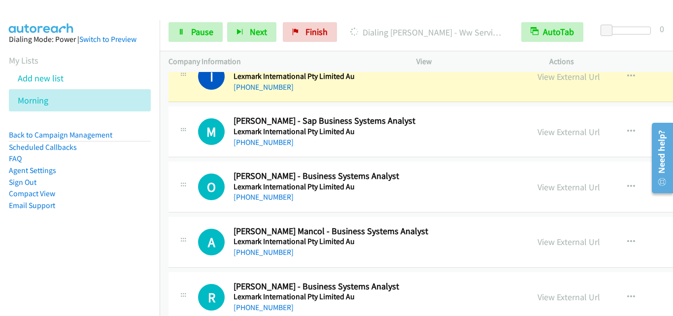
scroll to position [8824, 0]
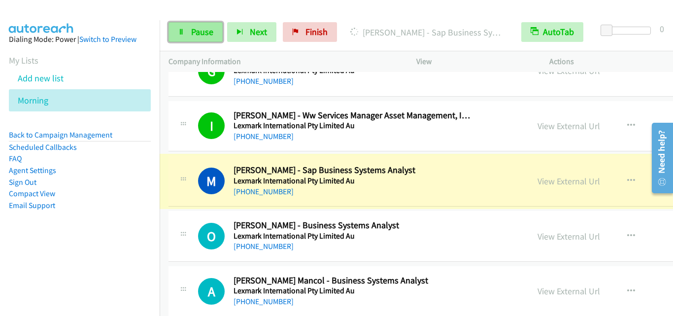
click at [200, 28] on span "Pause" at bounding box center [202, 31] width 22 height 11
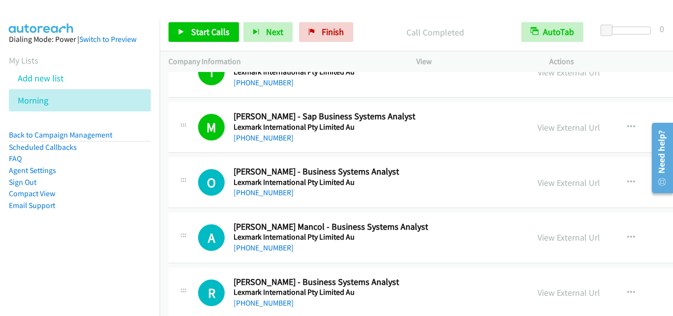
scroll to position [8923, 0]
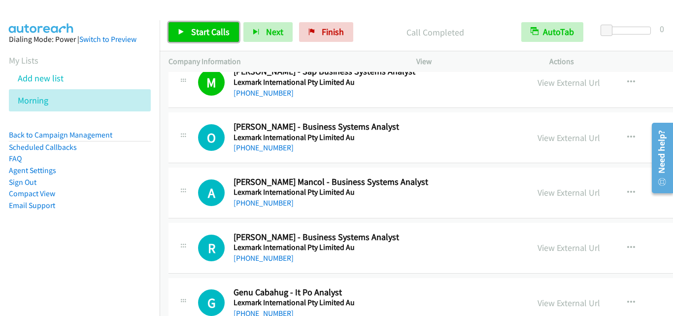
click at [190, 35] on link "Start Calls" at bounding box center [204, 32] width 70 height 20
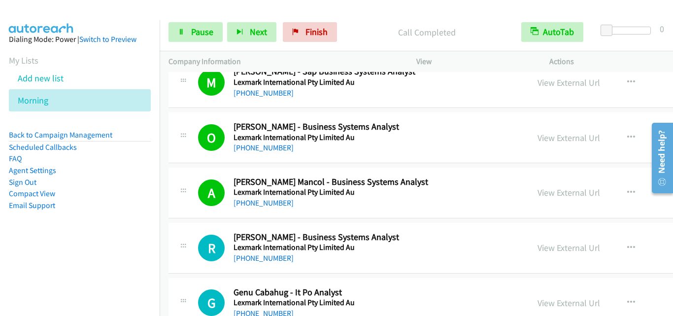
click at [194, 228] on div "R Callback Scheduled Richard Bontilao - Business Systems Analyst Lexmark Intern…" at bounding box center [511, 248] width 685 height 51
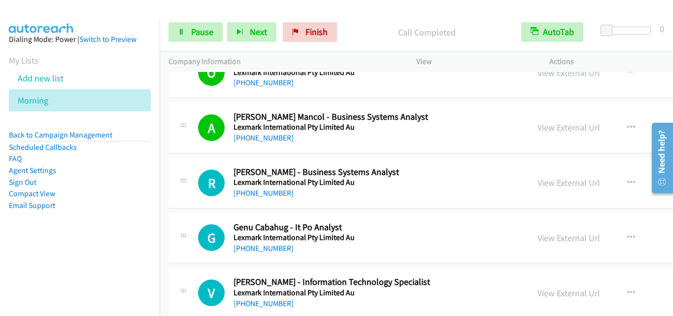
scroll to position [9021, 0]
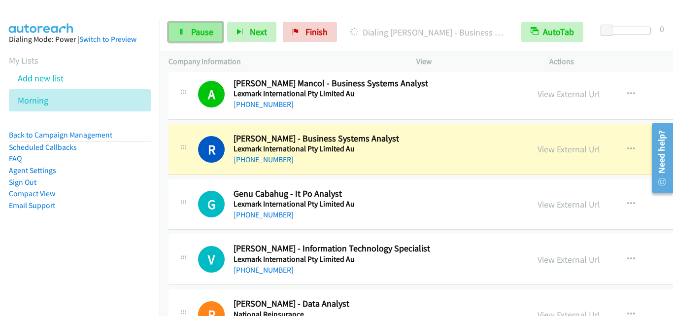
click at [208, 32] on span "Pause" at bounding box center [202, 31] width 22 height 11
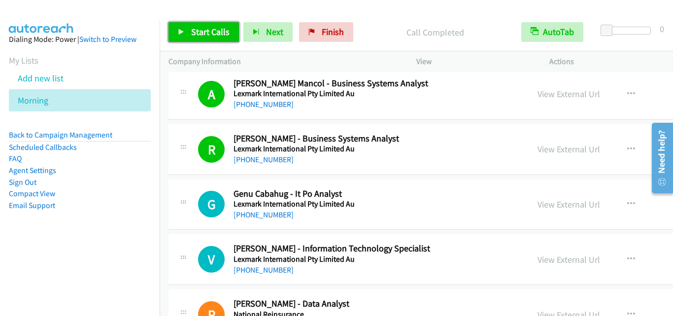
click at [196, 32] on span "Start Calls" at bounding box center [210, 31] width 38 height 11
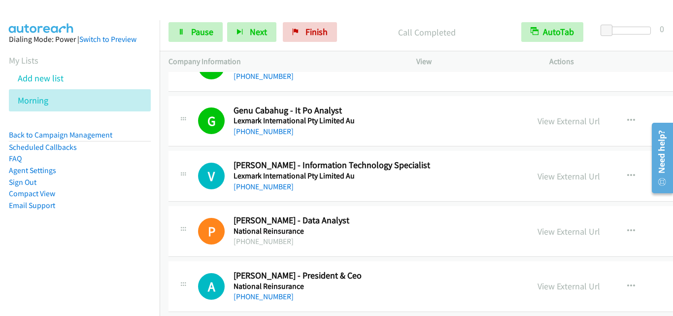
scroll to position [9120, 0]
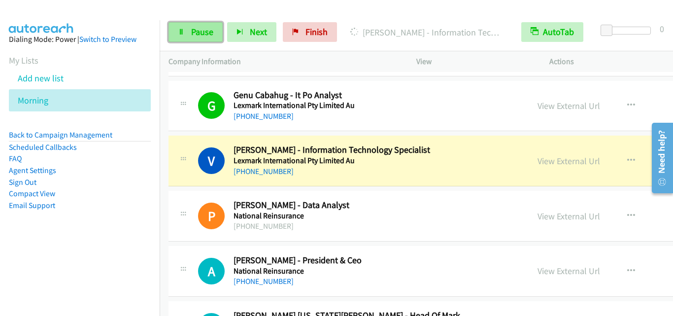
click at [192, 38] on link "Pause" at bounding box center [196, 32] width 54 height 20
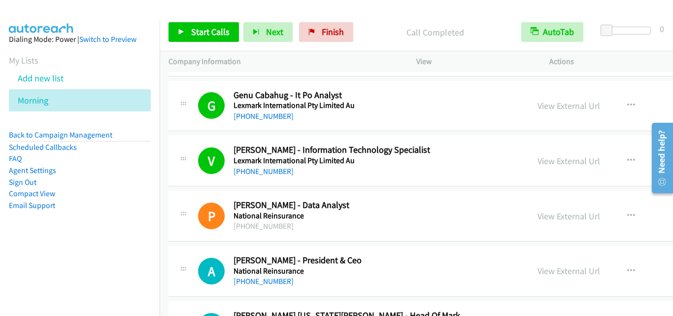
click at [177, 207] on div "P Callback Scheduled Patrick Basobas - Data Analyst National Reinsurance Asia/M…" at bounding box center [349, 216] width 360 height 33
click at [538, 218] on link "View External Url" at bounding box center [569, 215] width 63 height 11
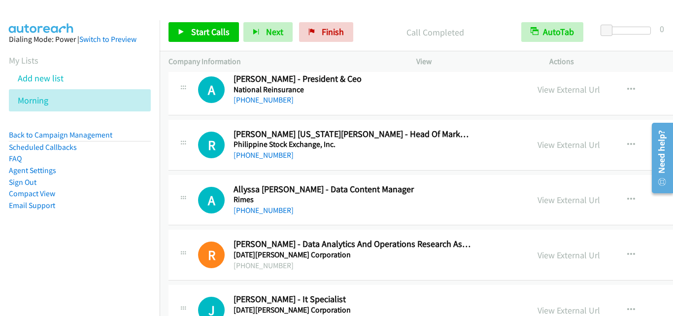
scroll to position [9317, 0]
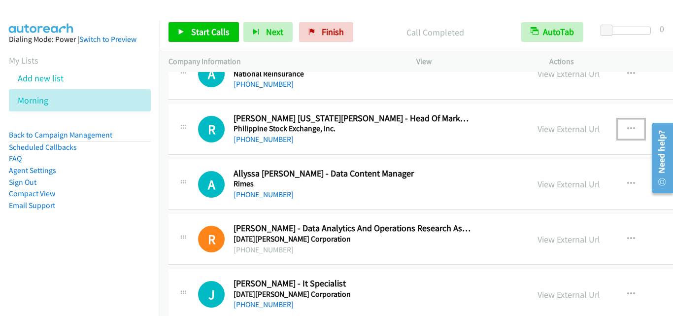
click at [628, 127] on icon "button" at bounding box center [632, 129] width 8 height 8
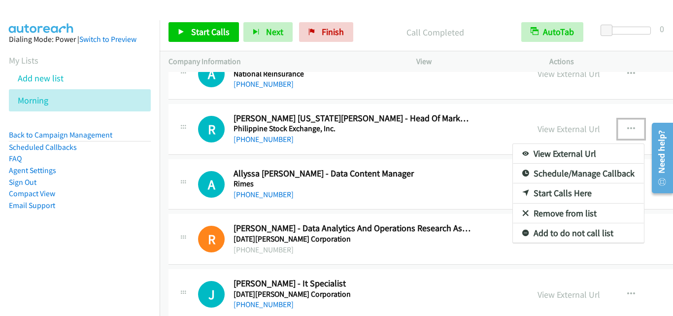
click at [518, 194] on link "Start Calls Here" at bounding box center [578, 193] width 131 height 20
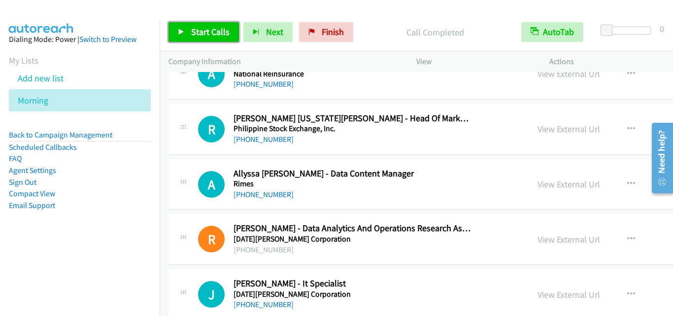
click at [185, 35] on link "Start Calls" at bounding box center [204, 32] width 70 height 20
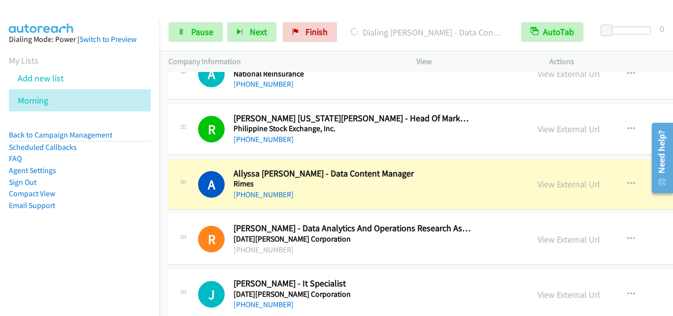
scroll to position [9366, 0]
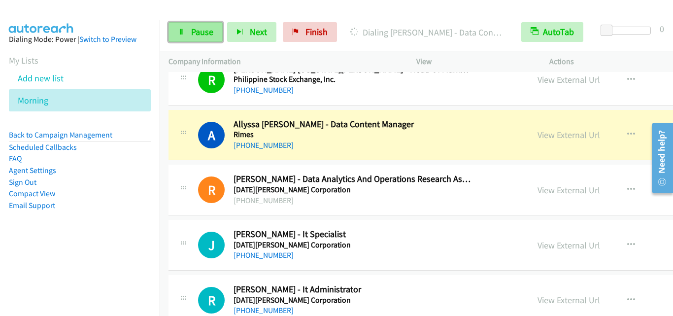
click at [196, 35] on span "Pause" at bounding box center [202, 31] width 22 height 11
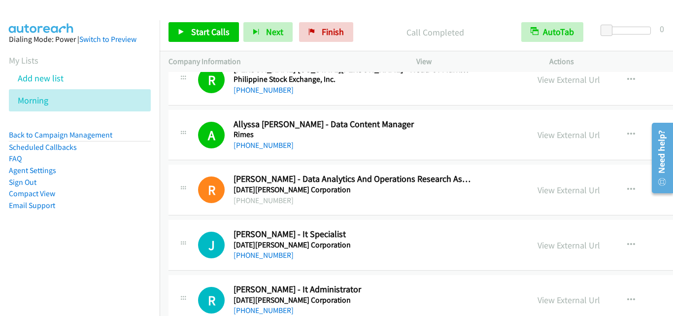
drag, startPoint x: 206, startPoint y: 165, endPoint x: 200, endPoint y: 160, distance: 8.4
click at [206, 165] on div "R Callback Scheduled Rex Briones - Data Analytics And Operations Research Assoc…" at bounding box center [511, 190] width 685 height 51
click at [538, 136] on link "View External Url" at bounding box center [569, 134] width 63 height 11
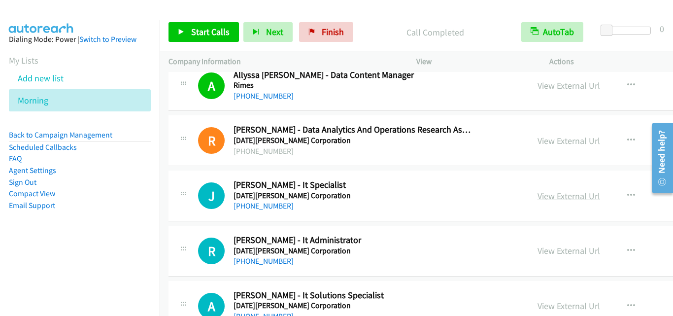
click at [538, 192] on link "View External Url" at bounding box center [569, 195] width 63 height 11
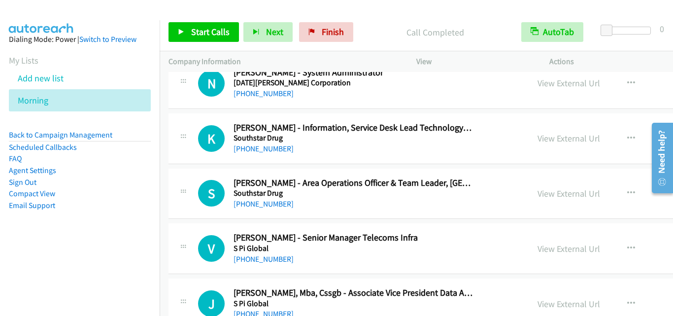
scroll to position [10845, 0]
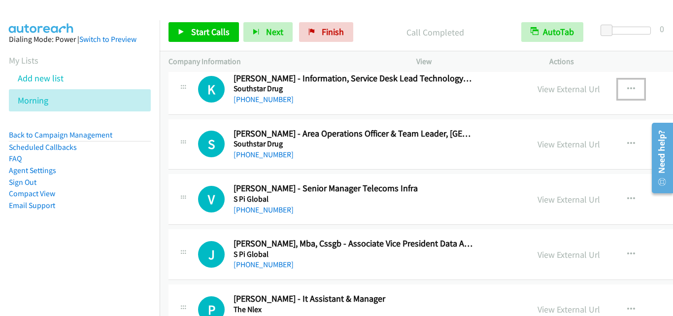
click at [618, 89] on button "button" at bounding box center [631, 89] width 27 height 20
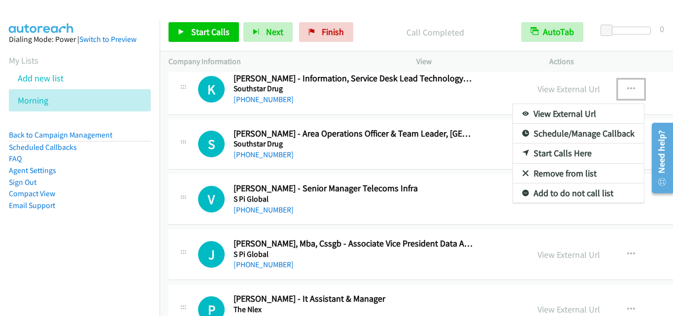
click at [513, 153] on link "Start Calls Here" at bounding box center [578, 153] width 131 height 20
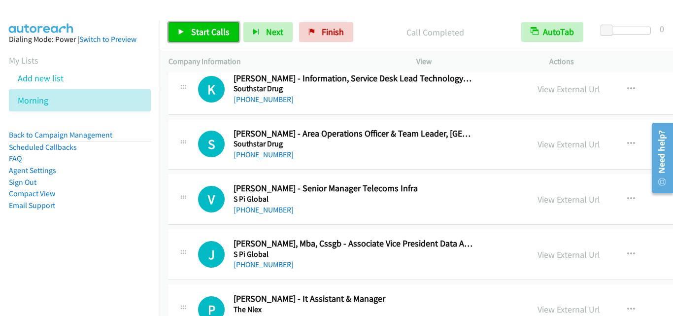
drag, startPoint x: 202, startPoint y: 38, endPoint x: 210, endPoint y: 39, distance: 8.0
click at [203, 39] on link "Start Calls" at bounding box center [204, 32] width 70 height 20
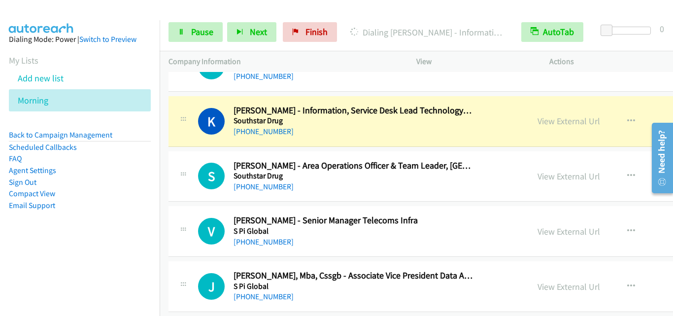
scroll to position [10796, 0]
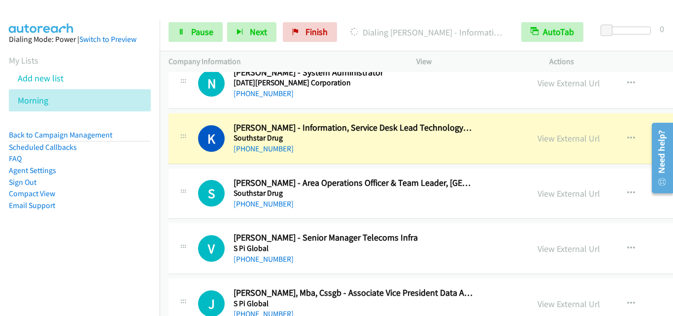
click at [189, 182] on div "S Callback Scheduled Susan De Galicia - Area Operations Officer & Team Leader, …" at bounding box center [348, 193] width 343 height 33
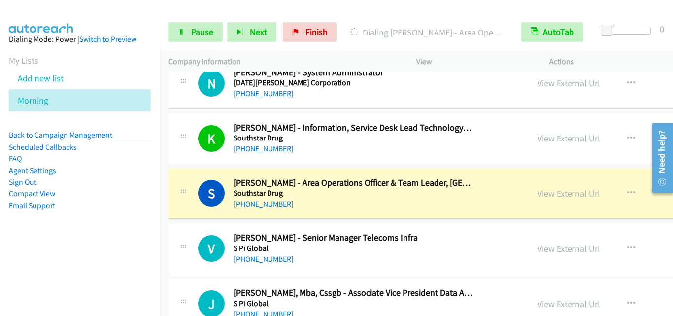
click at [181, 208] on div "S Callback Scheduled Susan De Galicia - Area Operations Officer & Team Leader, …" at bounding box center [348, 193] width 343 height 33
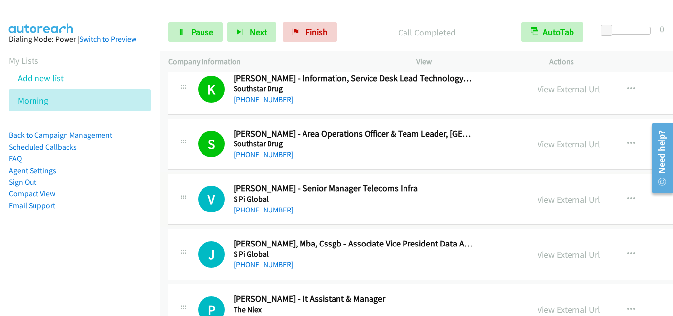
scroll to position [10894, 0]
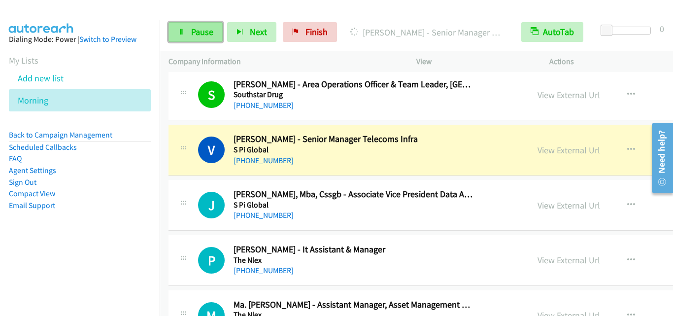
click at [195, 35] on span "Pause" at bounding box center [202, 31] width 22 height 11
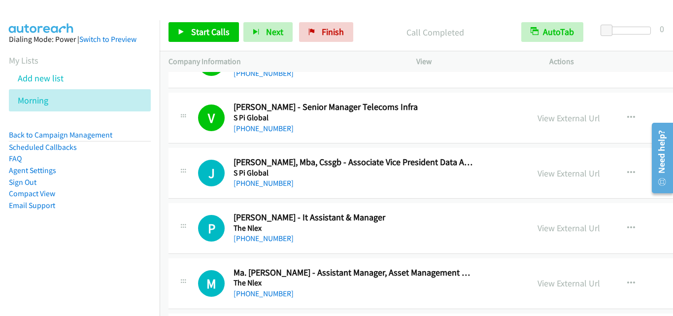
scroll to position [10944, 0]
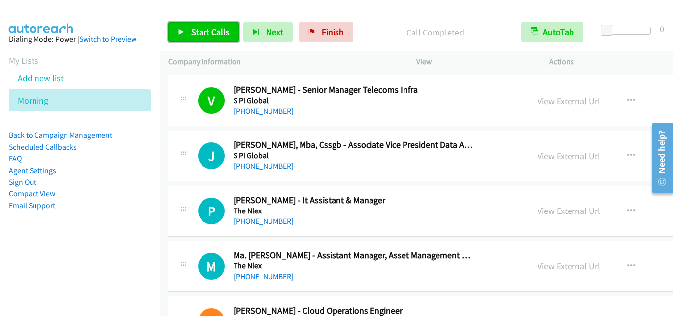
click at [193, 38] on link "Start Calls" at bounding box center [204, 32] width 70 height 20
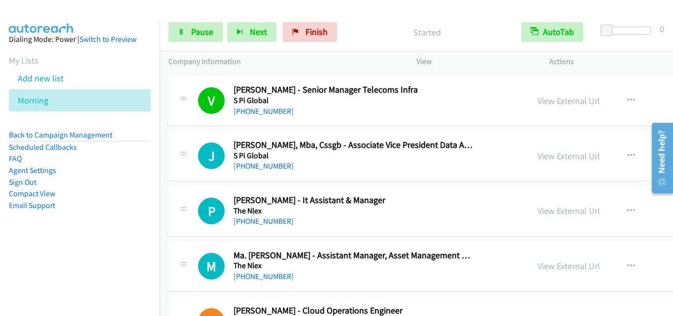
click at [192, 137] on div "J Callback Scheduled Jerico Bautista, Mba, Cssgb - Associate Vice President Dat…" at bounding box center [511, 156] width 685 height 51
click at [192, 192] on div "P Callback Scheduled Paul Ruanto - It Assistant & Manager The Nlex Asia/Manila …" at bounding box center [511, 211] width 685 height 51
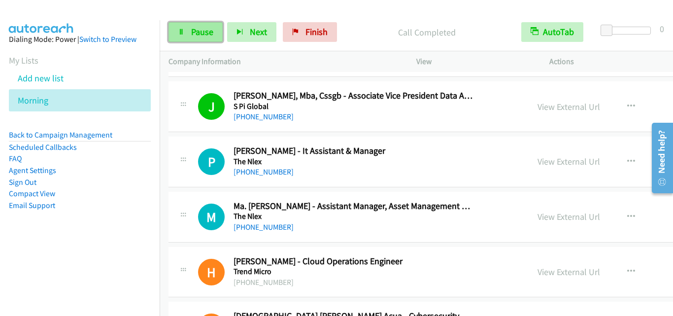
click at [197, 31] on span "Pause" at bounding box center [202, 31] width 22 height 11
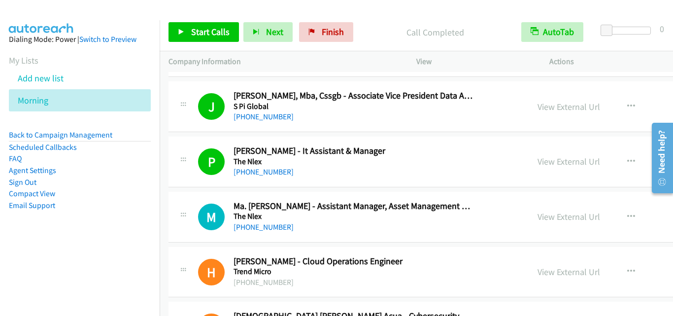
click at [190, 201] on div "M Callback Scheduled Ma. Rhea Rose Santos - Assistant Manager, Asset Management…" at bounding box center [348, 217] width 343 height 33
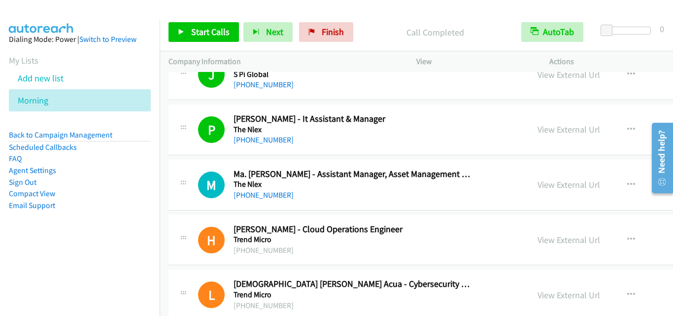
scroll to position [11042, 0]
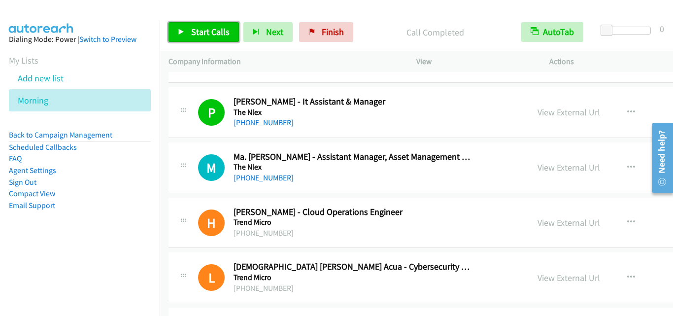
click at [201, 35] on span "Start Calls" at bounding box center [210, 31] width 38 height 11
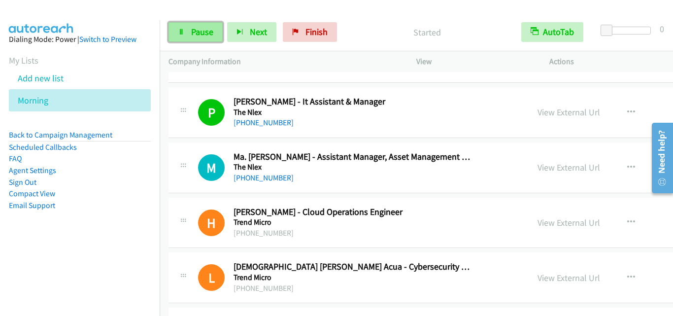
click at [201, 36] on span "Pause" at bounding box center [202, 31] width 22 height 11
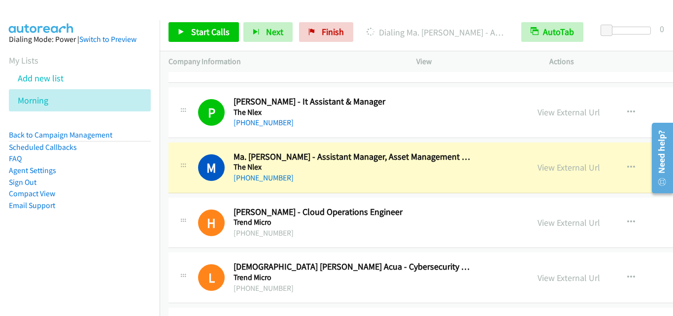
click at [248, 90] on div "P Callback Scheduled Paul Ruanto - It Assistant & Manager The Nlex Asia/Manila …" at bounding box center [511, 112] width 685 height 51
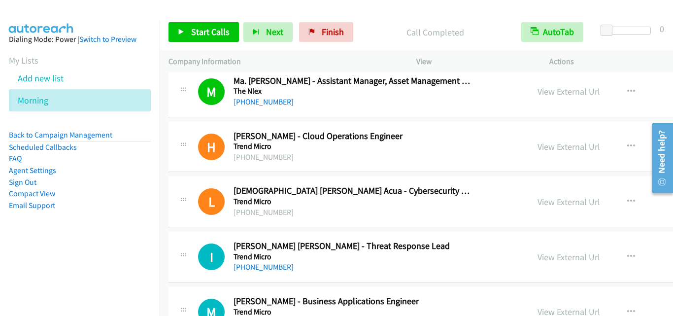
scroll to position [11141, 0]
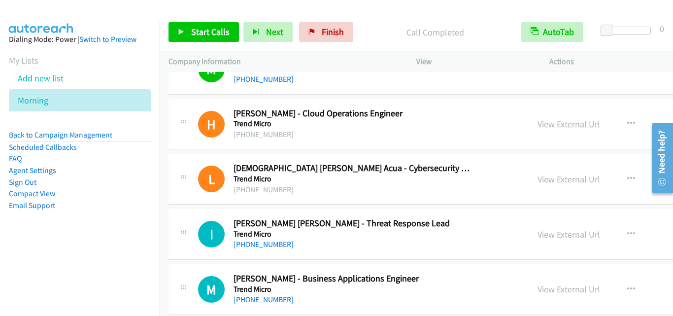
click at [538, 125] on link "View External Url" at bounding box center [569, 123] width 63 height 11
click at [538, 181] on link "View External Url" at bounding box center [569, 179] width 63 height 11
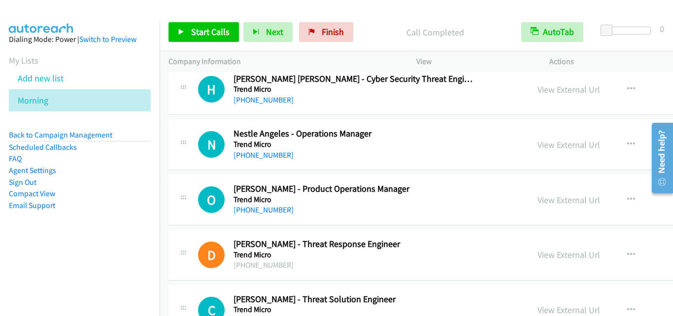
scroll to position [11831, 0]
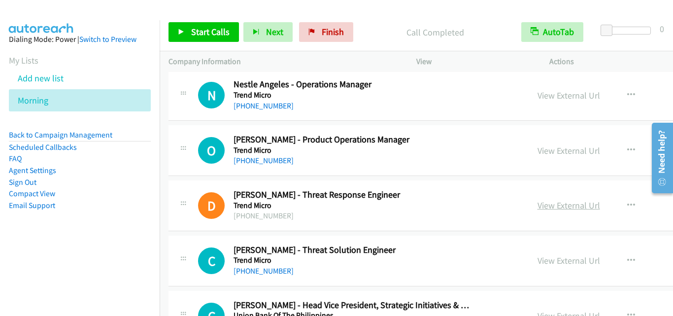
click at [538, 208] on link "View External Url" at bounding box center [569, 205] width 63 height 11
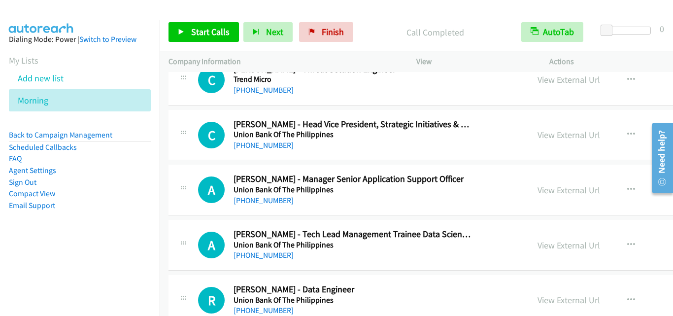
scroll to position [12028, 0]
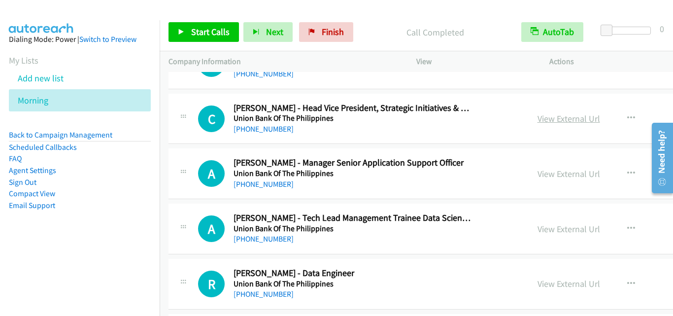
click at [538, 121] on link "View External Url" at bounding box center [569, 118] width 63 height 11
click at [169, 138] on div "C Callback Scheduled Christy Almonte - Head Vice President, Strategic Initiativ…" at bounding box center [511, 119] width 685 height 51
click at [628, 116] on icon "button" at bounding box center [632, 118] width 8 height 8
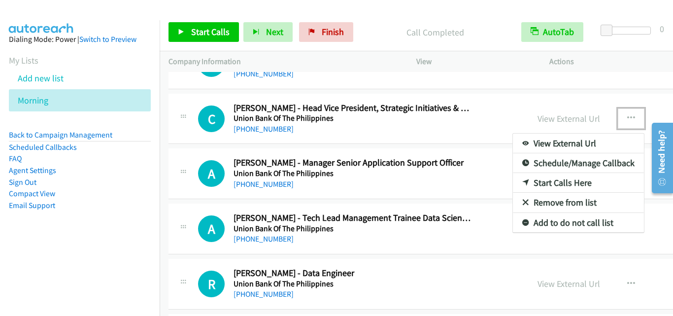
click at [522, 183] on link "Start Calls Here" at bounding box center [578, 183] width 131 height 20
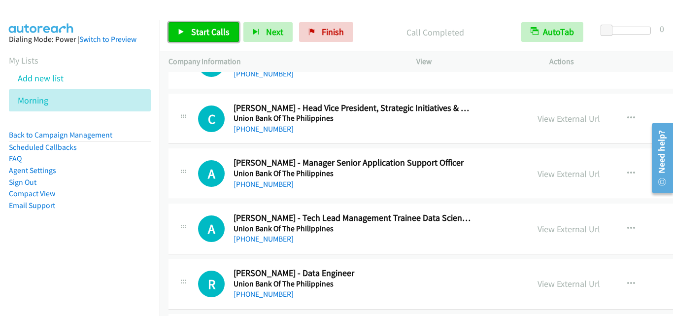
click at [221, 33] on span "Start Calls" at bounding box center [210, 31] width 38 height 11
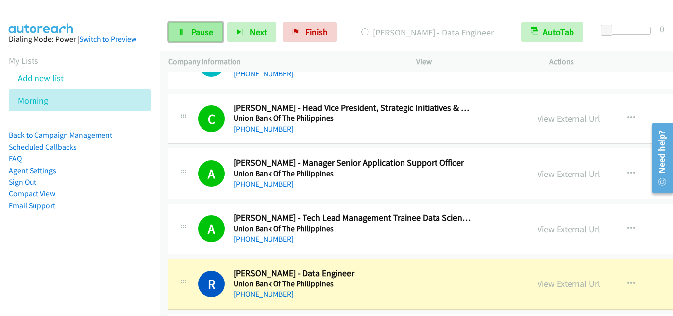
click at [197, 25] on link "Pause" at bounding box center [196, 32] width 54 height 20
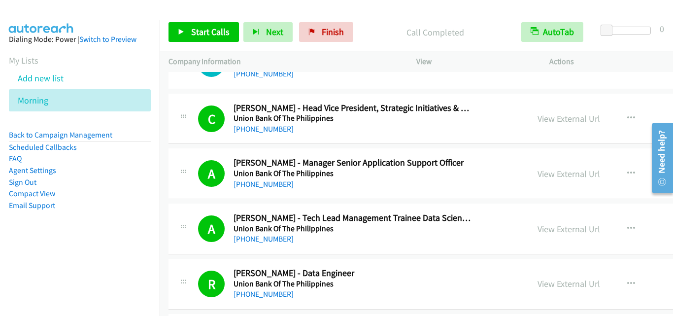
click at [195, 218] on div "A Callback Scheduled Angelo De Gala - Tech Lead Management Trainee Data Science…" at bounding box center [348, 228] width 343 height 33
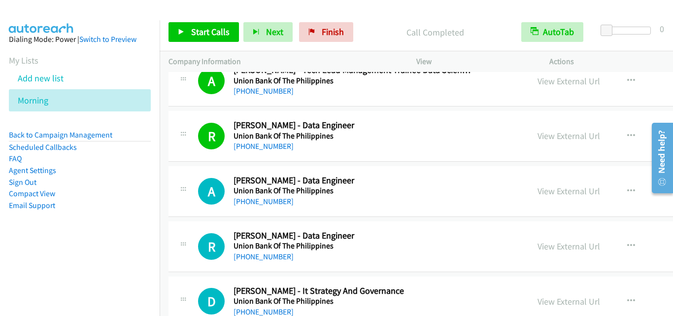
scroll to position [12225, 0]
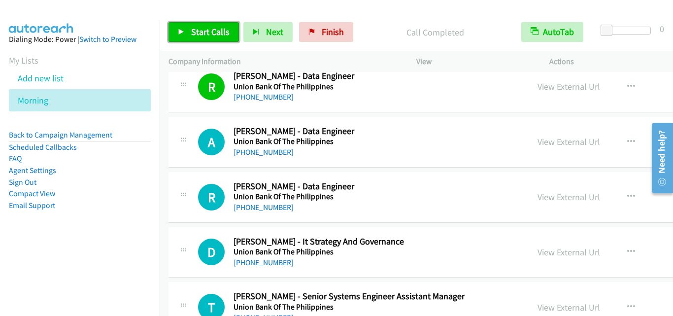
click at [202, 32] on span "Start Calls" at bounding box center [210, 31] width 38 height 11
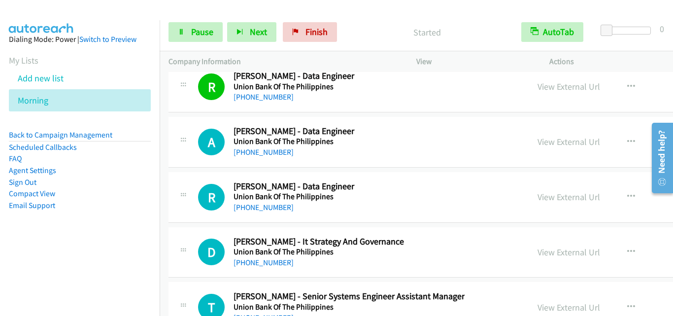
click at [175, 122] on div "A Callback Scheduled Andrew Vincent Nilooban - Data Engineer Union Bank Of The …" at bounding box center [511, 142] width 685 height 51
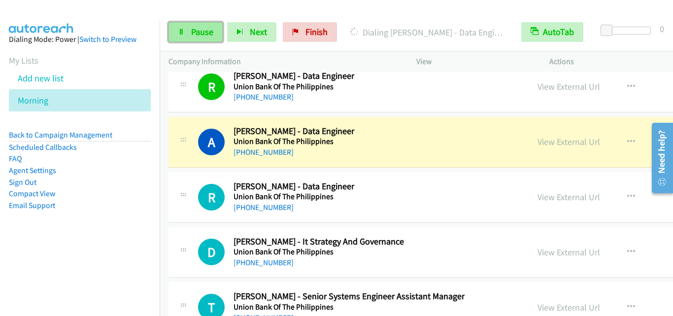
click at [188, 35] on link "Pause" at bounding box center [196, 32] width 54 height 20
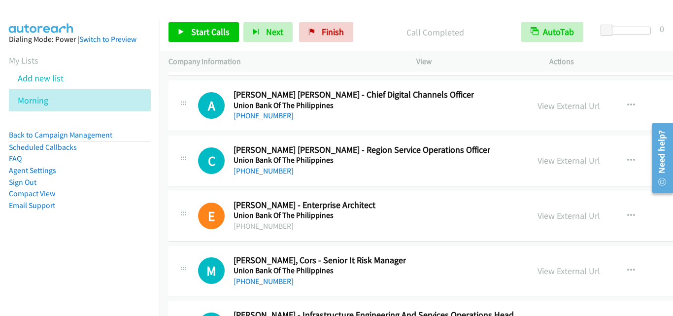
scroll to position [13408, 0]
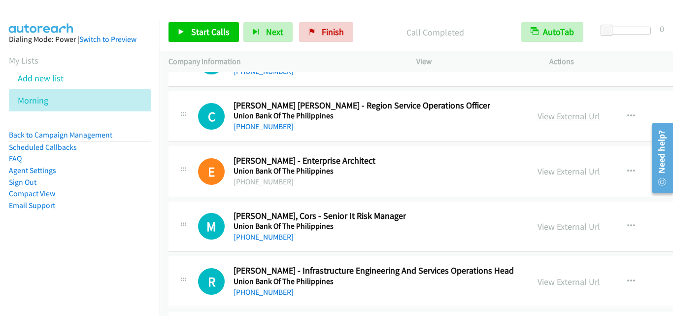
click at [538, 118] on link "View External Url" at bounding box center [569, 115] width 63 height 11
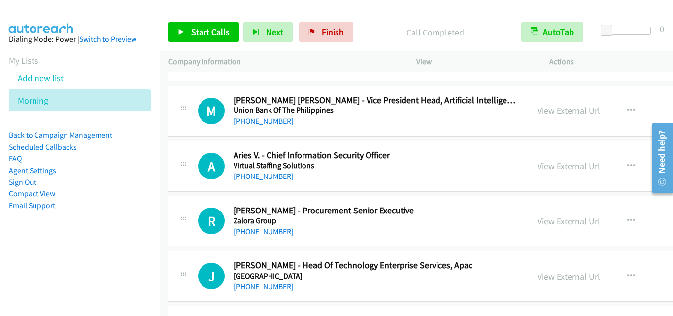
scroll to position [14345, 0]
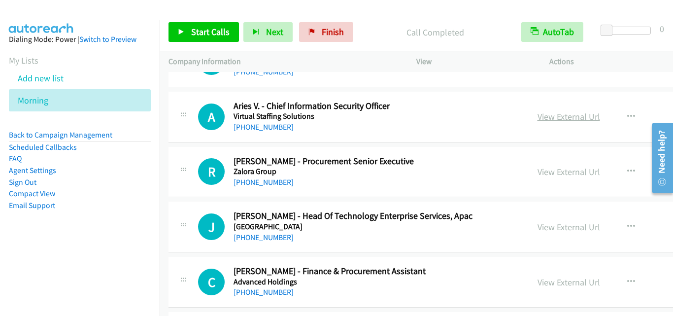
click at [538, 122] on link "View External Url" at bounding box center [569, 116] width 63 height 11
click at [628, 117] on icon "button" at bounding box center [632, 117] width 8 height 8
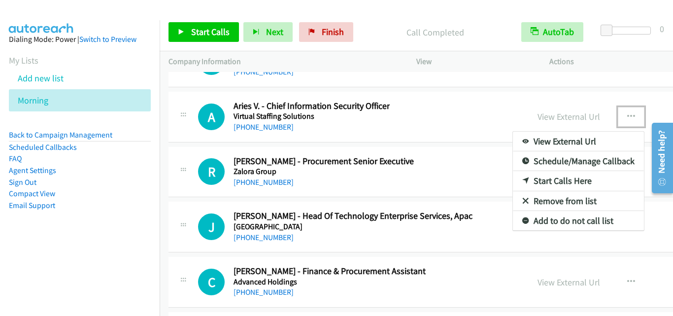
click at [521, 177] on link "Start Calls Here" at bounding box center [578, 181] width 131 height 20
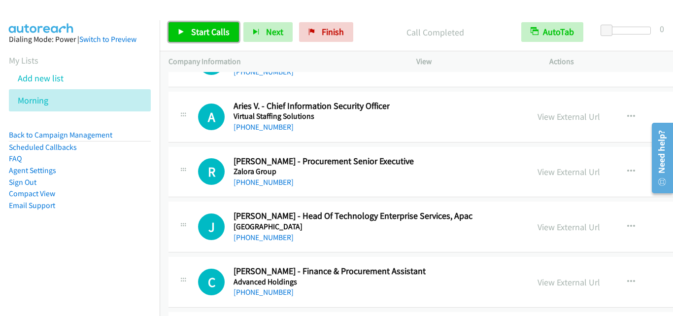
click at [200, 32] on span "Start Calls" at bounding box center [210, 31] width 38 height 11
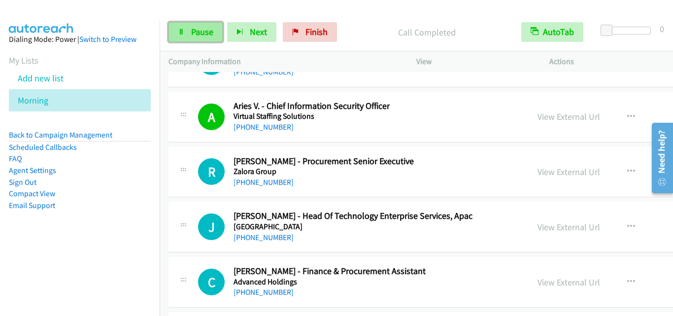
click at [195, 30] on span "Pause" at bounding box center [202, 31] width 22 height 11
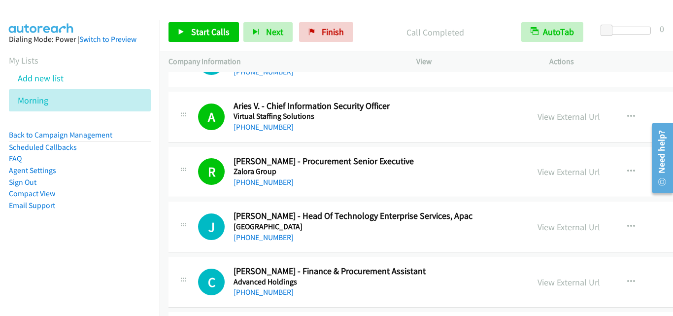
drag, startPoint x: 171, startPoint y: 160, endPoint x: 234, endPoint y: 106, distance: 82.6
click at [171, 160] on div "R Callback Scheduled Reggie Fernandez - Procurement Senior Executive Zalora Gro…" at bounding box center [349, 172] width 360 height 33
click at [538, 118] on link "View External Url" at bounding box center [569, 116] width 63 height 11
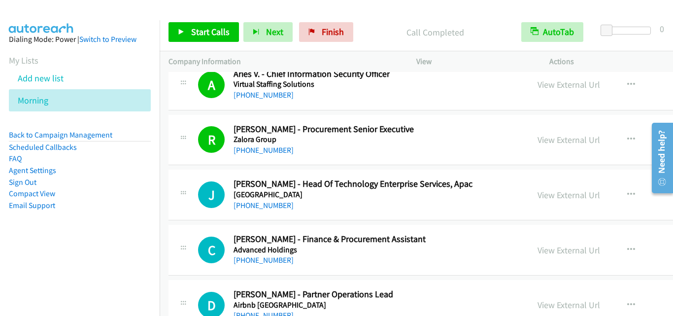
scroll to position [14394, 0]
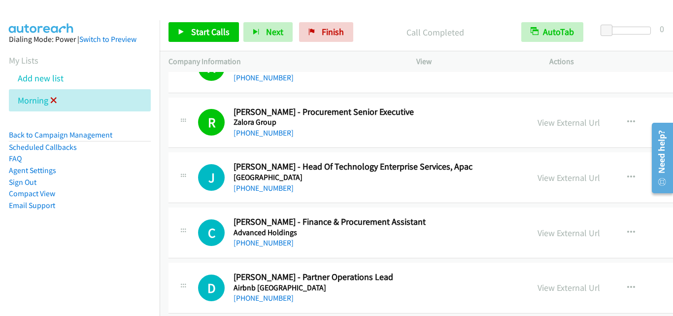
click at [53, 101] on icon at bounding box center [53, 101] width 7 height 7
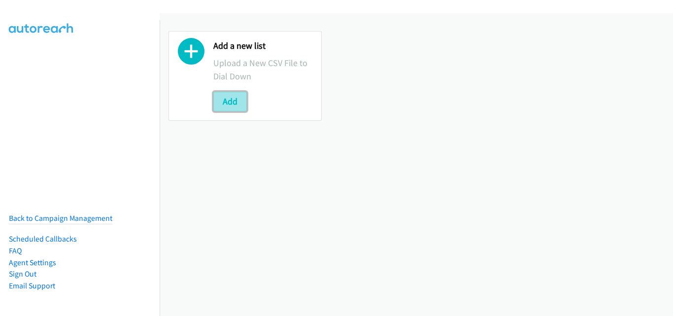
click at [238, 95] on button "Add" at bounding box center [230, 102] width 34 height 20
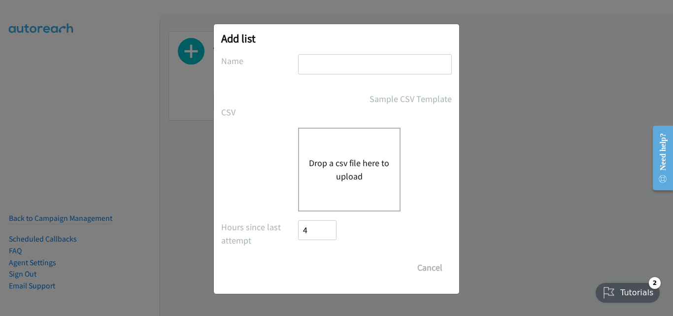
click at [327, 159] on button "Drop a csv file here to upload" at bounding box center [349, 169] width 81 height 27
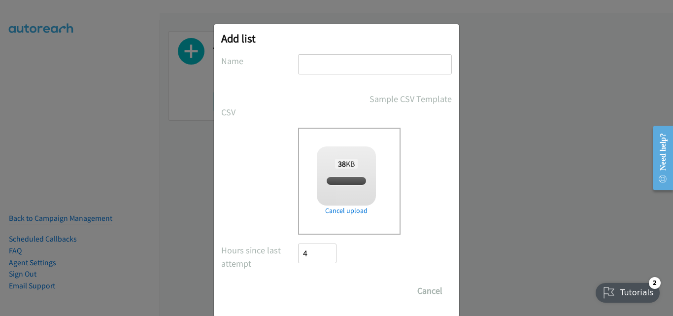
click at [350, 62] on input "text" at bounding box center [375, 64] width 154 height 20
checkbox input "true"
type input "Morning"
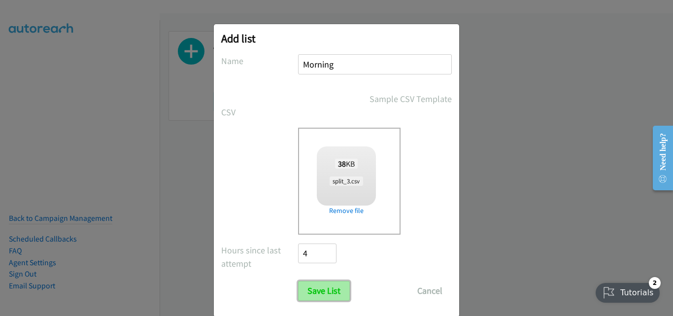
click at [339, 289] on input "Save List" at bounding box center [324, 291] width 52 height 20
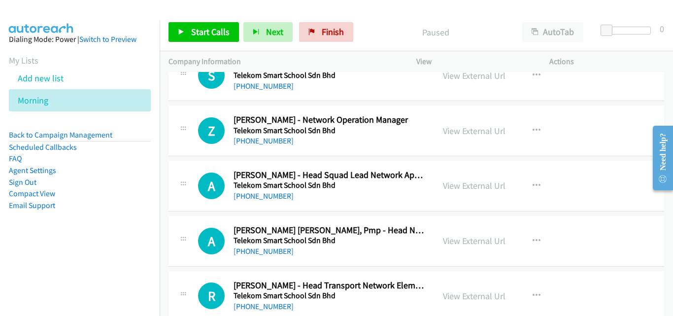
scroll to position [6310, 0]
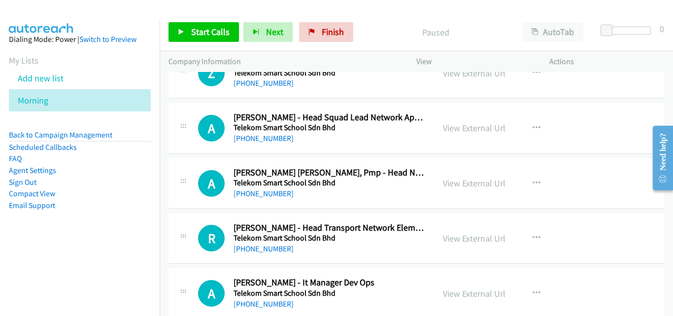
drag, startPoint x: 173, startPoint y: 166, endPoint x: 193, endPoint y: 153, distance: 23.5
click at [173, 166] on div "A Callback Scheduled [PERSON_NAME] [PERSON_NAME], Pmp - Head Network Operations…" at bounding box center [417, 183] width 496 height 51
click at [480, 133] on link "View External Url" at bounding box center [474, 127] width 63 height 11
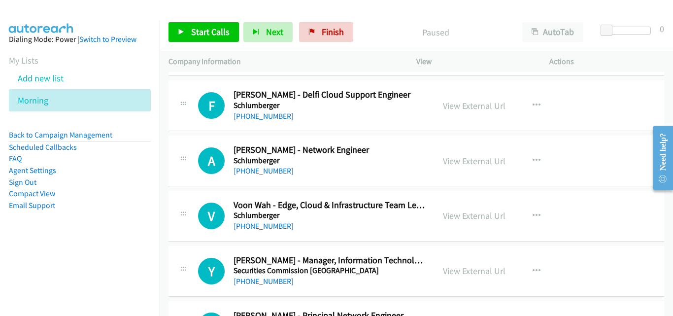
scroll to position [0, 0]
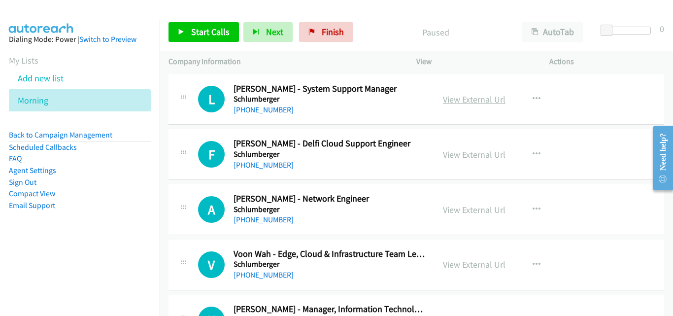
click at [471, 98] on link "View External Url" at bounding box center [474, 99] width 63 height 11
drag, startPoint x: 551, startPoint y: 21, endPoint x: 556, endPoint y: 35, distance: 14.8
click at [551, 21] on div "Start Calls Pause Next Finish Paused AutoTab AutoTab 0" at bounding box center [417, 32] width 514 height 38
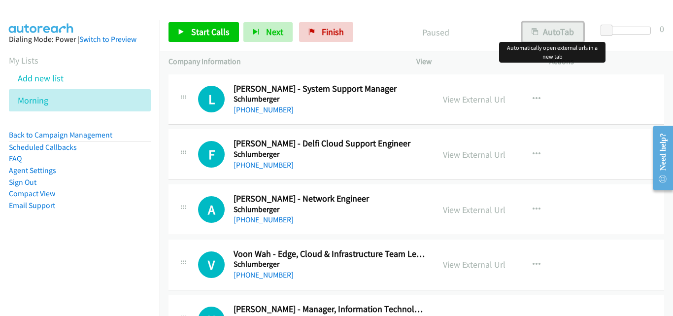
click at [556, 35] on button "AutoTab" at bounding box center [553, 32] width 61 height 20
click at [196, 33] on span "Start Calls" at bounding box center [210, 31] width 38 height 11
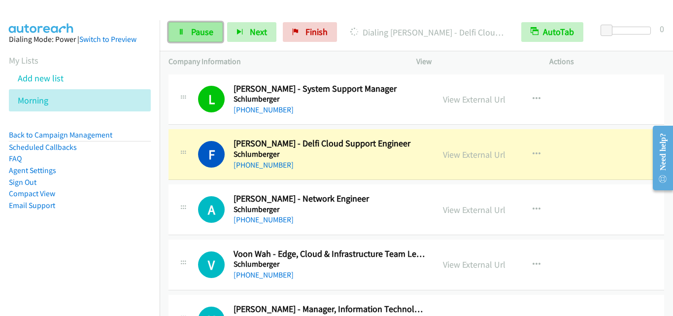
click at [212, 29] on span "Pause" at bounding box center [202, 31] width 22 height 11
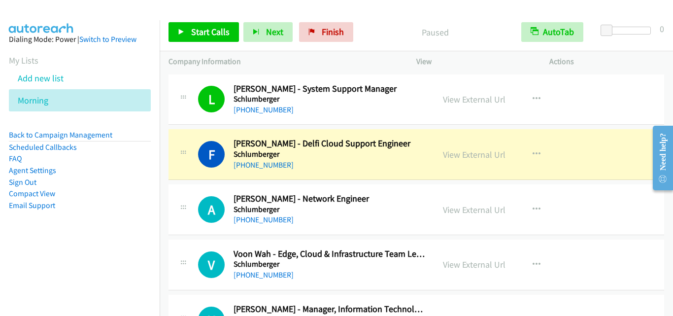
click at [163, 180] on td "F Callback Scheduled [PERSON_NAME] - Delfi Cloud Support Engineer Schlumberger …" at bounding box center [417, 154] width 514 height 55
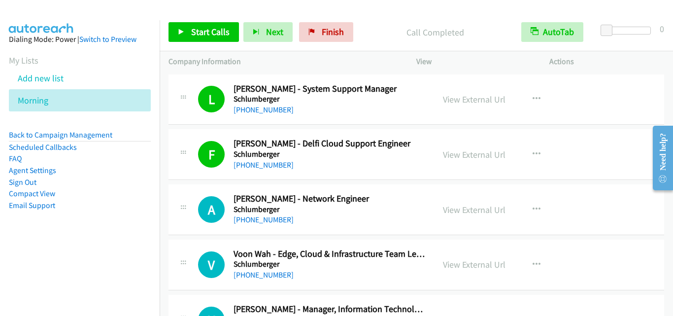
click at [187, 189] on div "A Callback Scheduled [PERSON_NAME] - Network Engineer Schlumberger Asia/[GEOGRA…" at bounding box center [417, 209] width 496 height 51
click at [205, 197] on h1 "A" at bounding box center [211, 209] width 27 height 27
click at [201, 31] on span "Start Calls" at bounding box center [210, 31] width 38 height 11
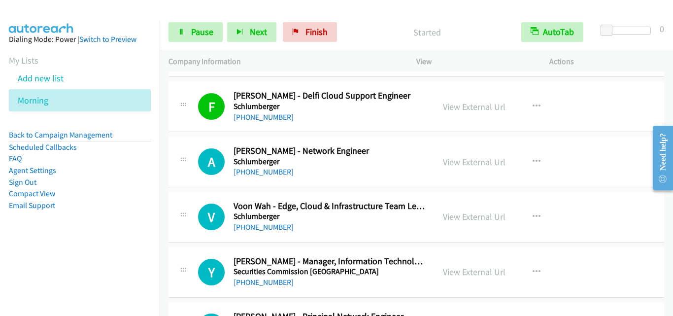
scroll to position [49, 0]
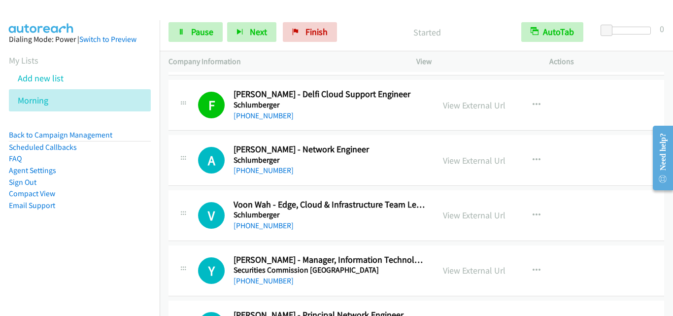
click at [182, 181] on div "A Callback Scheduled [PERSON_NAME] - Network Engineer Schlumberger Asia/[GEOGRA…" at bounding box center [417, 160] width 496 height 51
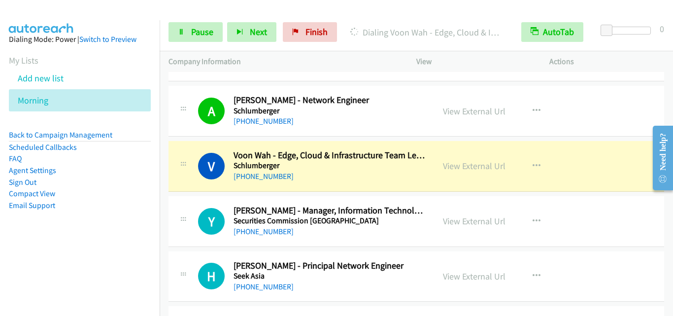
scroll to position [148, 0]
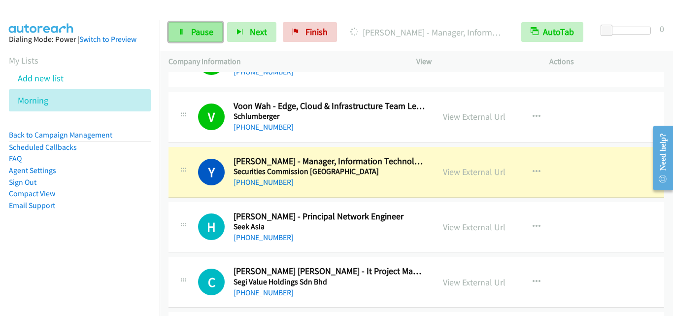
click at [193, 27] on span "Pause" at bounding box center [202, 31] width 22 height 11
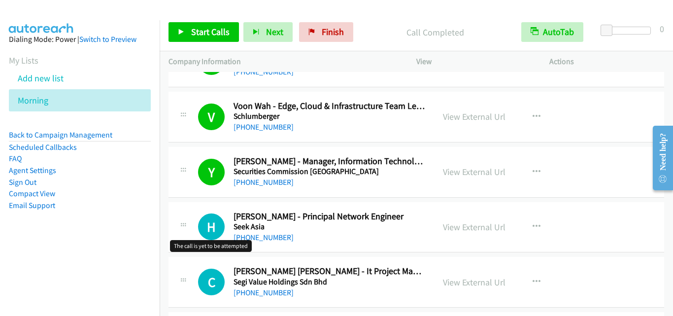
click at [210, 215] on h1 "H" at bounding box center [211, 226] width 27 height 27
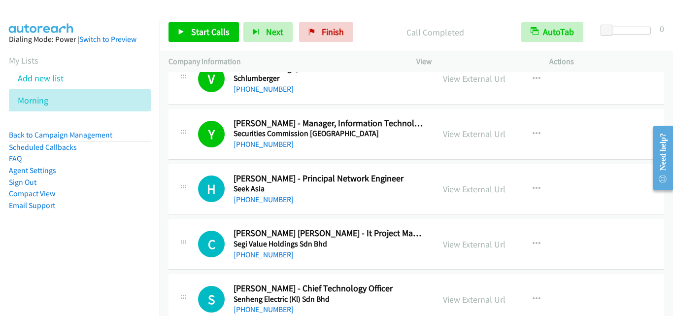
scroll to position [197, 0]
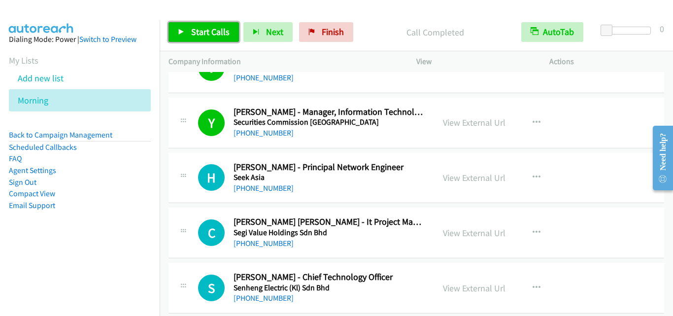
click at [194, 38] on link "Start Calls" at bounding box center [204, 32] width 70 height 20
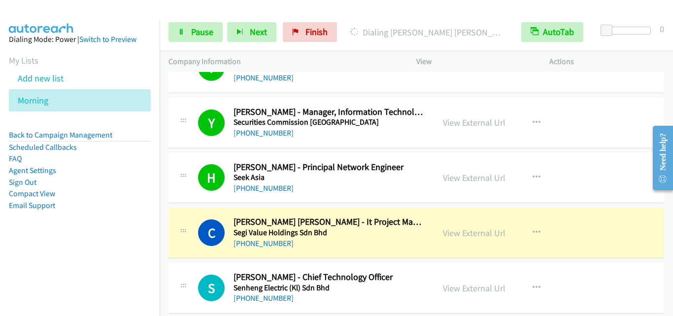
click at [183, 230] on icon at bounding box center [183, 232] width 12 height 5
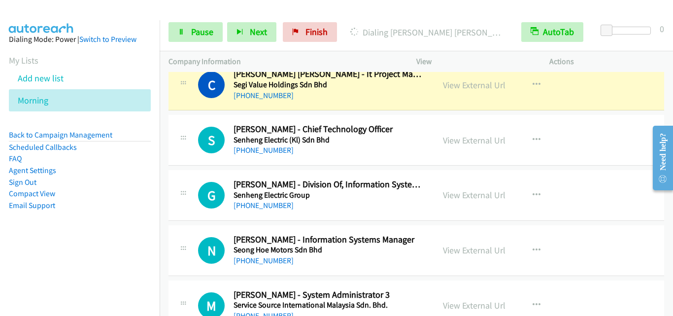
scroll to position [296, 0]
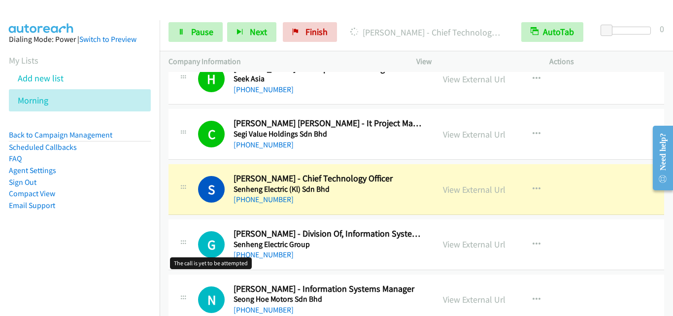
click at [200, 238] on h1 "G" at bounding box center [211, 244] width 27 height 27
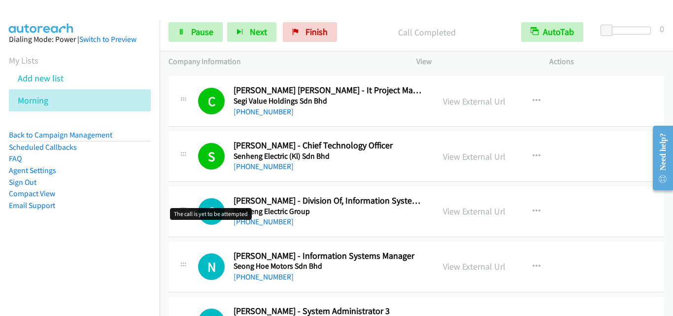
scroll to position [345, 0]
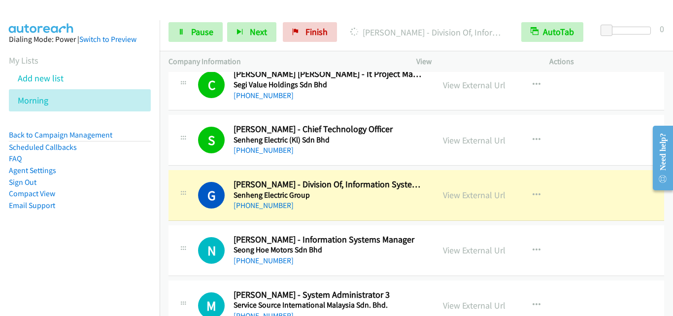
click at [187, 215] on div "G Callback Scheduled [PERSON_NAME] - Division Of, Information System Head Senhe…" at bounding box center [417, 195] width 496 height 51
click at [189, 35] on link "Pause" at bounding box center [196, 32] width 54 height 20
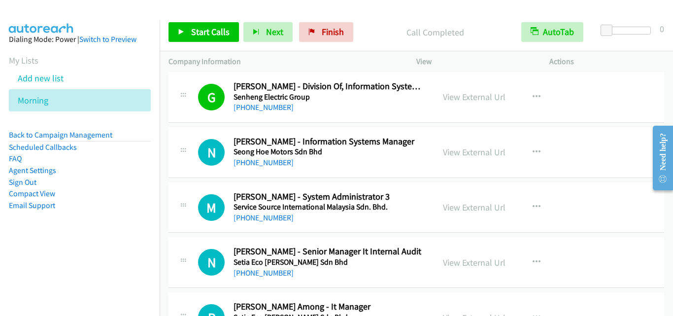
scroll to position [444, 0]
click at [200, 31] on span "Start Calls" at bounding box center [210, 31] width 38 height 11
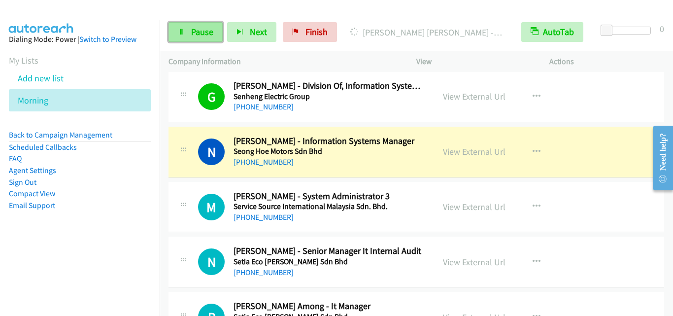
click at [191, 24] on link "Pause" at bounding box center [196, 32] width 54 height 20
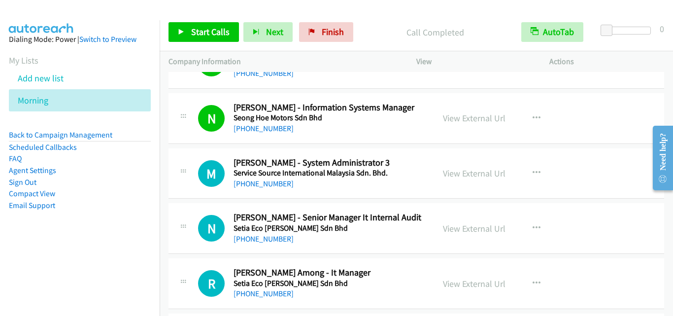
scroll to position [493, 0]
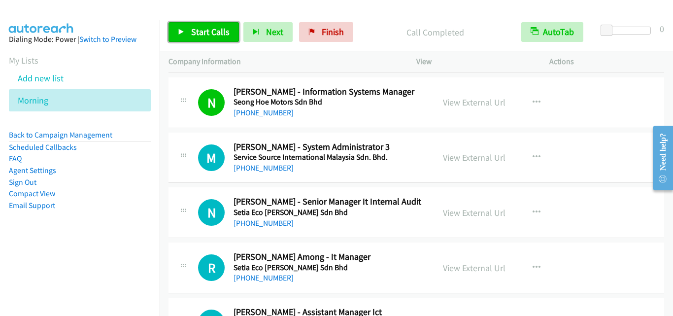
click at [202, 33] on span "Start Calls" at bounding box center [210, 31] width 38 height 11
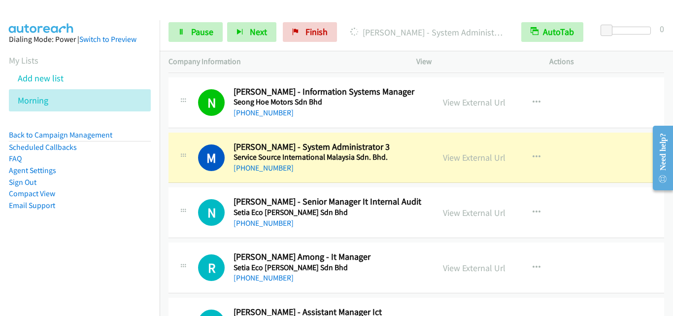
drag, startPoint x: 191, startPoint y: 185, endPoint x: 200, endPoint y: 185, distance: 8.4
click at [203, 27] on span "Pause" at bounding box center [202, 31] width 22 height 11
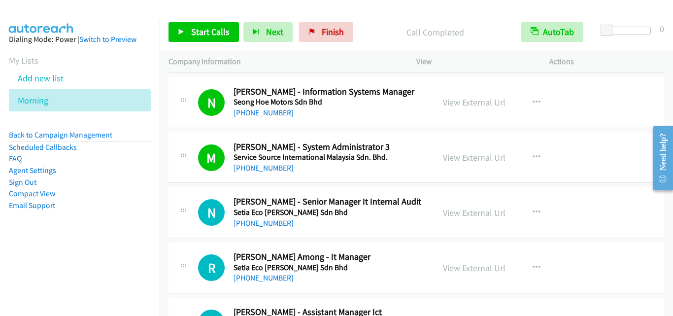
click at [173, 186] on td "N Callback Scheduled [PERSON_NAME] - Senior Manager It Internal Audit Setia Eco…" at bounding box center [417, 212] width 514 height 55
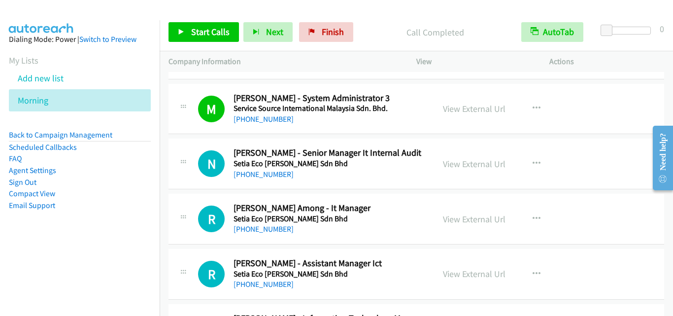
scroll to position [542, 0]
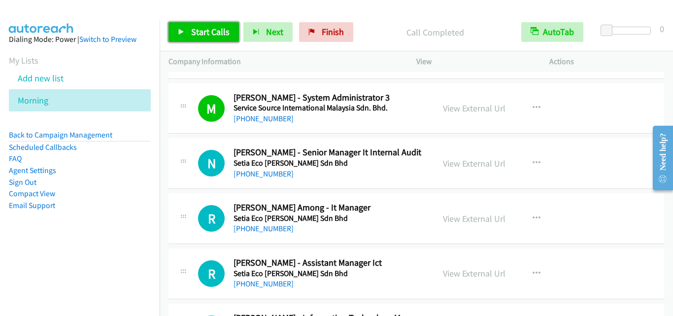
click at [200, 35] on span "Start Calls" at bounding box center [210, 31] width 38 height 11
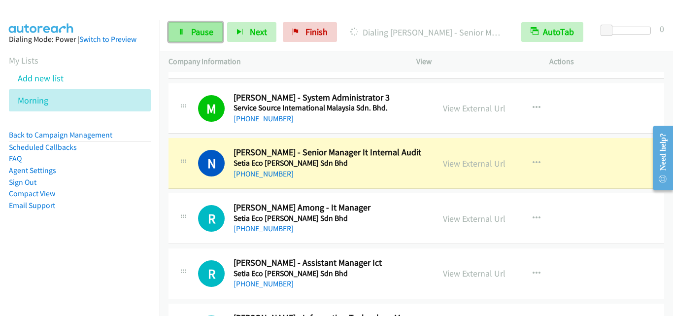
click at [199, 31] on span "Pause" at bounding box center [202, 31] width 22 height 11
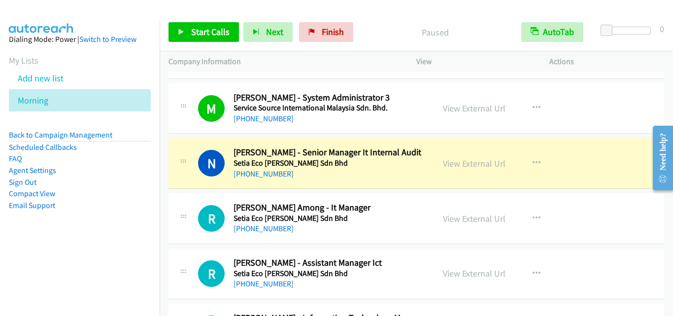
scroll to position [592, 0]
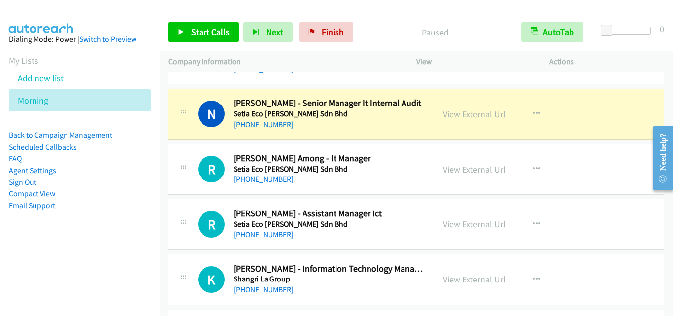
drag, startPoint x: 187, startPoint y: 175, endPoint x: 222, endPoint y: 135, distance: 53.1
click at [187, 175] on div at bounding box center [183, 166] width 12 height 27
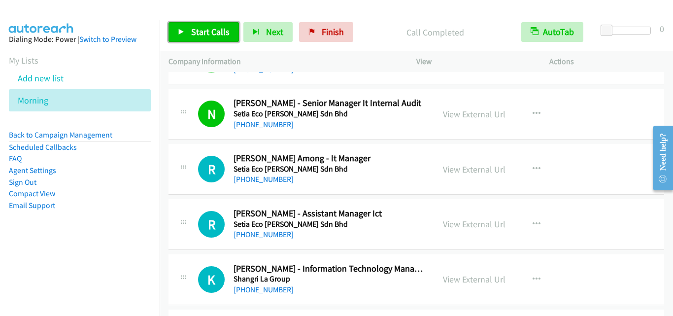
click at [190, 38] on link "Start Calls" at bounding box center [204, 32] width 70 height 20
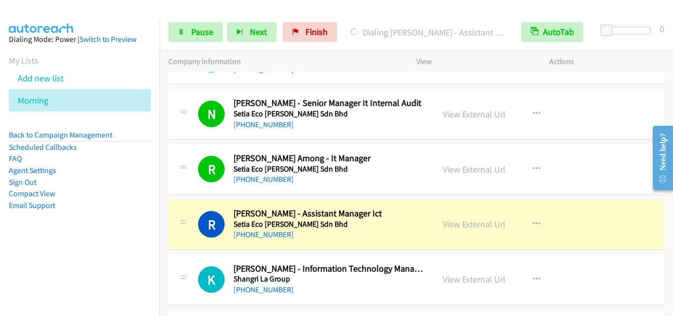
click at [202, 239] on div "R Callback Scheduled [PERSON_NAME] - Assistant Manager Ict Setia Eco [PERSON_NA…" at bounding box center [311, 224] width 227 height 33
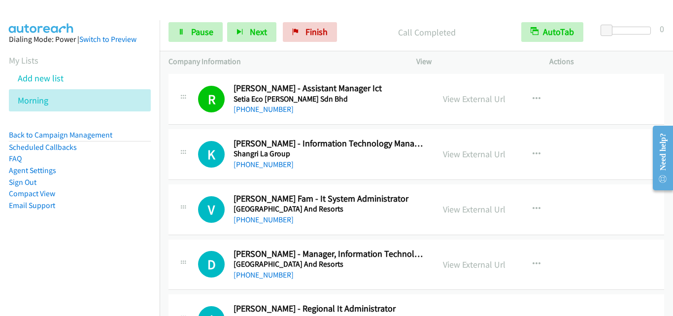
scroll to position [739, 0]
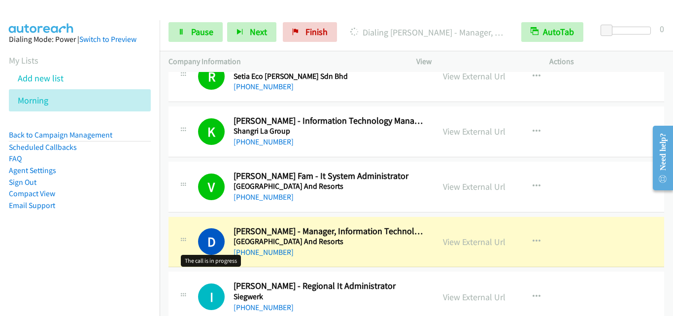
click at [203, 245] on h1 "D" at bounding box center [211, 241] width 27 height 27
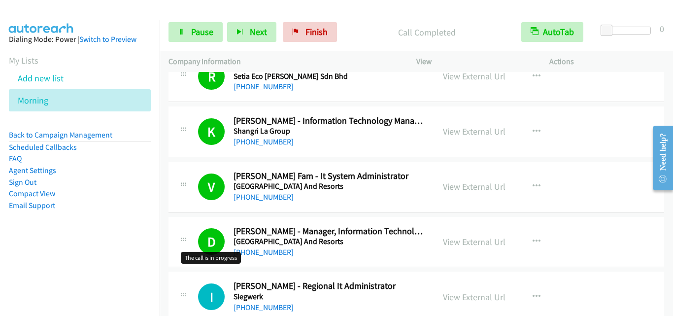
scroll to position [789, 0]
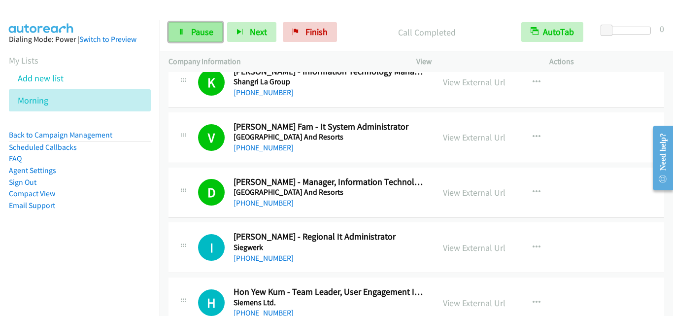
click at [193, 29] on span "Pause" at bounding box center [202, 31] width 22 height 11
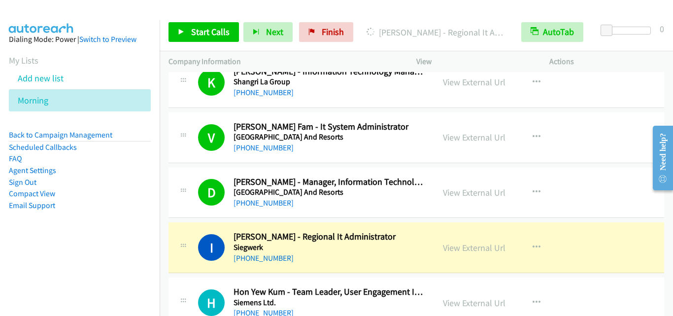
click at [313, 89] on div "[PHONE_NUMBER]" at bounding box center [330, 93] width 192 height 12
click at [175, 221] on td "I Callback Scheduled [PERSON_NAME] - Regional It Administrator Siegwerk Asia/[G…" at bounding box center [417, 247] width 514 height 55
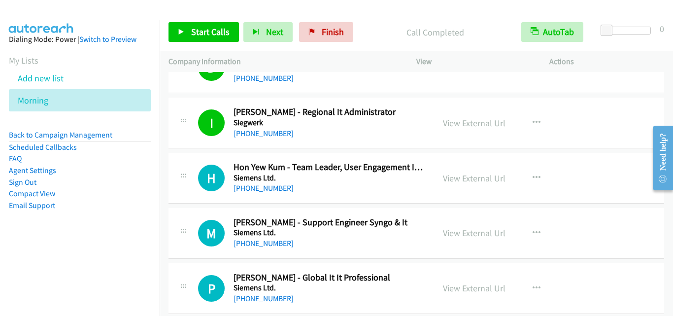
scroll to position [937, 0]
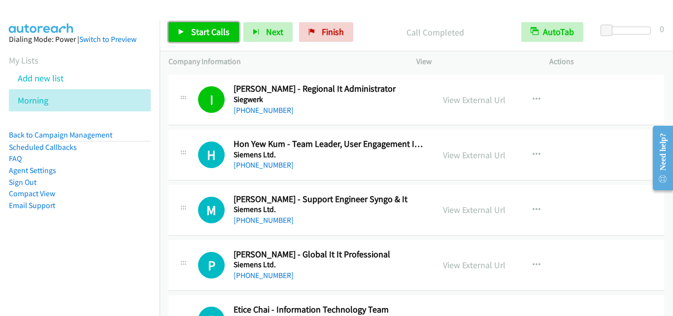
click at [200, 33] on span "Start Calls" at bounding box center [210, 31] width 38 height 11
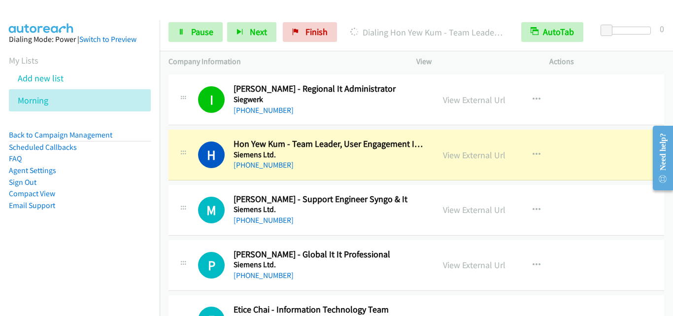
click at [127, 207] on li "Email Support" at bounding box center [80, 206] width 142 height 12
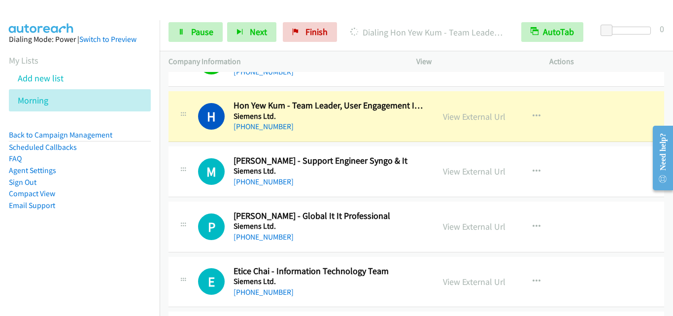
scroll to position [986, 0]
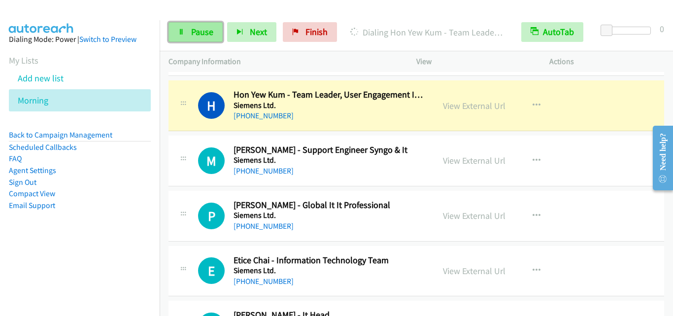
click at [175, 36] on link "Pause" at bounding box center [196, 32] width 54 height 20
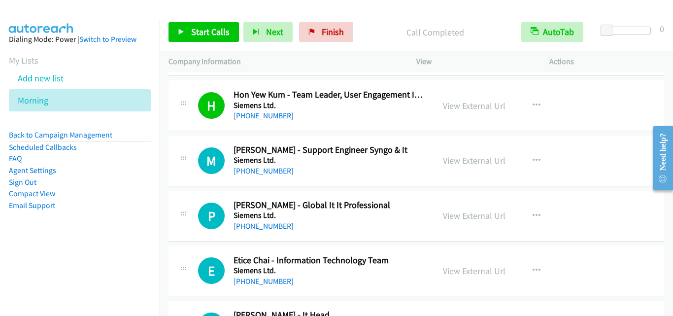
click at [172, 170] on div "M Callback Scheduled Muhd Faris - Support Engineer Syngo & It Siemens Ltd. Asia…" at bounding box center [302, 160] width 266 height 33
click at [201, 20] on div "Start Calls Pause Next Finish Call Completed AutoTab AutoTab 0" at bounding box center [417, 32] width 514 height 38
click at [199, 27] on span "Start Calls" at bounding box center [210, 31] width 38 height 11
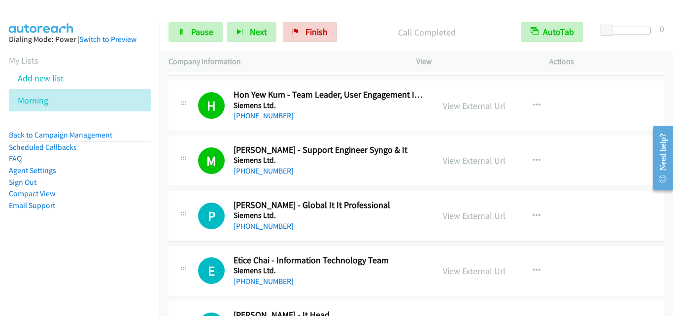
click at [178, 210] on div at bounding box center [183, 213] width 12 height 27
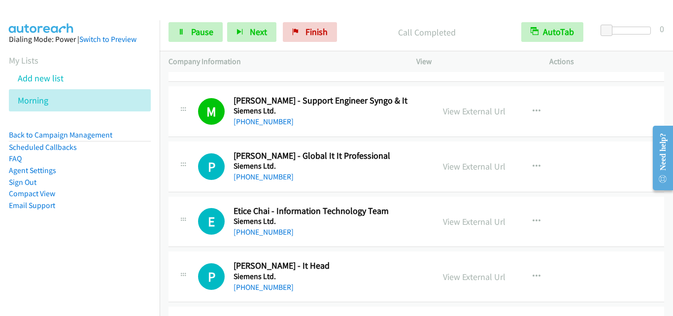
scroll to position [1085, 0]
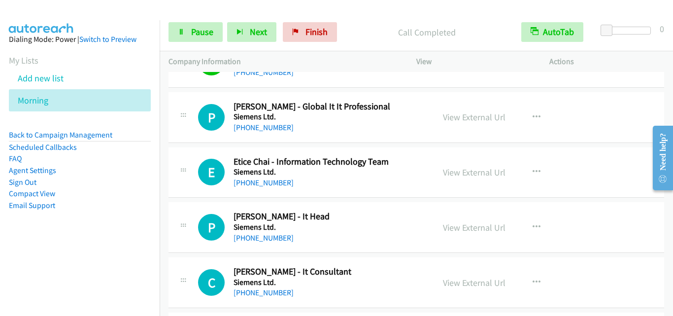
click at [193, 145] on td "E Callback Scheduled Etice Chai - Information Technology Team Siemens Ltd. Asia…" at bounding box center [417, 172] width 514 height 55
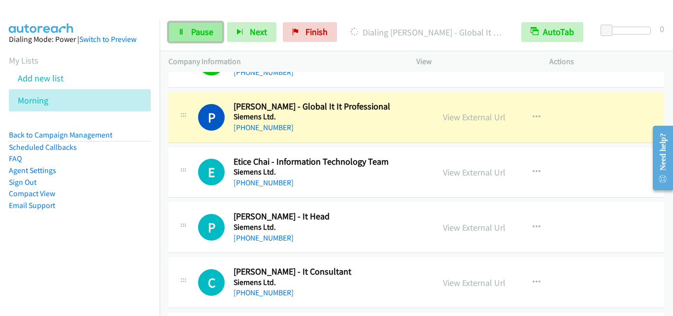
click at [184, 25] on link "Pause" at bounding box center [196, 32] width 54 height 20
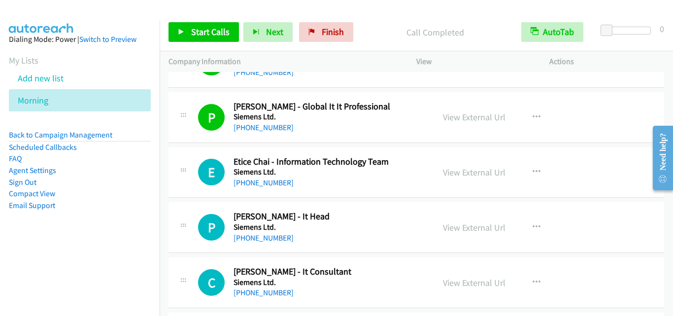
click at [177, 207] on div "P Callback Scheduled [PERSON_NAME] - It Head Siemens Ltd. Asia/[GEOGRAPHIC_DATA…" at bounding box center [417, 227] width 496 height 51
click at [189, 34] on link "Start Calls" at bounding box center [204, 32] width 70 height 20
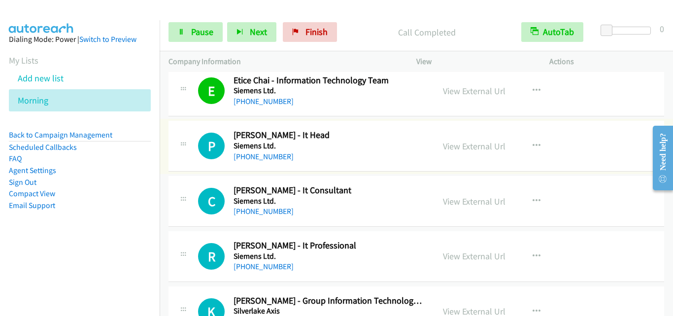
scroll to position [1183, 0]
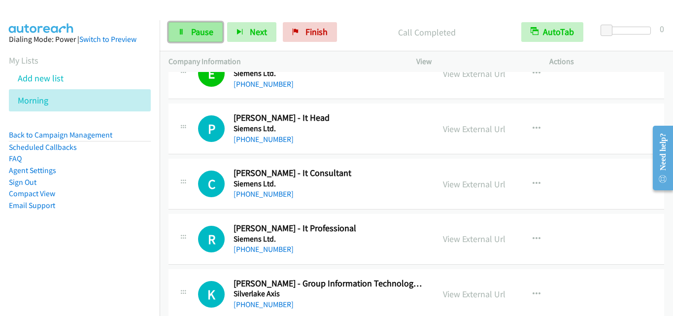
click at [200, 28] on span "Pause" at bounding box center [202, 31] width 22 height 11
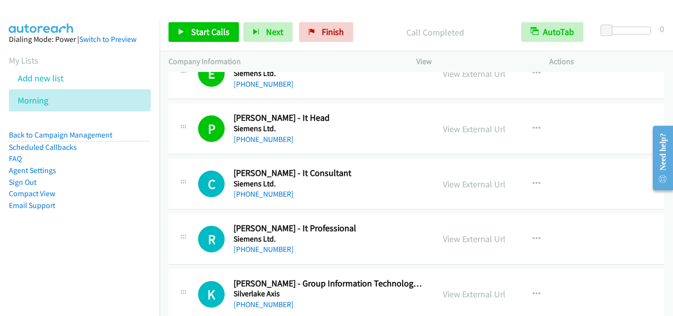
click at [169, 181] on div "C Callback Scheduled [PERSON_NAME] - It Consultant Siemens Ltd. Asia/[GEOGRAPHI…" at bounding box center [302, 184] width 266 height 33
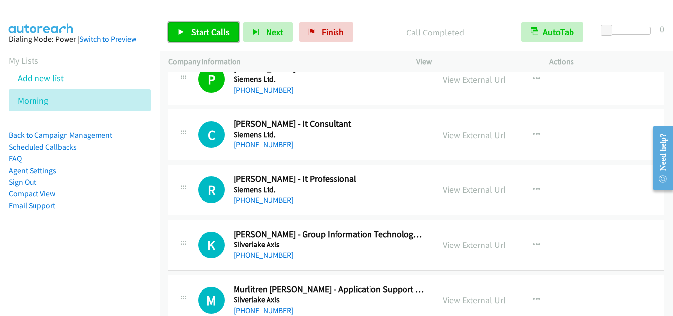
click at [199, 36] on span "Start Calls" at bounding box center [210, 31] width 38 height 11
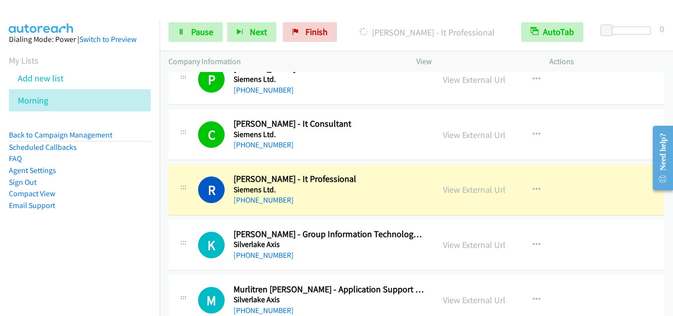
click at [194, 211] on div "R Callback Scheduled Rahani Salleh - It Professional Siemens Ltd. Asia/[GEOGRAP…" at bounding box center [417, 190] width 496 height 51
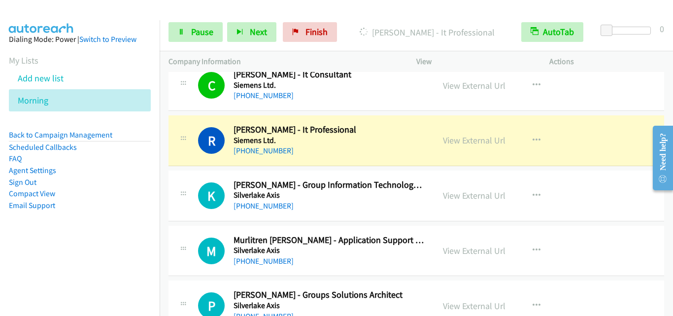
click at [147, 157] on aside "Dialing Mode: Power | Switch to Preview My Lists Add new list Morning Back to C…" at bounding box center [80, 138] width 160 height 236
click at [200, 204] on h1 "K" at bounding box center [211, 195] width 27 height 27
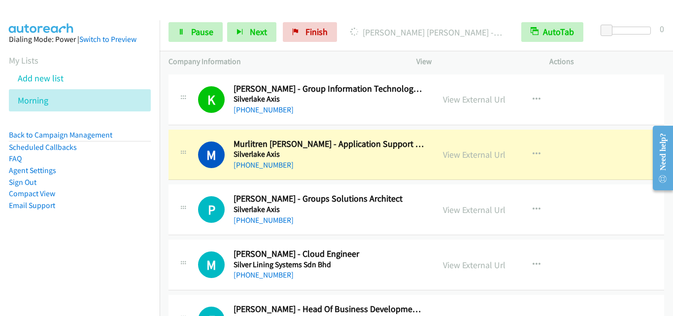
scroll to position [1380, 0]
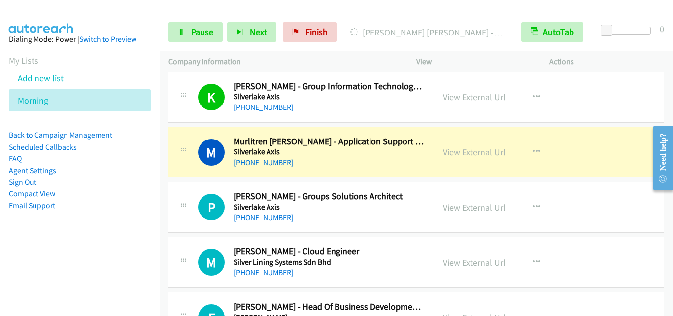
drag, startPoint x: 193, startPoint y: 175, endPoint x: 204, endPoint y: 167, distance: 13.1
click at [193, 175] on div "M Callback Scheduled [PERSON_NAME] - Application Support Consultant Silverlake …" at bounding box center [417, 152] width 496 height 51
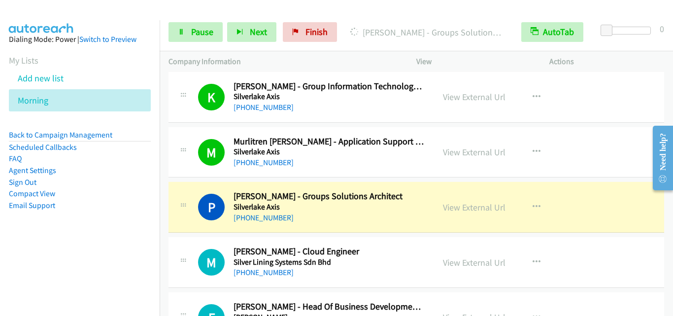
click at [196, 244] on div "M Callback Scheduled [PERSON_NAME] - Cloud Engineer Silver Lining Systems Sdn B…" at bounding box center [417, 262] width 496 height 51
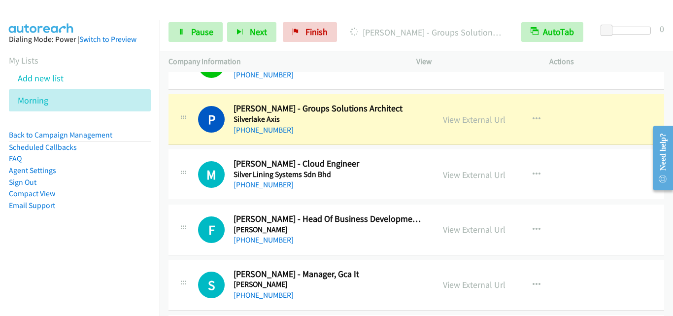
scroll to position [1479, 0]
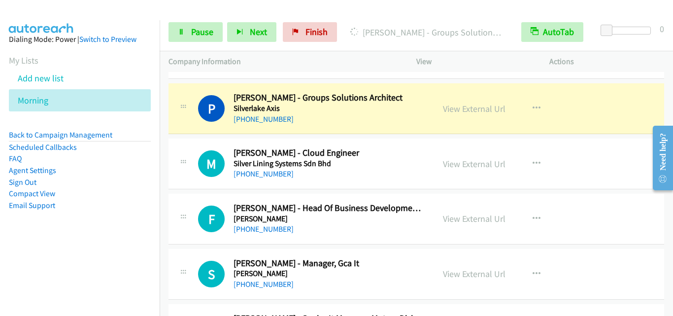
click at [177, 186] on div "M Callback Scheduled [PERSON_NAME] - Cloud Engineer Silver Lining Systems Sdn B…" at bounding box center [417, 164] width 496 height 51
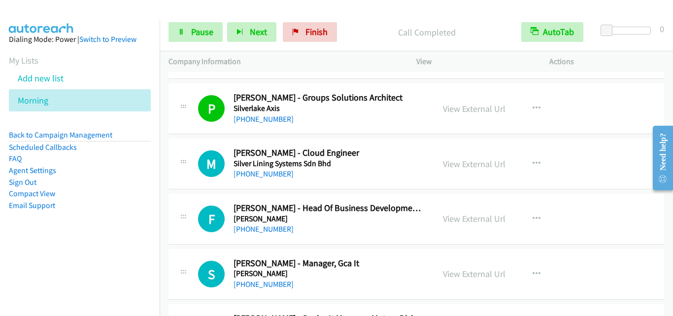
scroll to position [1528, 0]
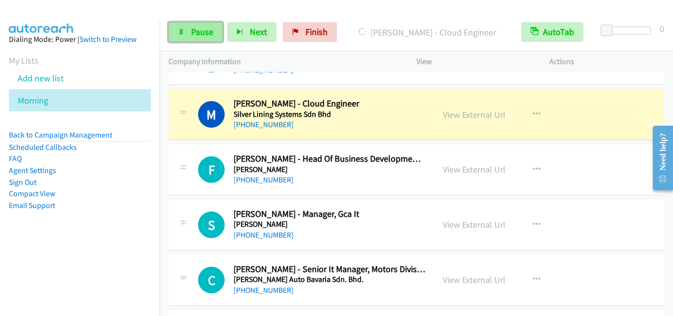
click at [183, 36] on link "Pause" at bounding box center [196, 32] width 54 height 20
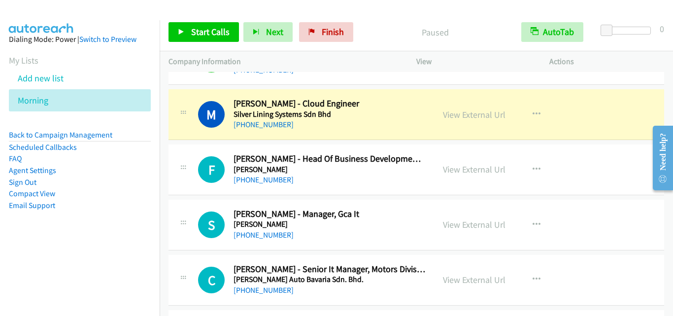
click at [167, 142] on td "F Callback Scheduled [PERSON_NAME] - Head Of Business Development (Dealer Netwo…" at bounding box center [417, 169] width 514 height 55
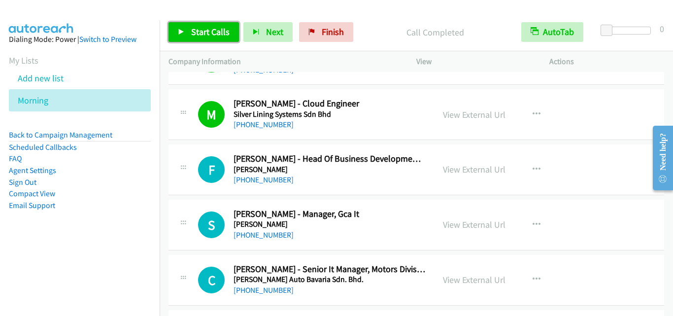
click at [202, 28] on span "Start Calls" at bounding box center [210, 31] width 38 height 11
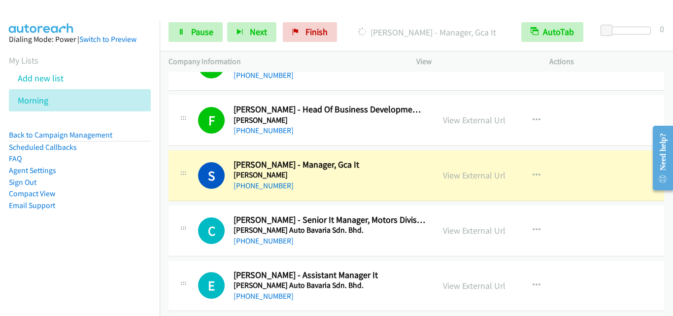
scroll to position [1627, 0]
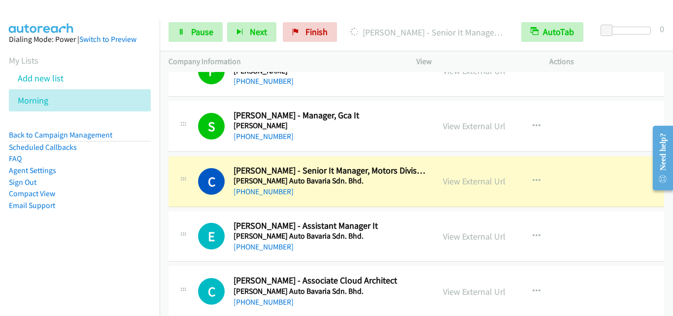
click at [181, 188] on div at bounding box center [183, 178] width 12 height 27
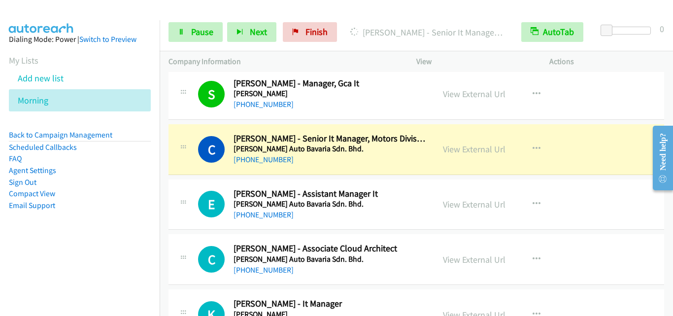
scroll to position [1676, 0]
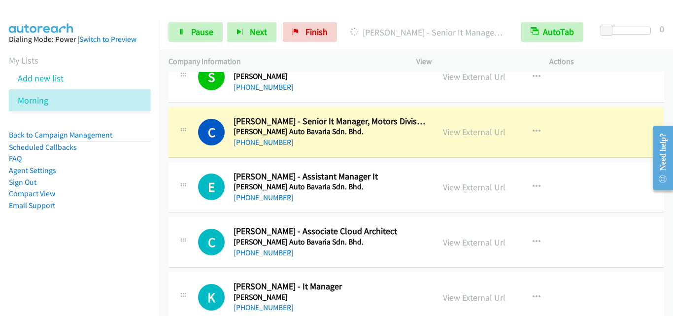
drag, startPoint x: 173, startPoint y: 175, endPoint x: 179, endPoint y: 161, distance: 15.0
click at [173, 175] on div "E Callback Scheduled [PERSON_NAME] - Assistant Manager It [PERSON_NAME] Auto Ba…" at bounding box center [302, 187] width 266 height 33
click at [195, 161] on td "E Callback Scheduled [PERSON_NAME] - Assistant Manager It [PERSON_NAME] Auto Ba…" at bounding box center [417, 187] width 514 height 55
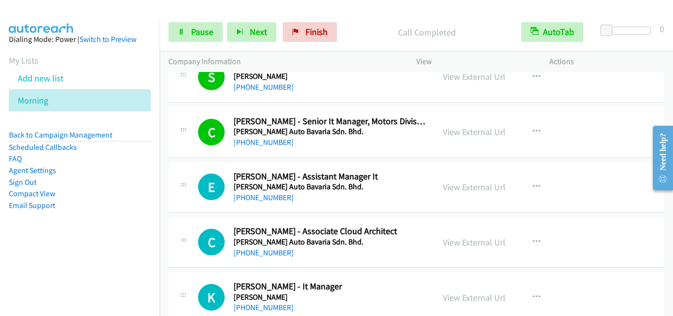
click at [201, 213] on td "E Callback Scheduled [PERSON_NAME] - Assistant Manager It [PERSON_NAME] Auto Ba…" at bounding box center [417, 187] width 514 height 55
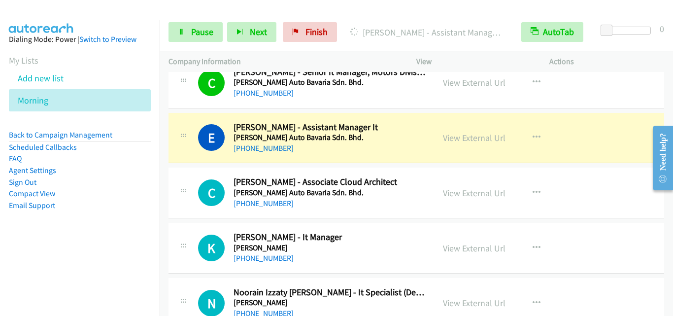
click at [184, 208] on div "C Callback Scheduled [PERSON_NAME] Tey - Associate Cloud Architect [PERSON_NAME…" at bounding box center [301, 192] width 248 height 33
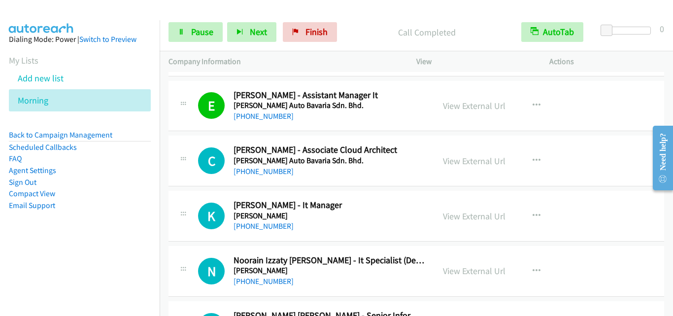
scroll to position [1775, 0]
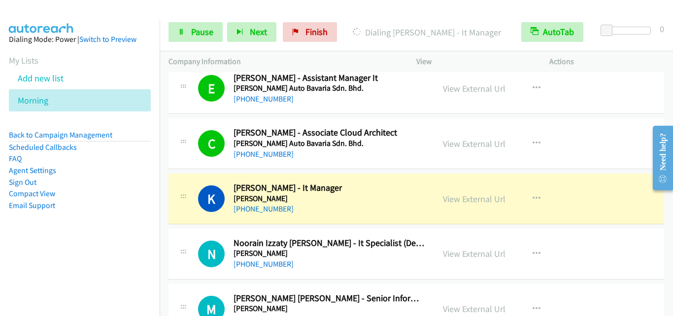
click at [165, 213] on td "K Callback Scheduled [PERSON_NAME] - It Manager [PERSON_NAME] Asia/[GEOGRAPHIC_…" at bounding box center [417, 199] width 514 height 55
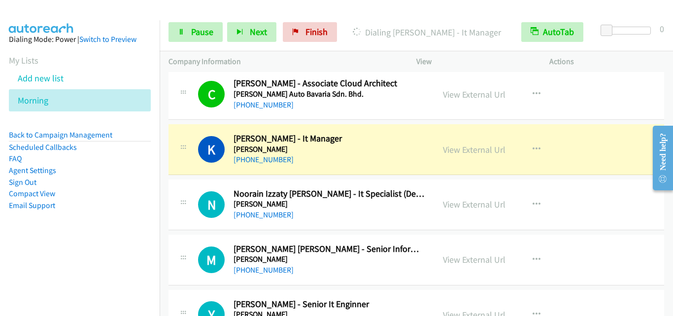
scroll to position [1873, 0]
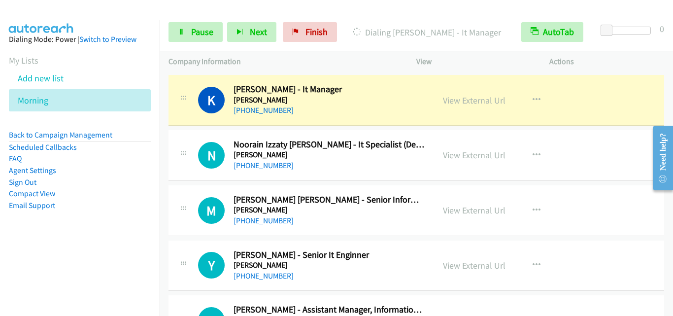
click at [190, 173] on div "N Callback Scheduled Noorain Izzaty [PERSON_NAME] - It Specialist (Desktop Supp…" at bounding box center [417, 155] width 496 height 51
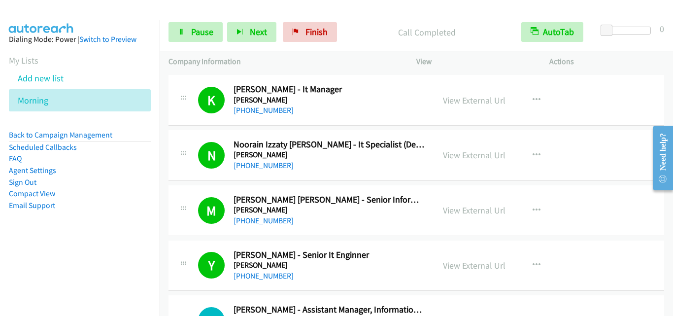
click at [195, 258] on div "Y Callback Scheduled [PERSON_NAME] - Senior It Enginner [PERSON_NAME] Asia/[GEO…" at bounding box center [301, 265] width 248 height 33
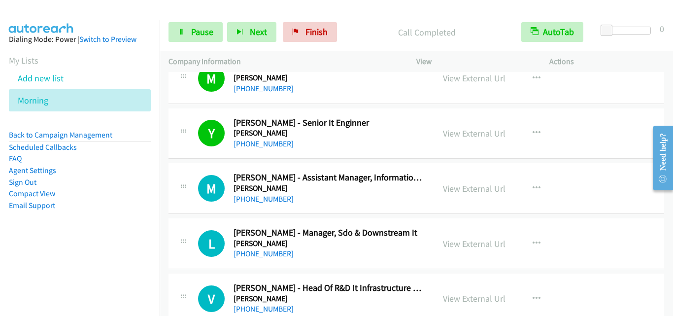
scroll to position [2021, 0]
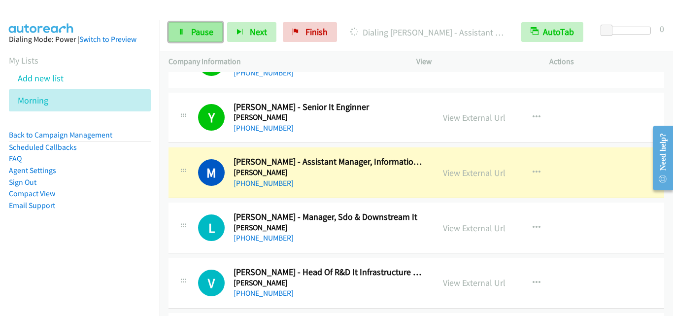
click at [181, 29] on icon at bounding box center [181, 32] width 7 height 7
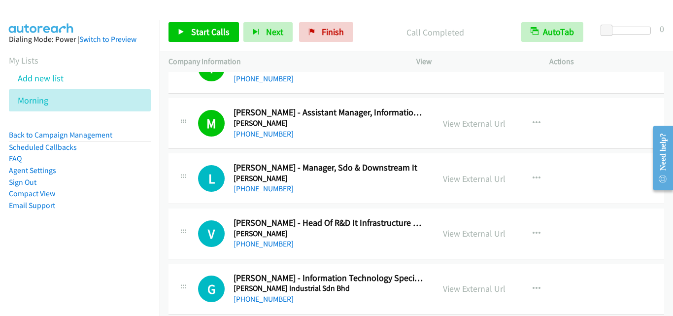
scroll to position [2120, 0]
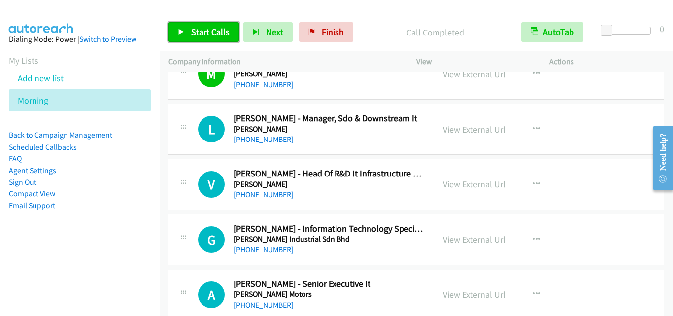
click at [188, 31] on link "Start Calls" at bounding box center [204, 32] width 70 height 20
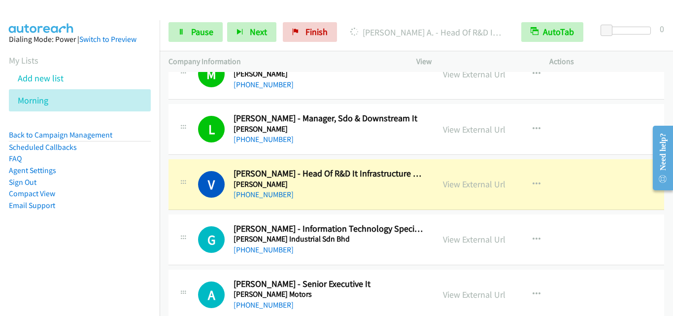
click at [193, 233] on div "G Callback Scheduled Goh Ming - Information Technology Specialist [PERSON_NAME]…" at bounding box center [301, 239] width 248 height 33
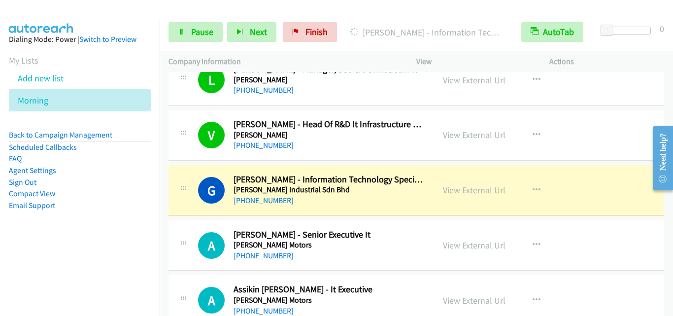
click at [186, 232] on div at bounding box center [183, 242] width 12 height 27
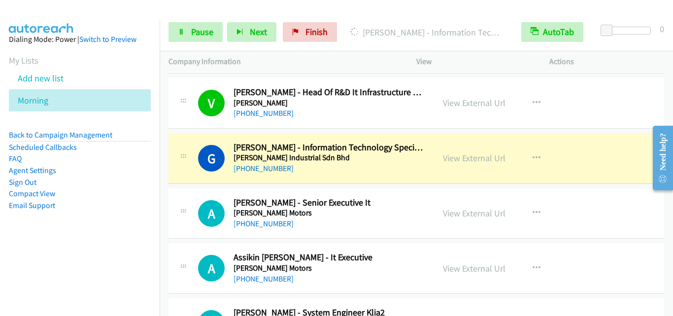
scroll to position [2218, 0]
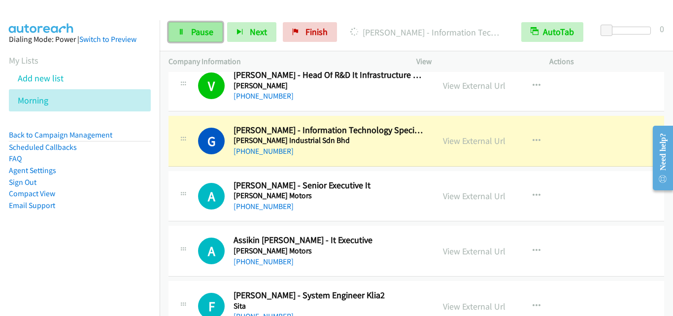
click at [200, 32] on span "Pause" at bounding box center [202, 31] width 22 height 11
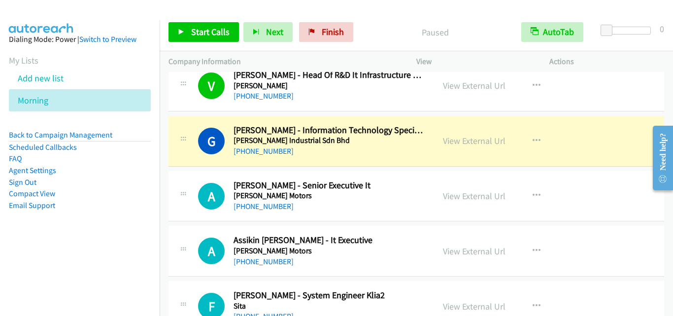
drag, startPoint x: 181, startPoint y: 150, endPoint x: 235, endPoint y: 108, distance: 68.2
click at [181, 150] on div at bounding box center [183, 138] width 12 height 27
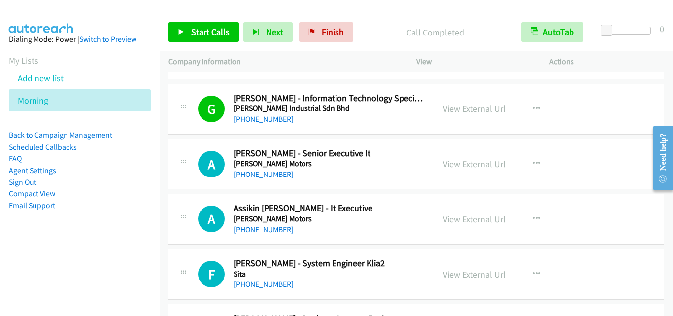
scroll to position [2268, 0]
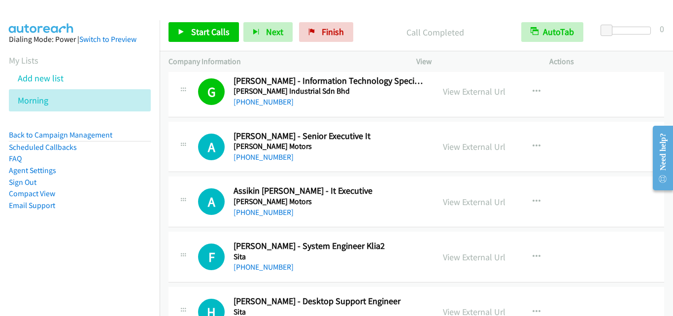
click at [176, 43] on div "Start Calls Pause Next Finish Call Completed AutoTab AutoTab 0" at bounding box center [417, 32] width 514 height 38
click at [180, 36] on link "Start Calls" at bounding box center [204, 32] width 70 height 20
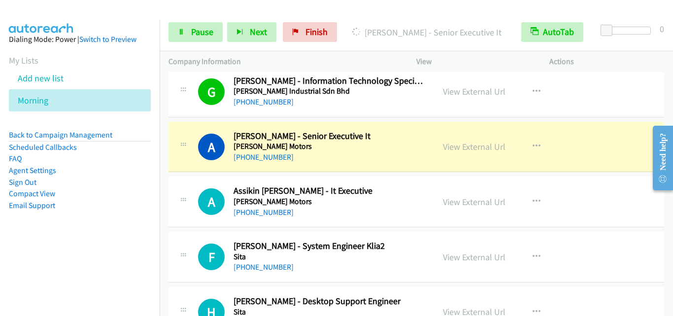
click at [188, 153] on div at bounding box center [183, 144] width 12 height 27
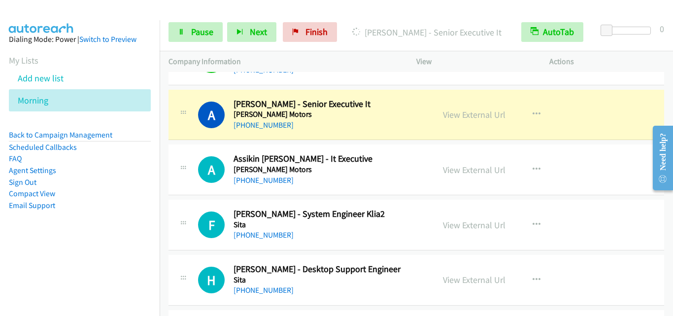
scroll to position [2317, 0]
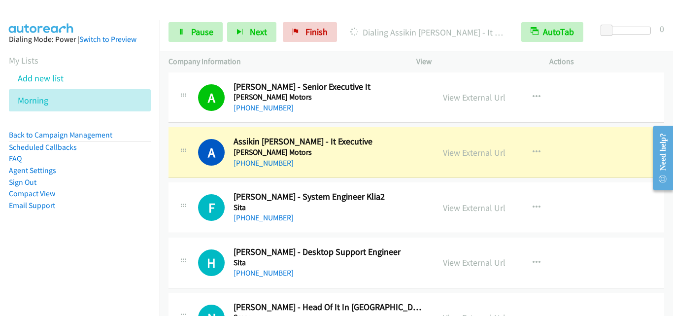
click at [198, 175] on div "A Callback Scheduled Assikin [PERSON_NAME] - It Executive [PERSON_NAME] Motors …" at bounding box center [417, 152] width 496 height 51
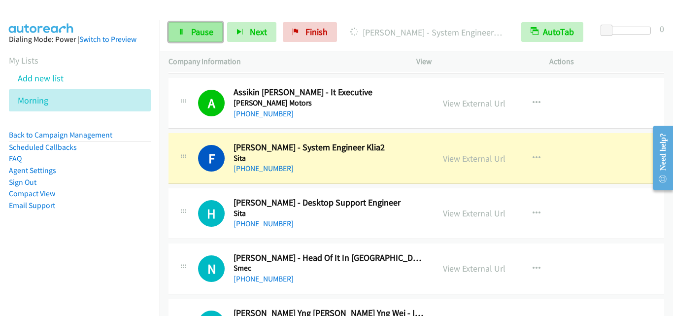
click at [196, 28] on span "Pause" at bounding box center [202, 31] width 22 height 11
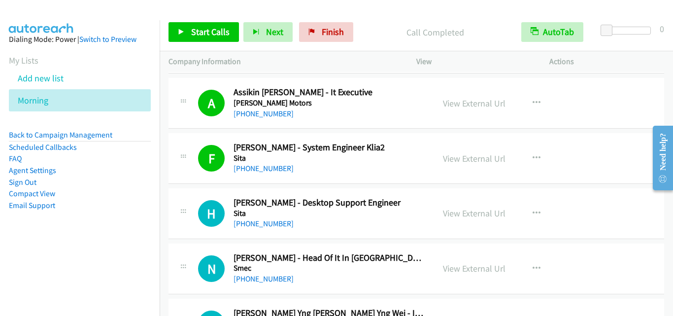
scroll to position [2415, 0]
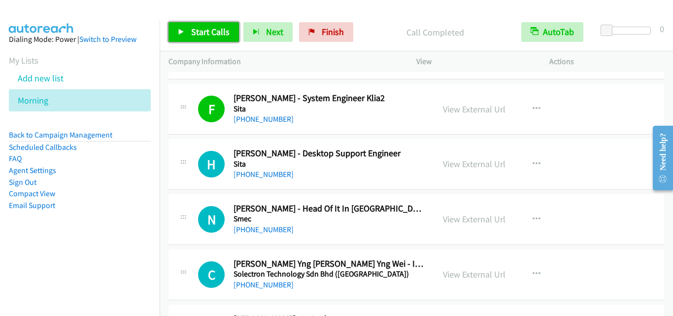
click at [208, 36] on span "Start Calls" at bounding box center [210, 31] width 38 height 11
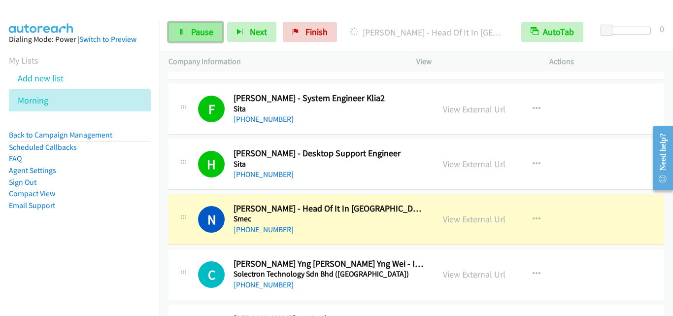
click at [201, 29] on span "Pause" at bounding box center [202, 31] width 22 height 11
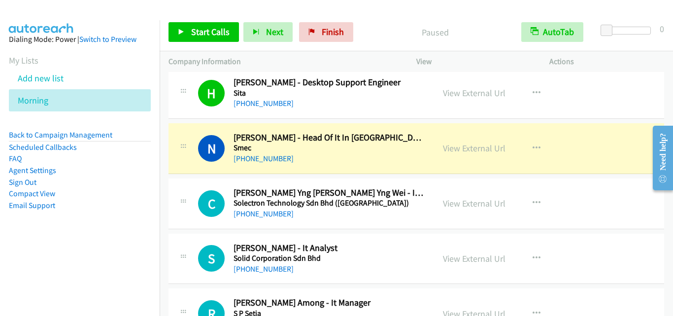
scroll to position [2514, 0]
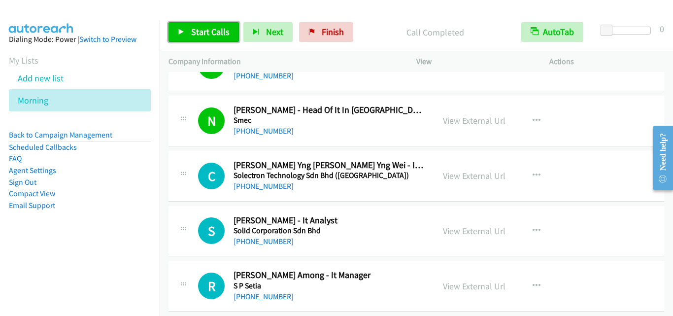
click at [216, 29] on span "Start Calls" at bounding box center [210, 31] width 38 height 11
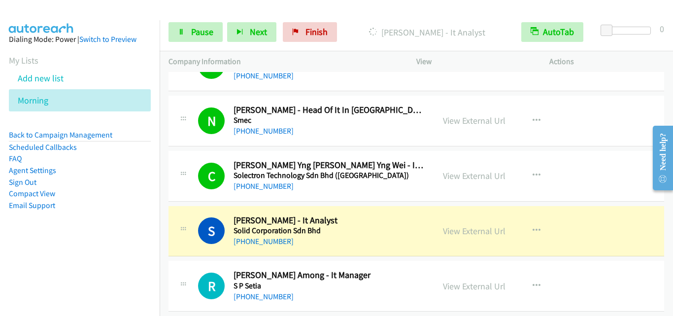
drag, startPoint x: 162, startPoint y: 240, endPoint x: 172, endPoint y: 239, distance: 10.4
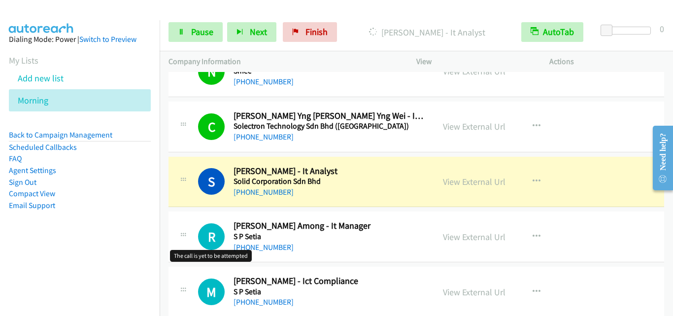
click at [181, 221] on div at bounding box center [183, 233] width 12 height 27
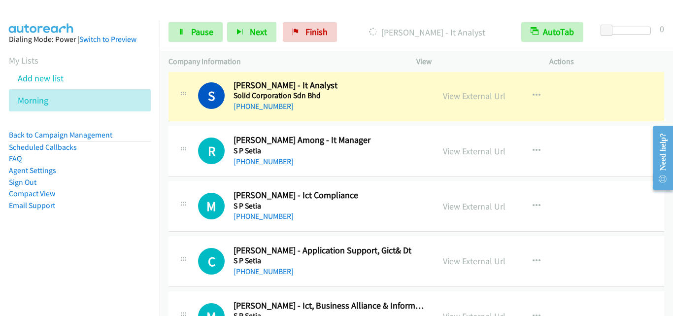
scroll to position [2662, 0]
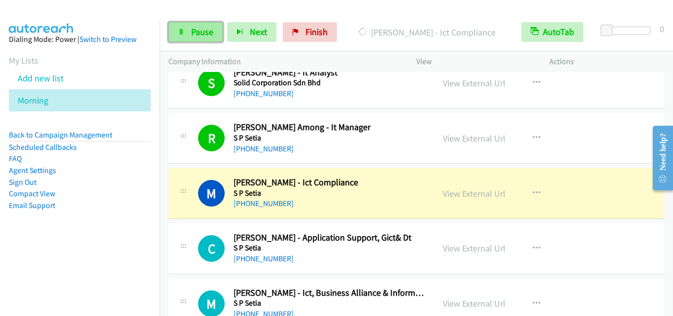
click at [191, 37] on link "Pause" at bounding box center [196, 32] width 54 height 20
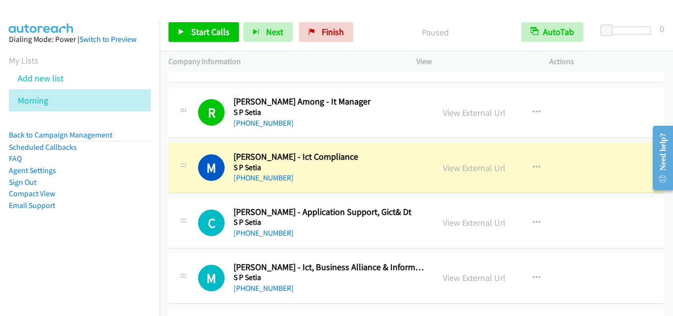
scroll to position [2711, 0]
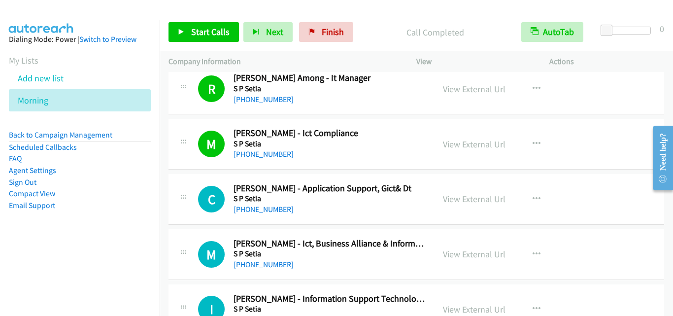
drag, startPoint x: 174, startPoint y: 182, endPoint x: 195, endPoint y: 14, distance: 168.9
